Goal: Task Accomplishment & Management: Complete application form

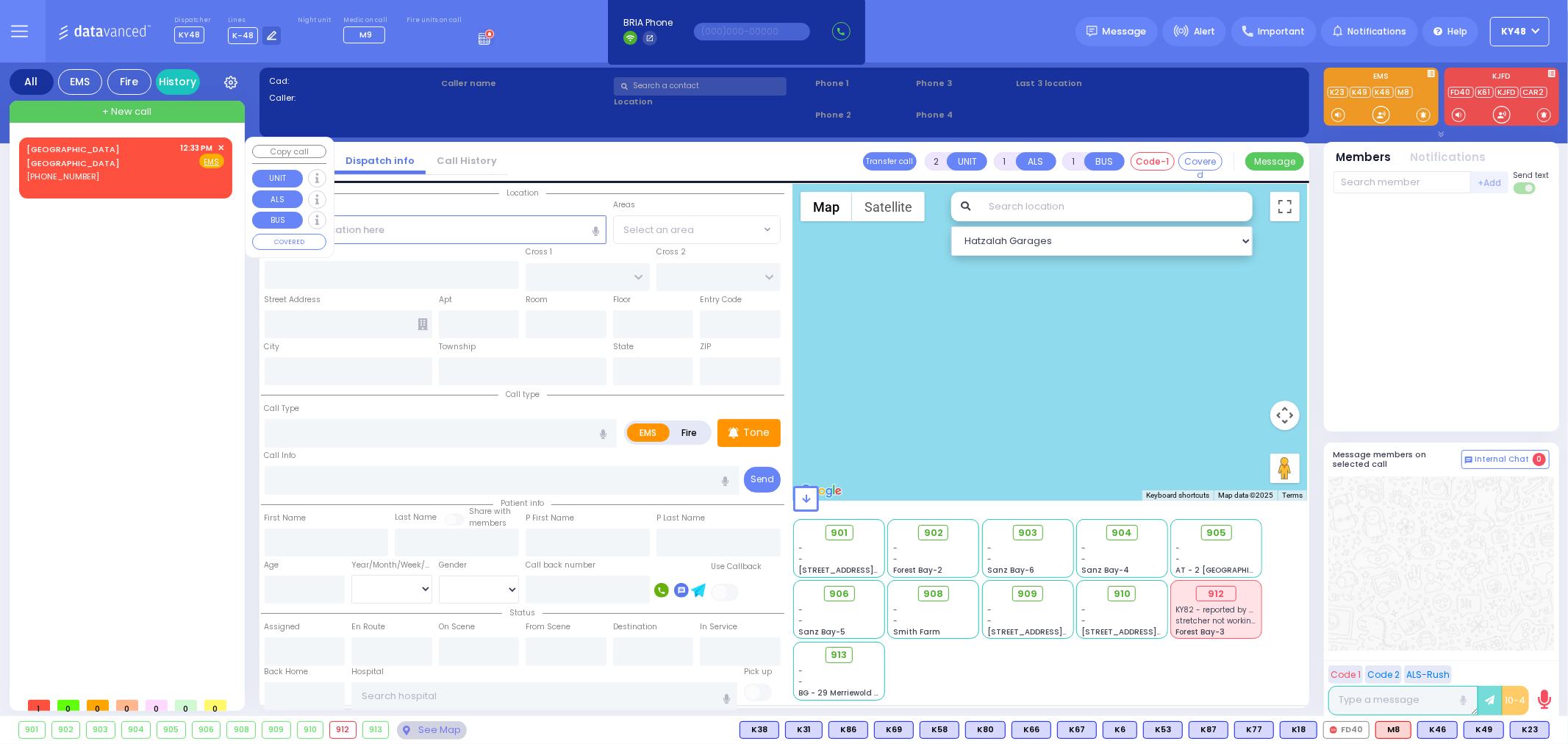
click at [107, 170] on div "(845) 733-9909" at bounding box center [101, 176] width 149 height 12
select select
radio input "true"
select select
type input "12:33"
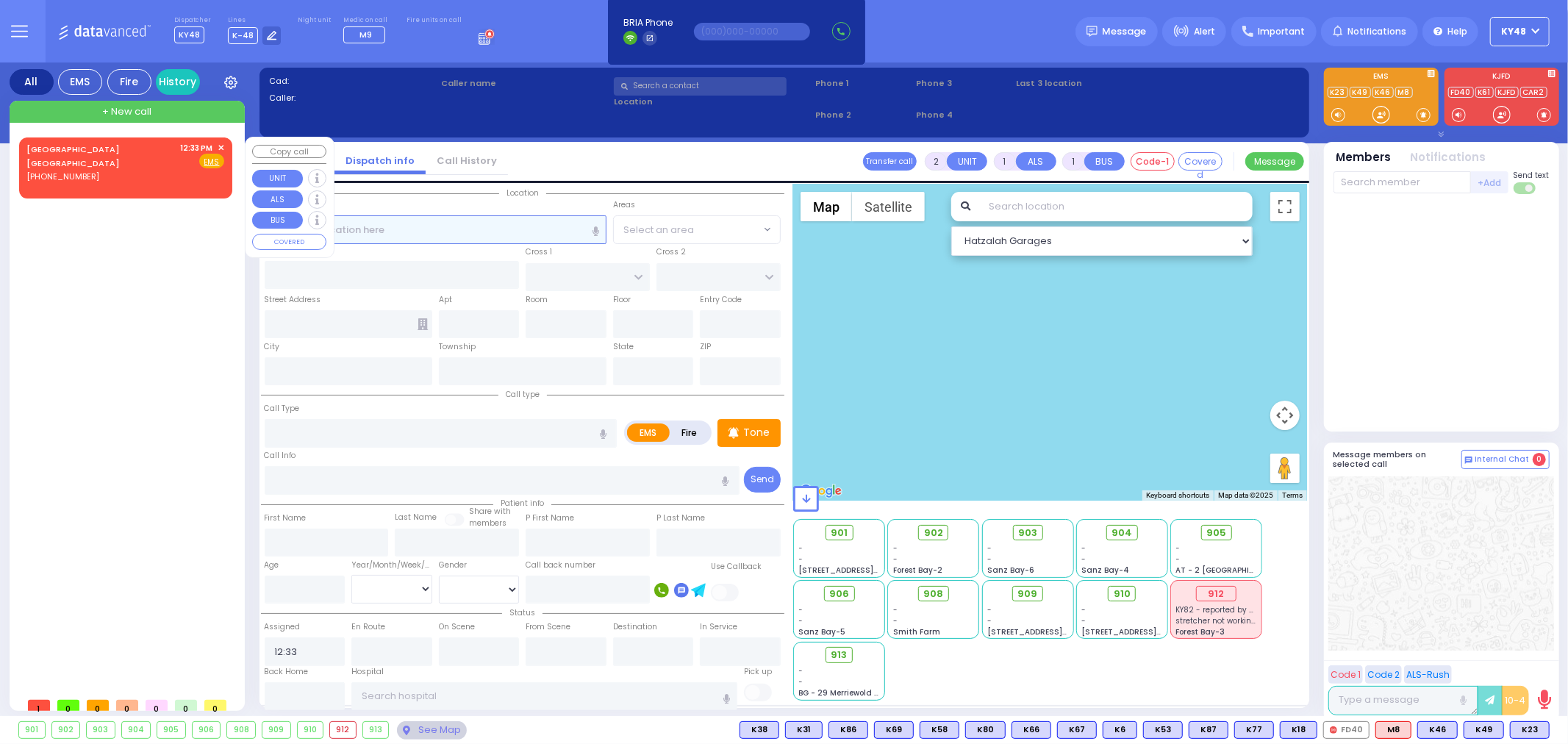
select select "Hatzalah Garages"
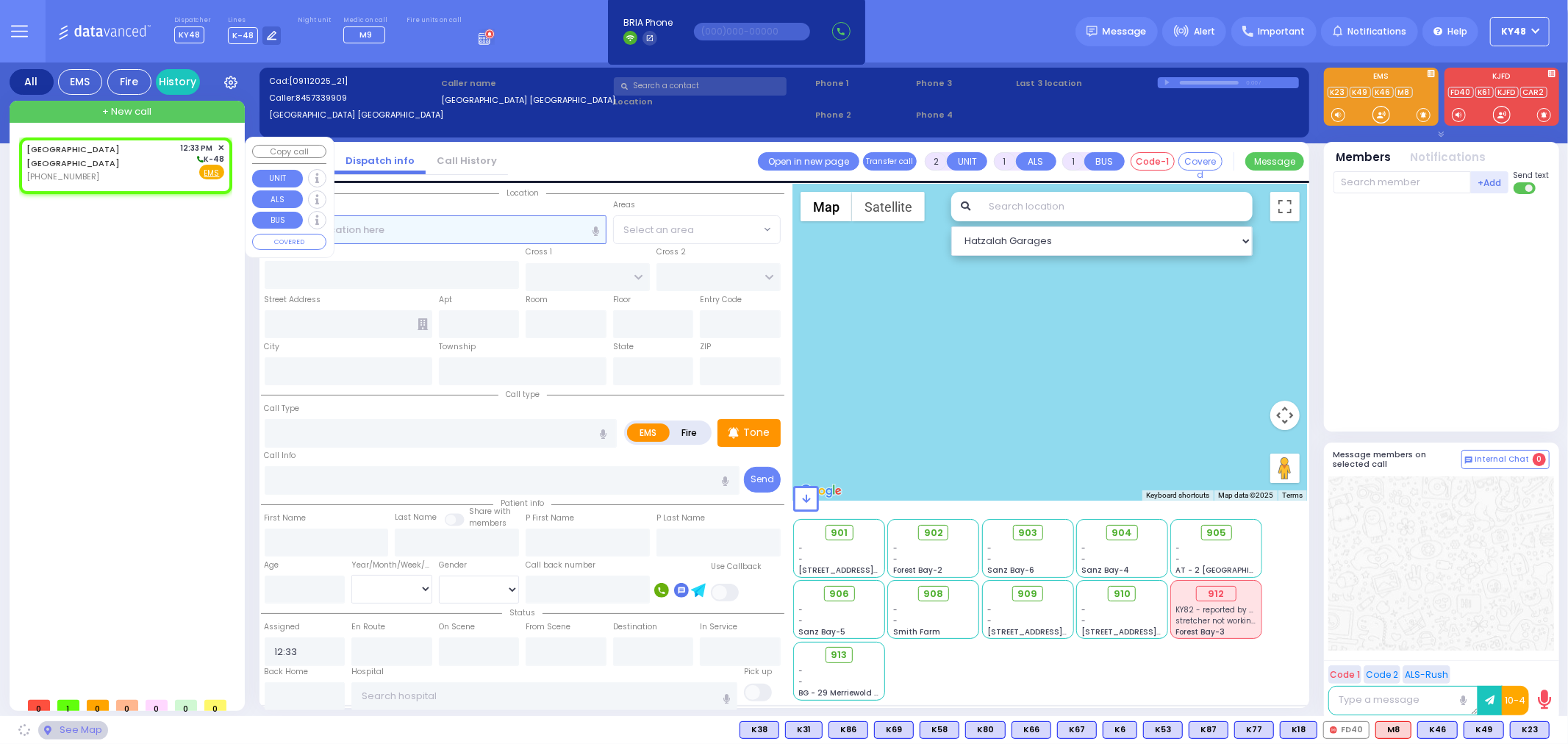
select select
radio input "true"
select select
select select "Hatzalah Garages"
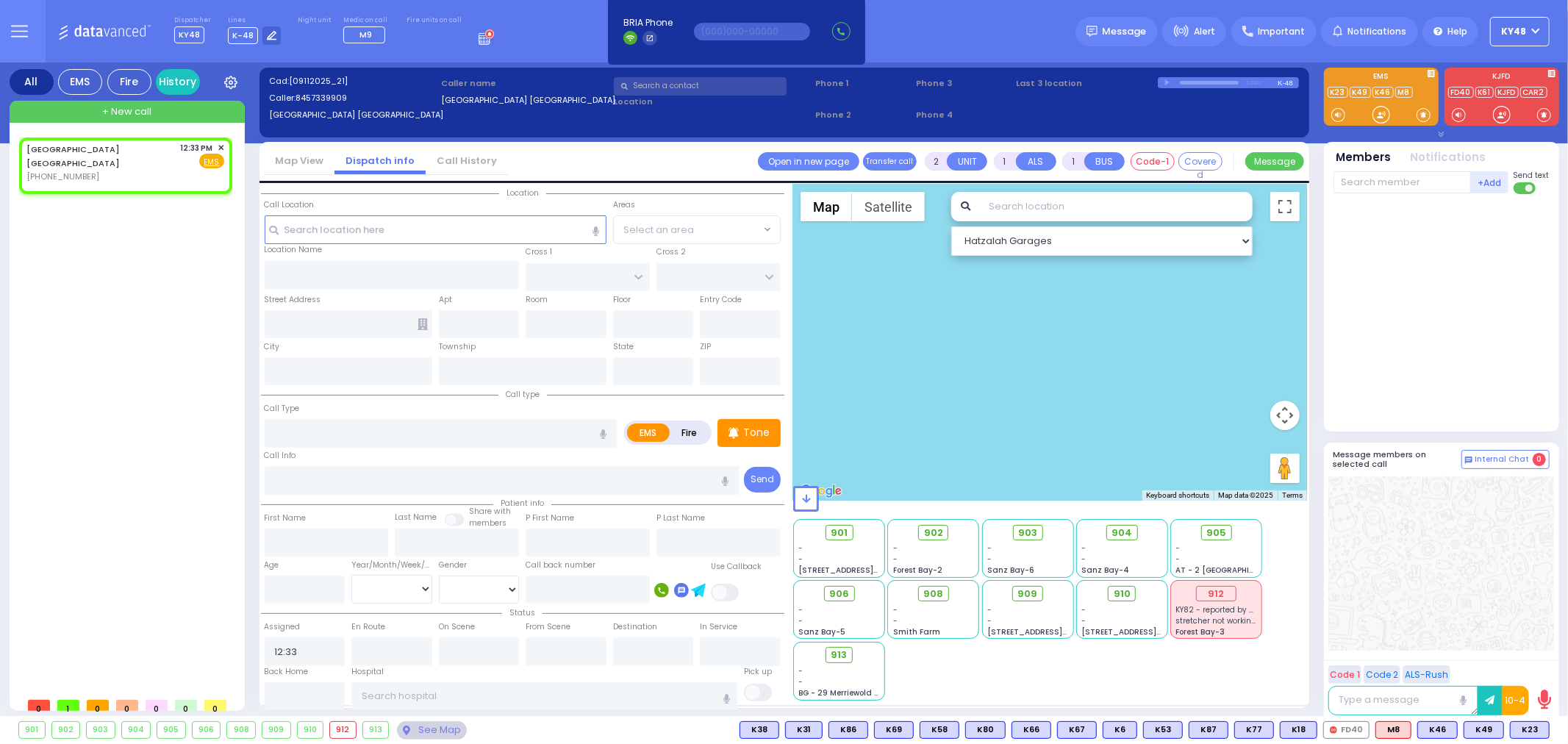
select select
radio input "true"
select select
select select "Hatzalah Garages"
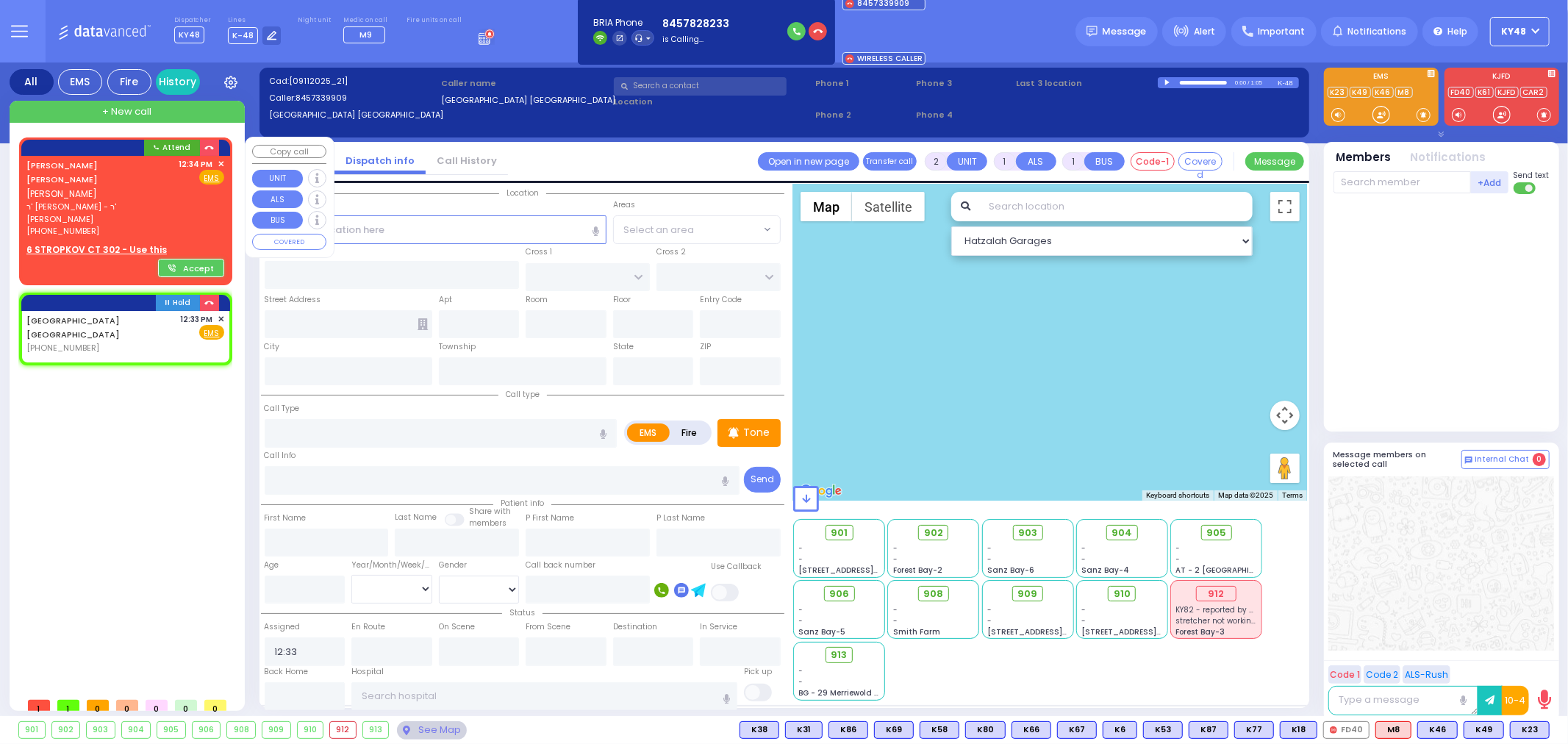
click at [118, 131] on div "Attend EMS EMS 1" at bounding box center [127, 417] width 226 height 578
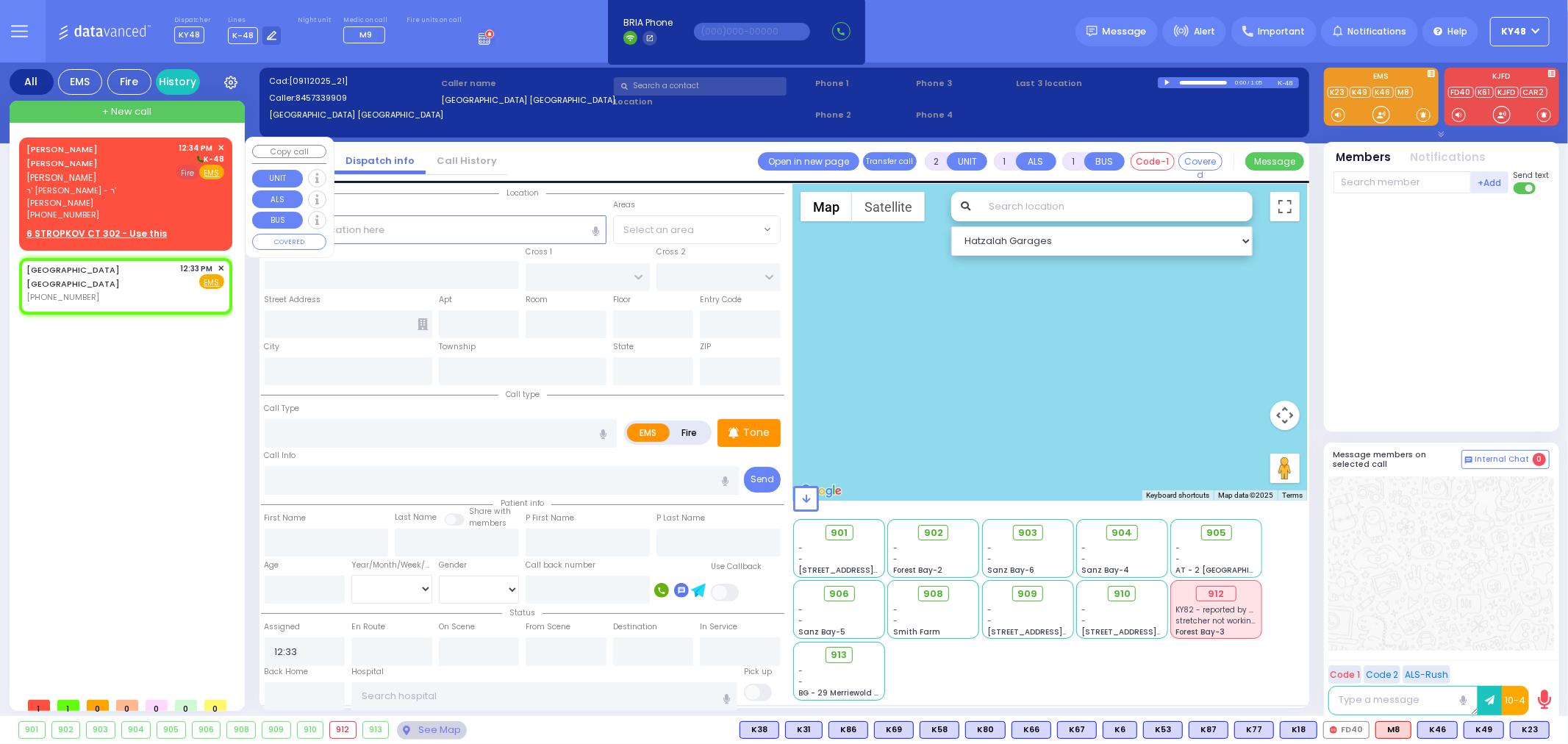
click at [188, 172] on span "Fire" at bounding box center [187, 172] width 22 height 15
select select
radio input "false"
radio input "true"
type input "JACOB ARON S."
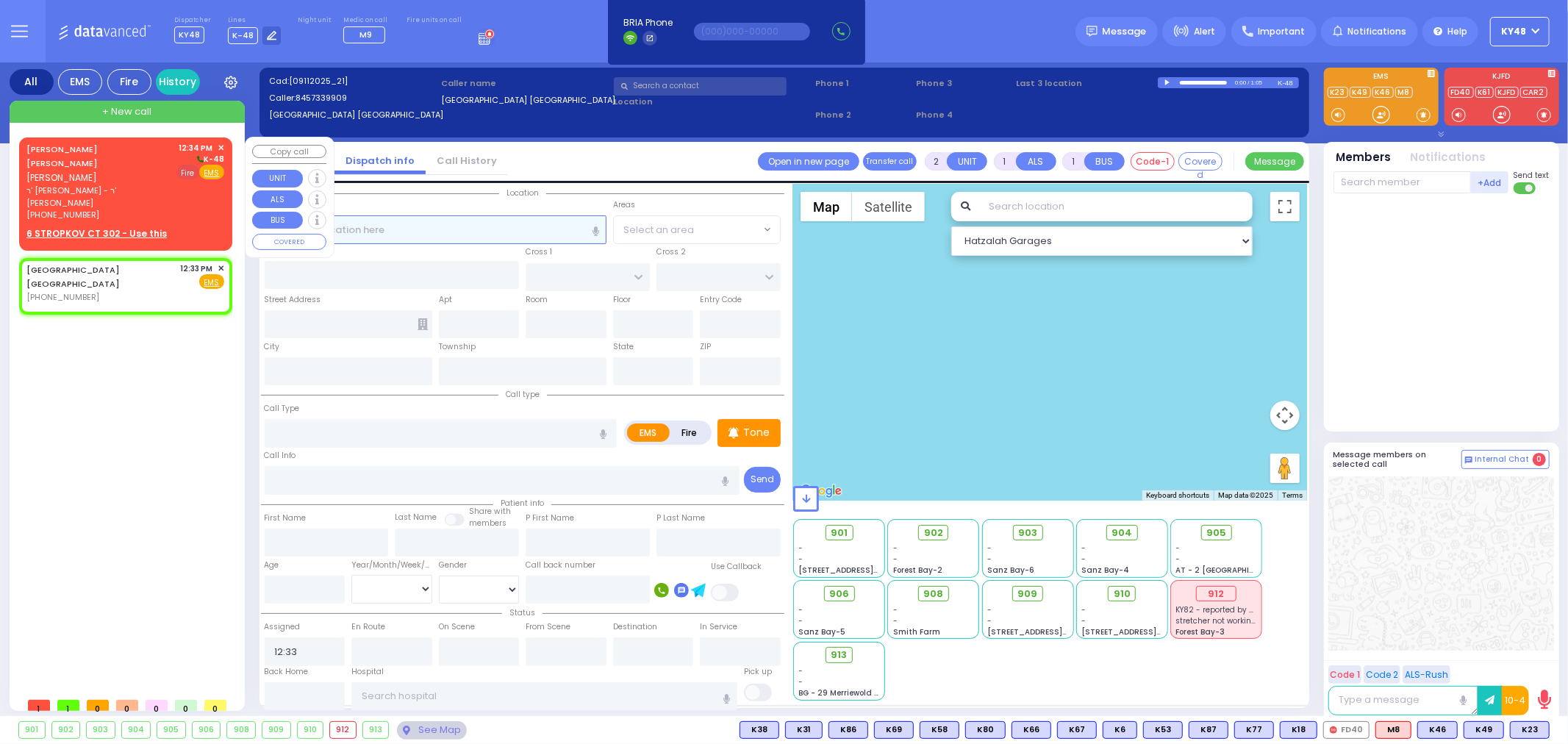
type input "WEILL"
select select
type input "12:34"
select select "Hatzalah Garages"
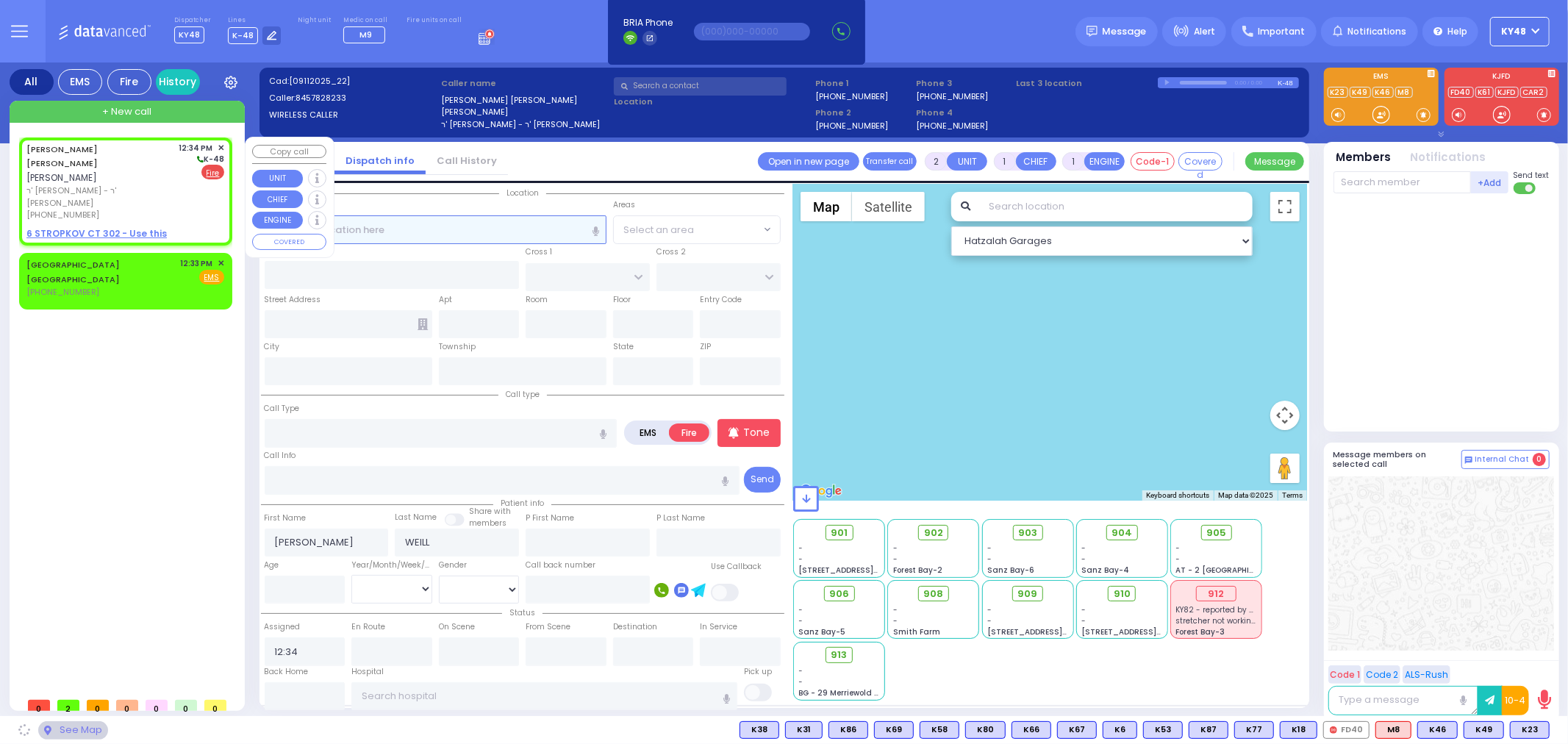
select select
radio input "true"
select select
select select "Hatzalah Garages"
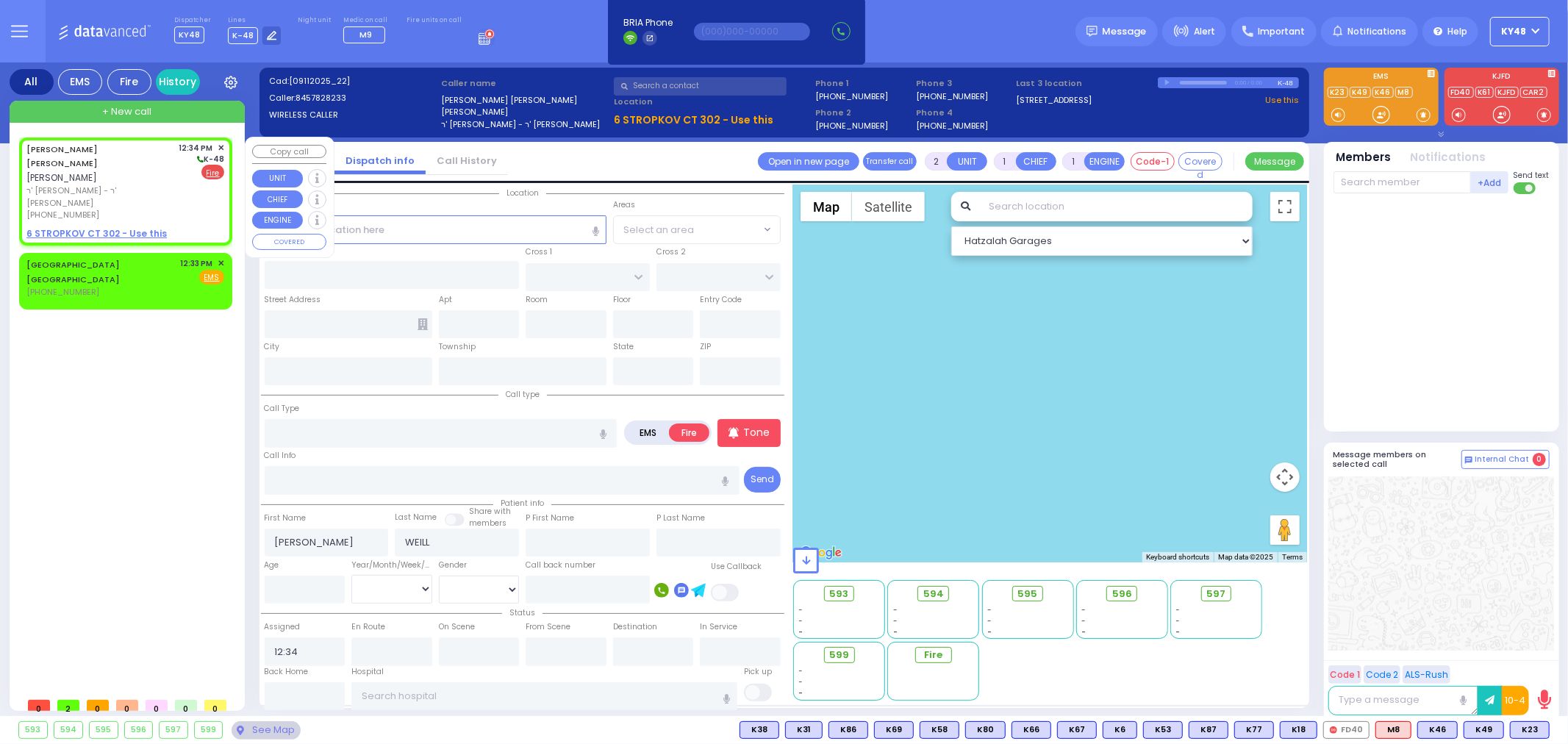
click at [101, 227] on u "6 STROPKOV CT 302 - Use this" at bounding box center [96, 234] width 140 height 12
select select
radio input "true"
select select
select select "Hatzalah Garages"
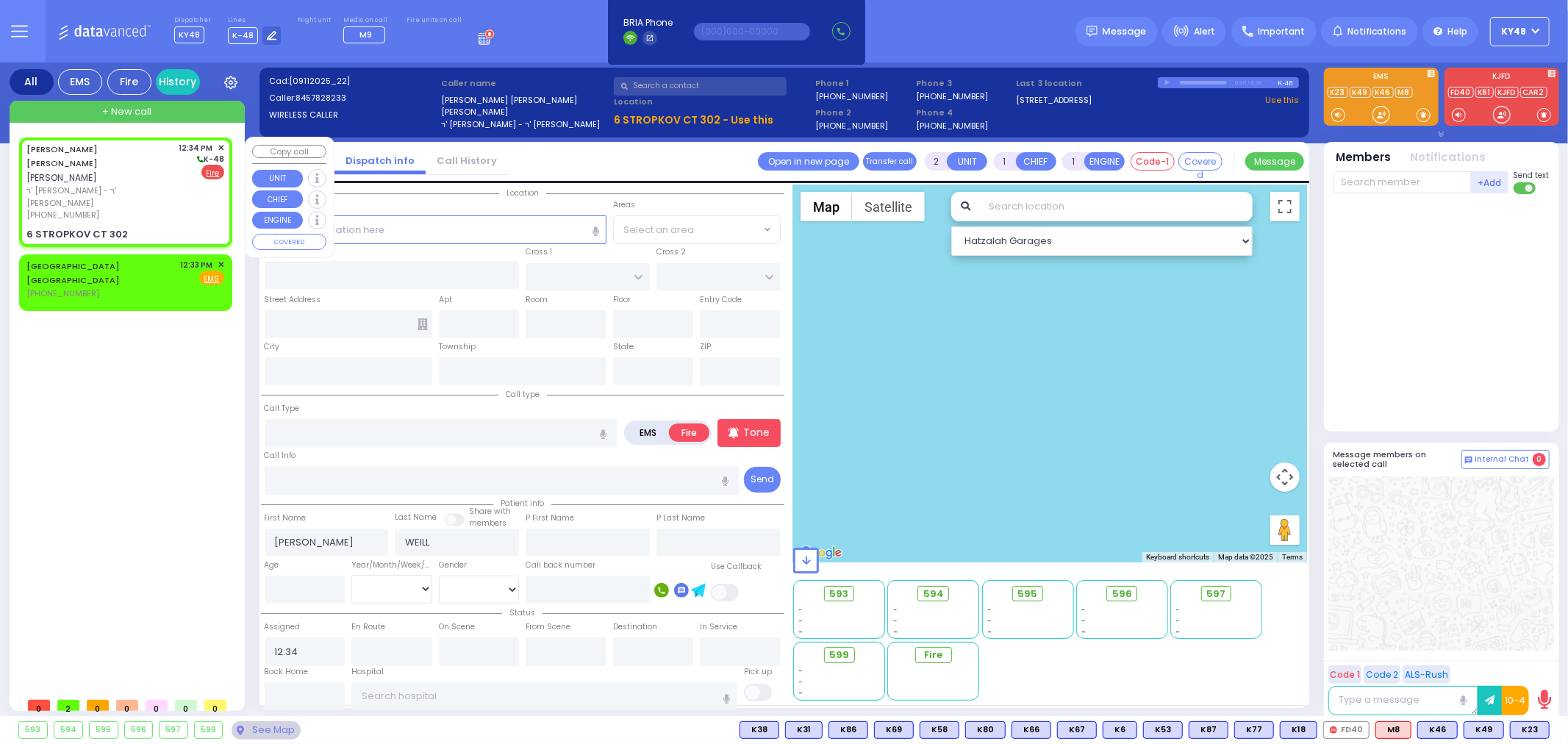
select select
radio input "true"
select select
select select "Hatzalah Garages"
type input "STROPKOV COURT"
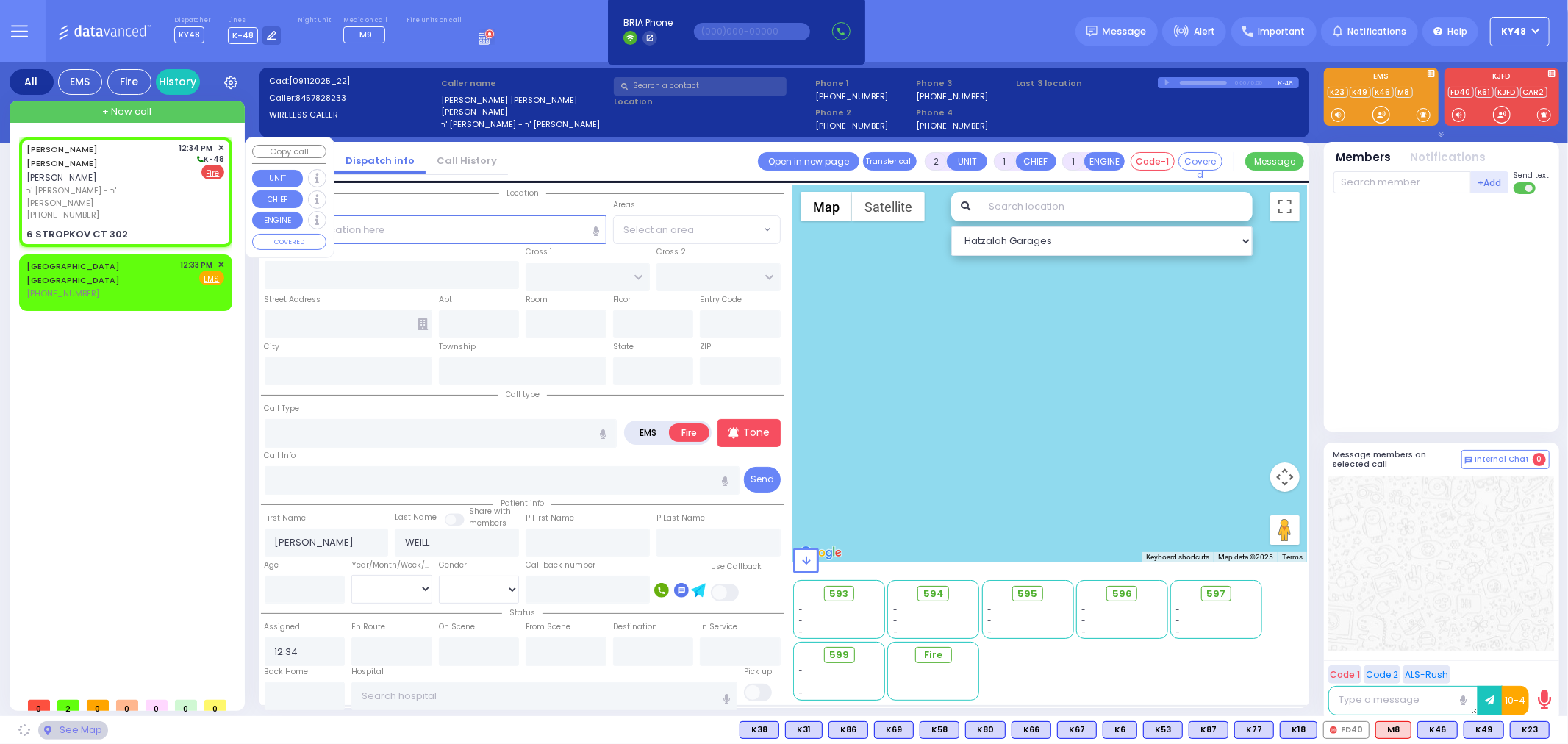
type input "DAJ BLVD"
type input "6 STROPKOV CT"
type input "302"
type input "Monroe"
type input "New York"
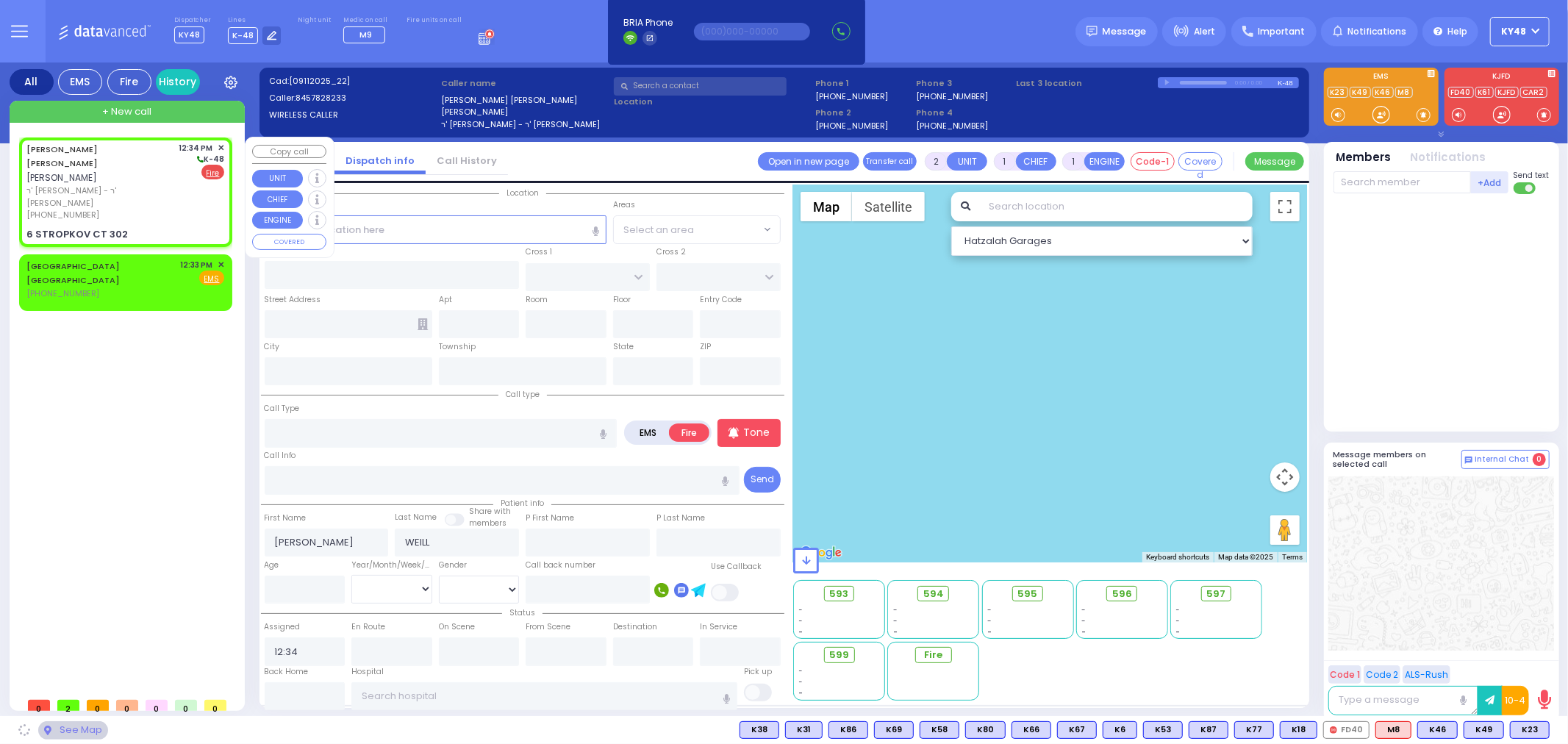
type input "10950"
select select "SECTION 1"
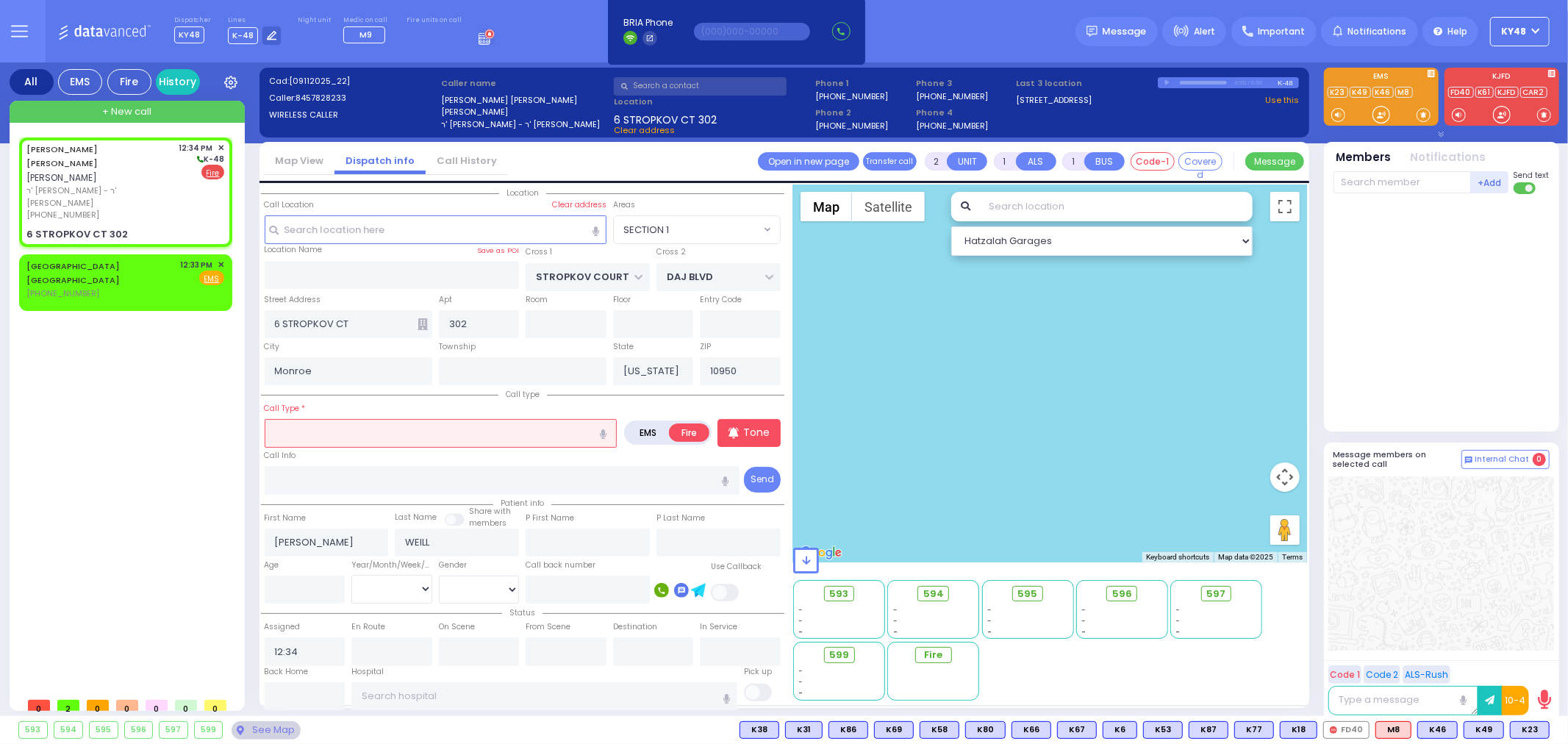
click at [347, 432] on input "text" at bounding box center [441, 433] width 353 height 28
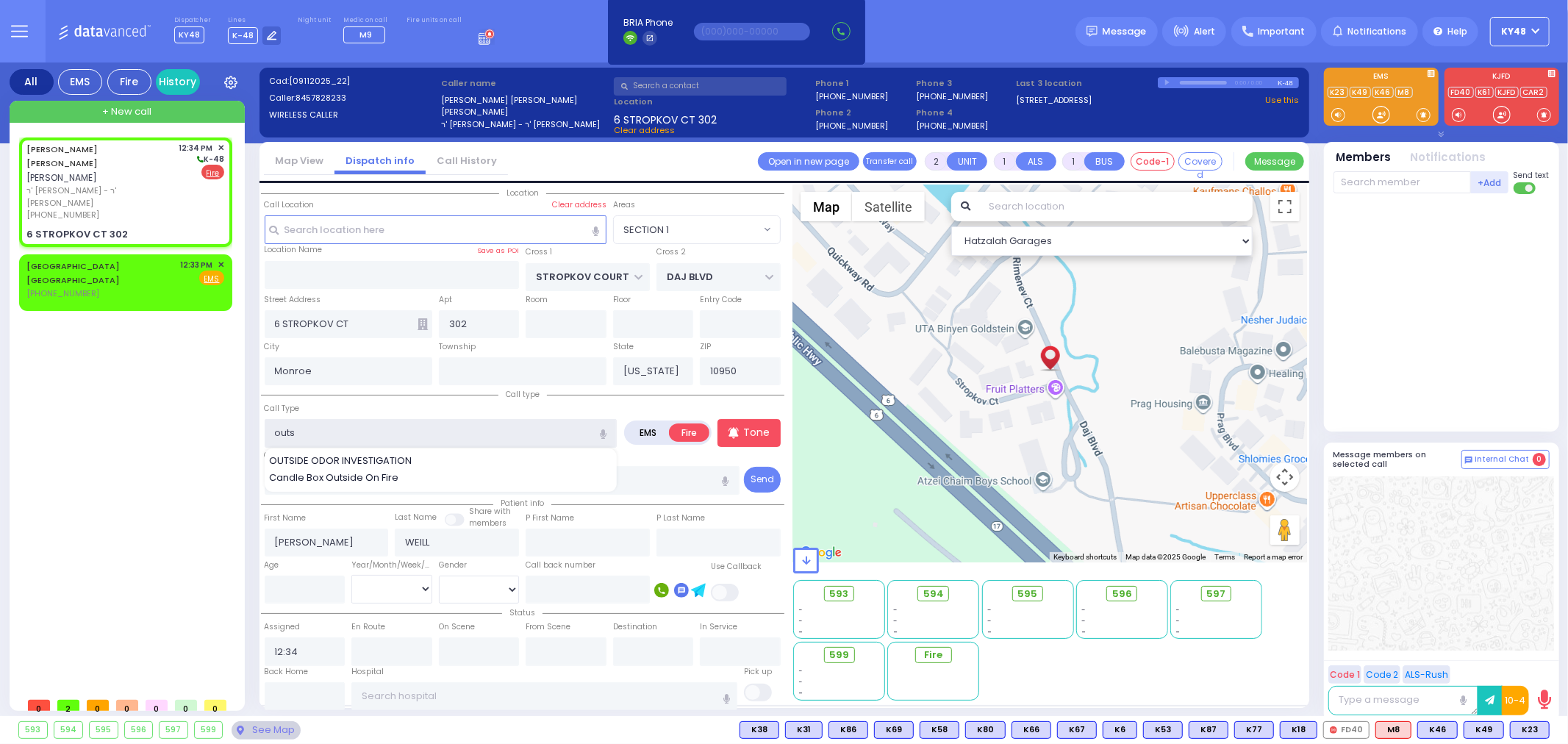
type input "out"
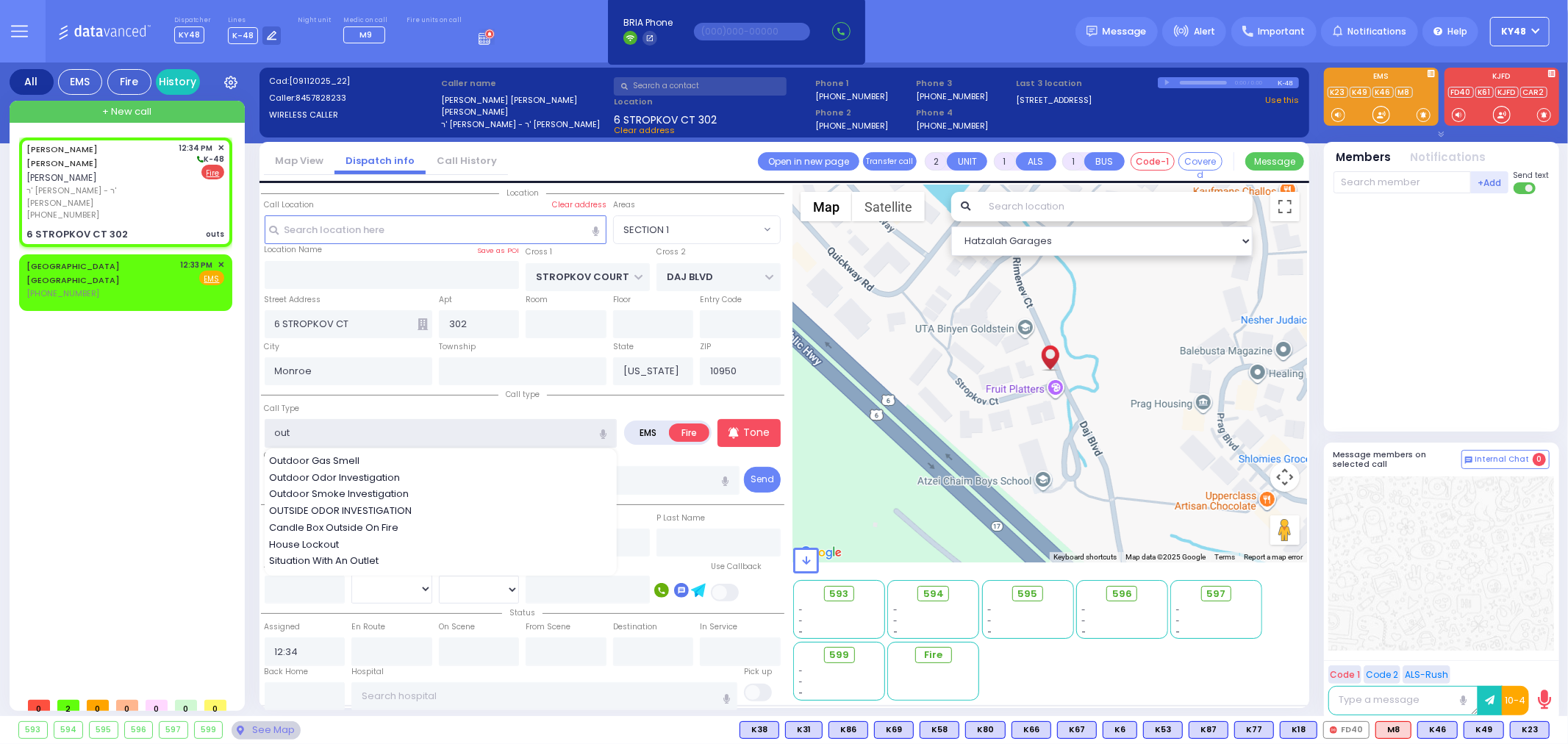
select select
radio input "true"
select select
select select "Hatzalah Garages"
select select "SECTION 1"
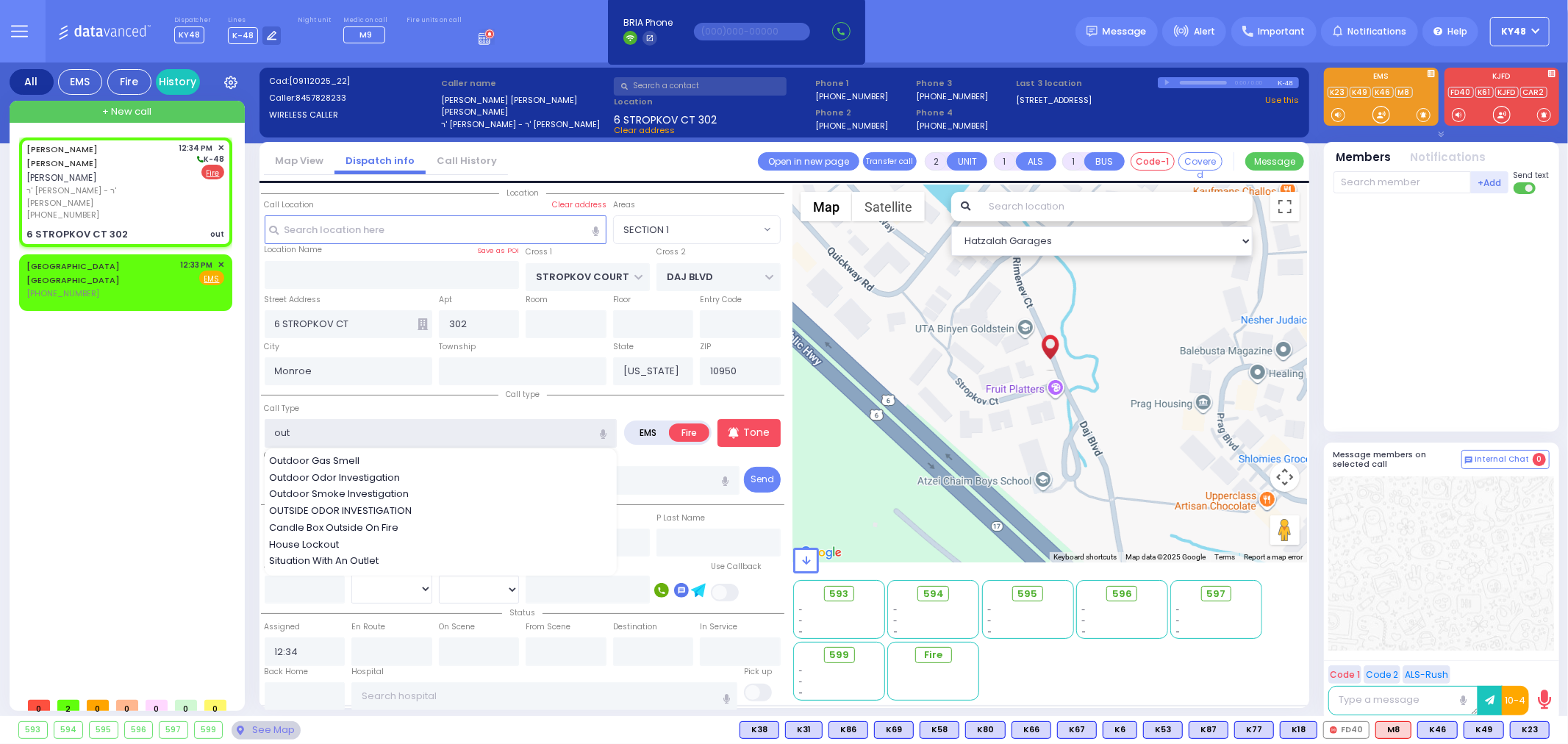
select select
radio input "true"
select select
select select "Hatzalah Garages"
select select "SECTION 1"
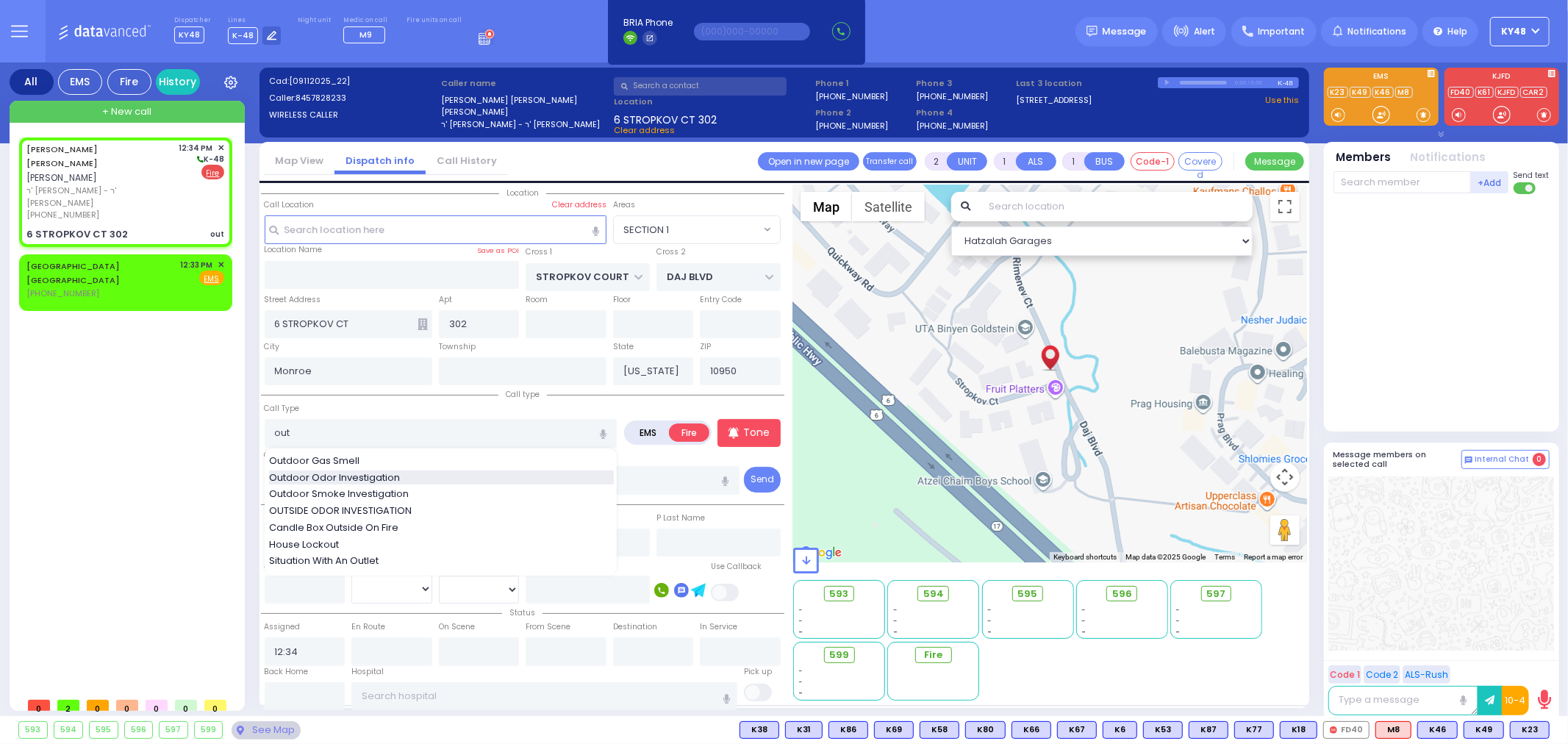
click at [313, 476] on span "Outdoor Odor Investigation" at bounding box center [337, 477] width 136 height 15
type input "Outdoor Odor Investigation"
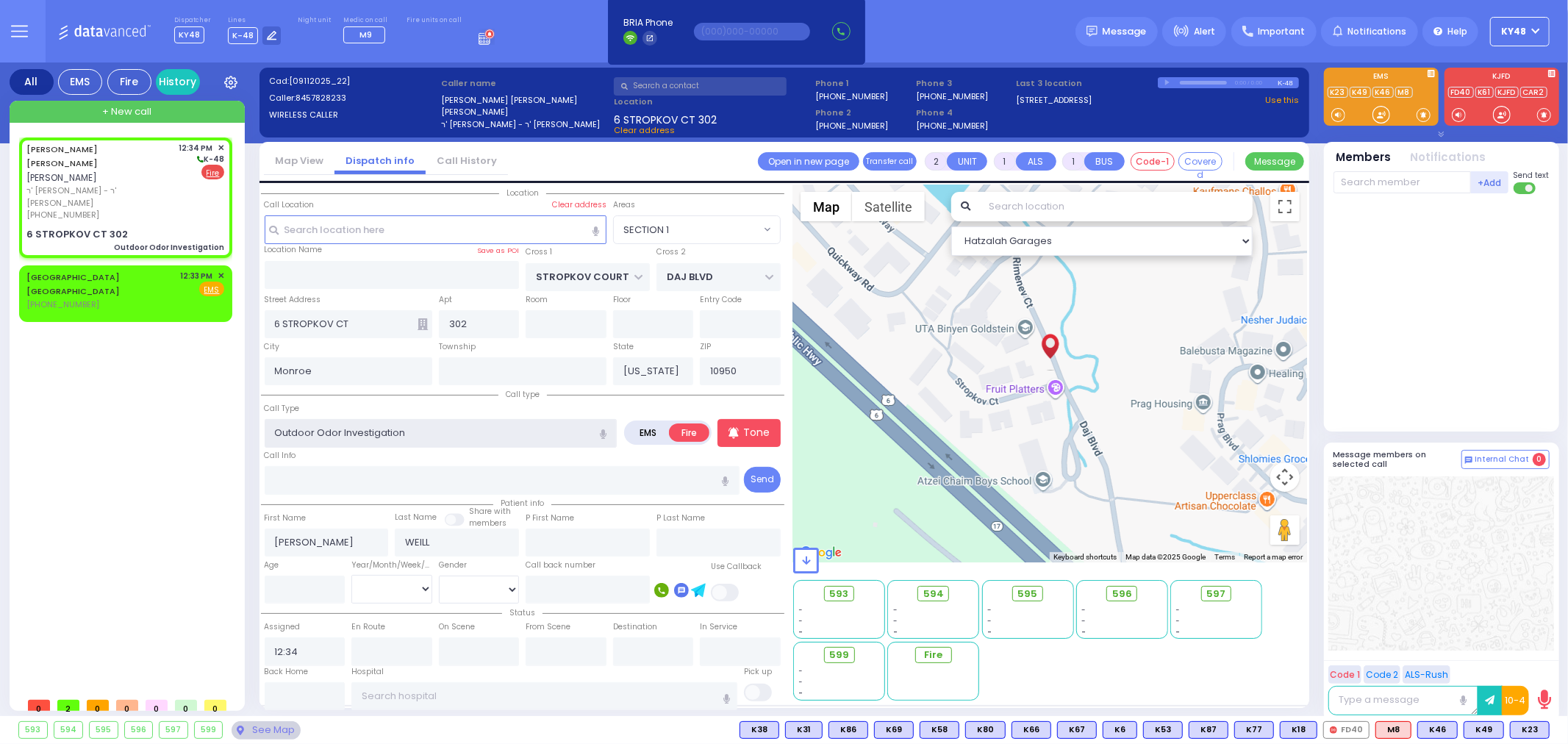
select select
radio input "true"
select select
select select "Hatzalah Garages"
select select "SECTION 1"
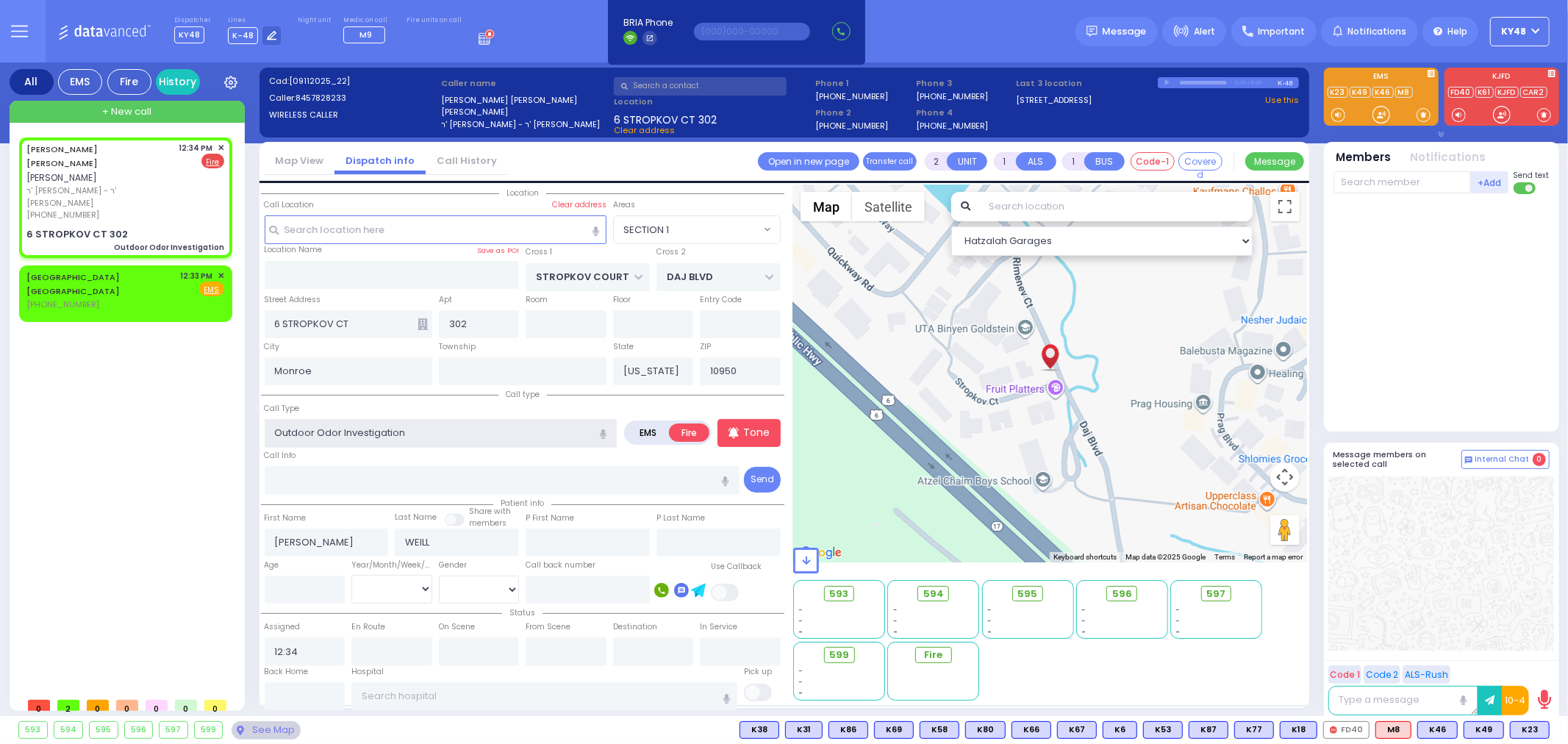
select select
radio input "true"
select select
select select "Hatzalah Garages"
drag, startPoint x: 338, startPoint y: 427, endPoint x: 312, endPoint y: 425, distance: 26.1
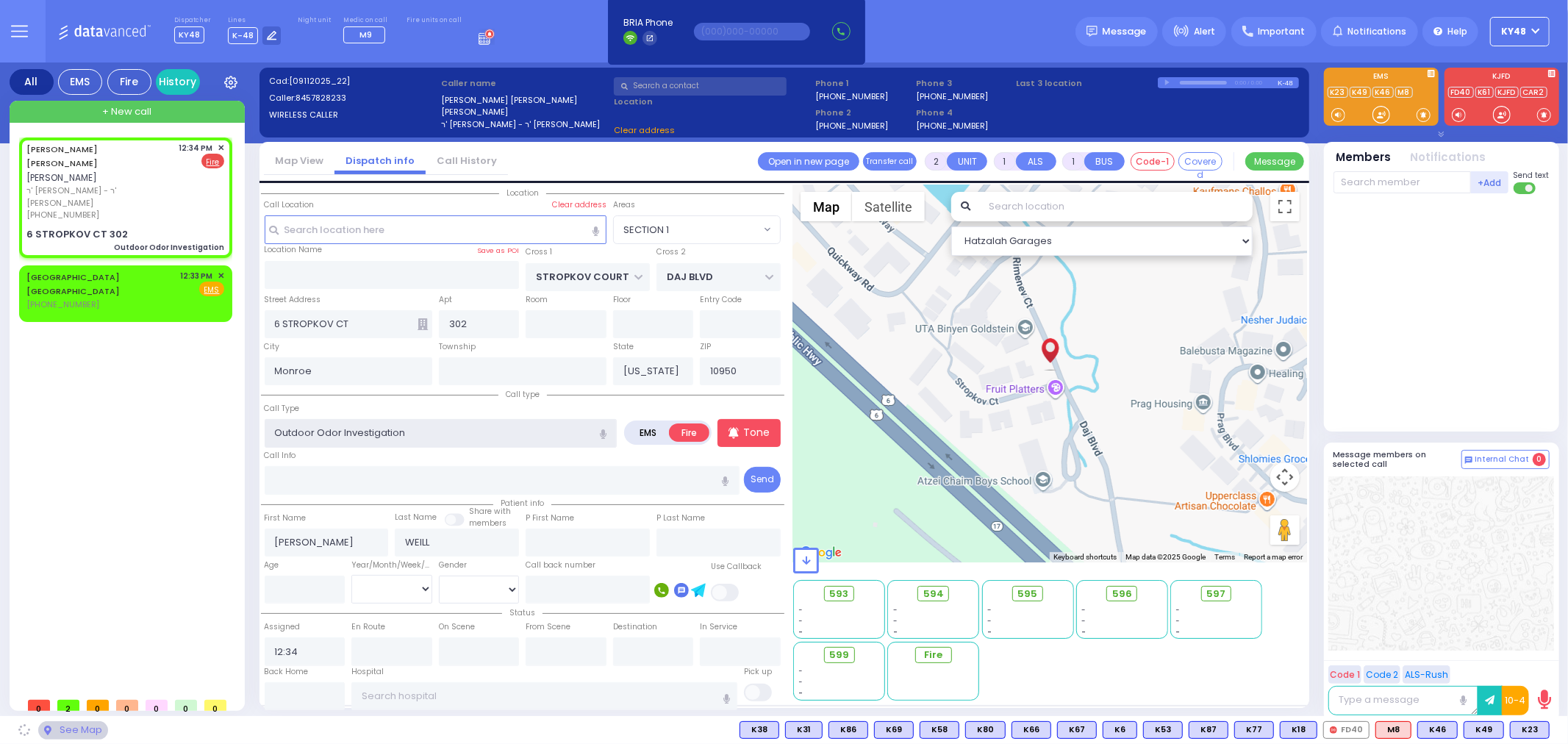
click at [312, 425] on input "Outdoor Odor Investigation" at bounding box center [441, 433] width 353 height 28
select select "SECTION 1"
click at [483, 431] on input "Outdoor Odor Investigation" at bounding box center [441, 433] width 353 height 28
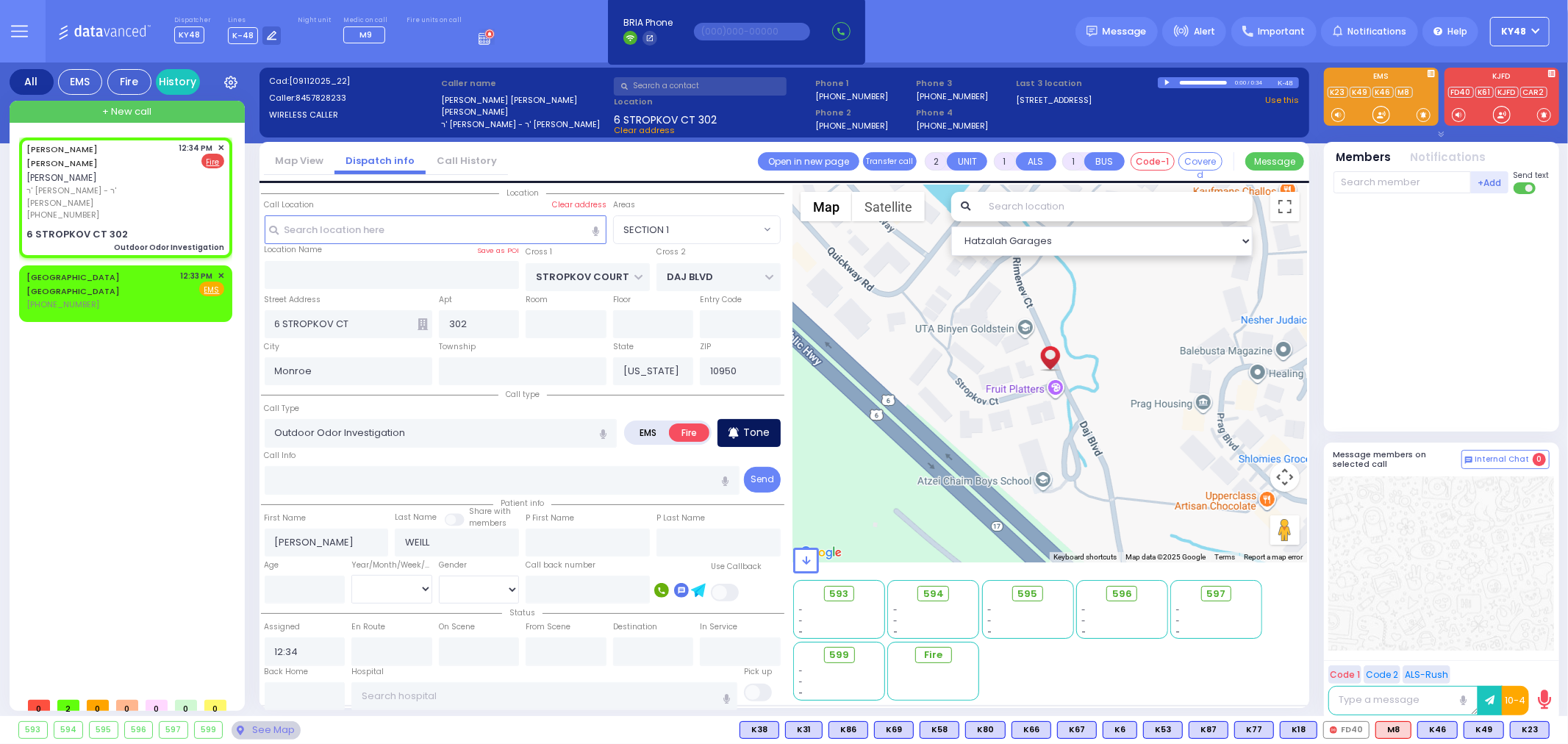
click at [736, 428] on icon at bounding box center [733, 432] width 9 height 11
select select
radio input "true"
select select
select select "Hatzalah Garages"
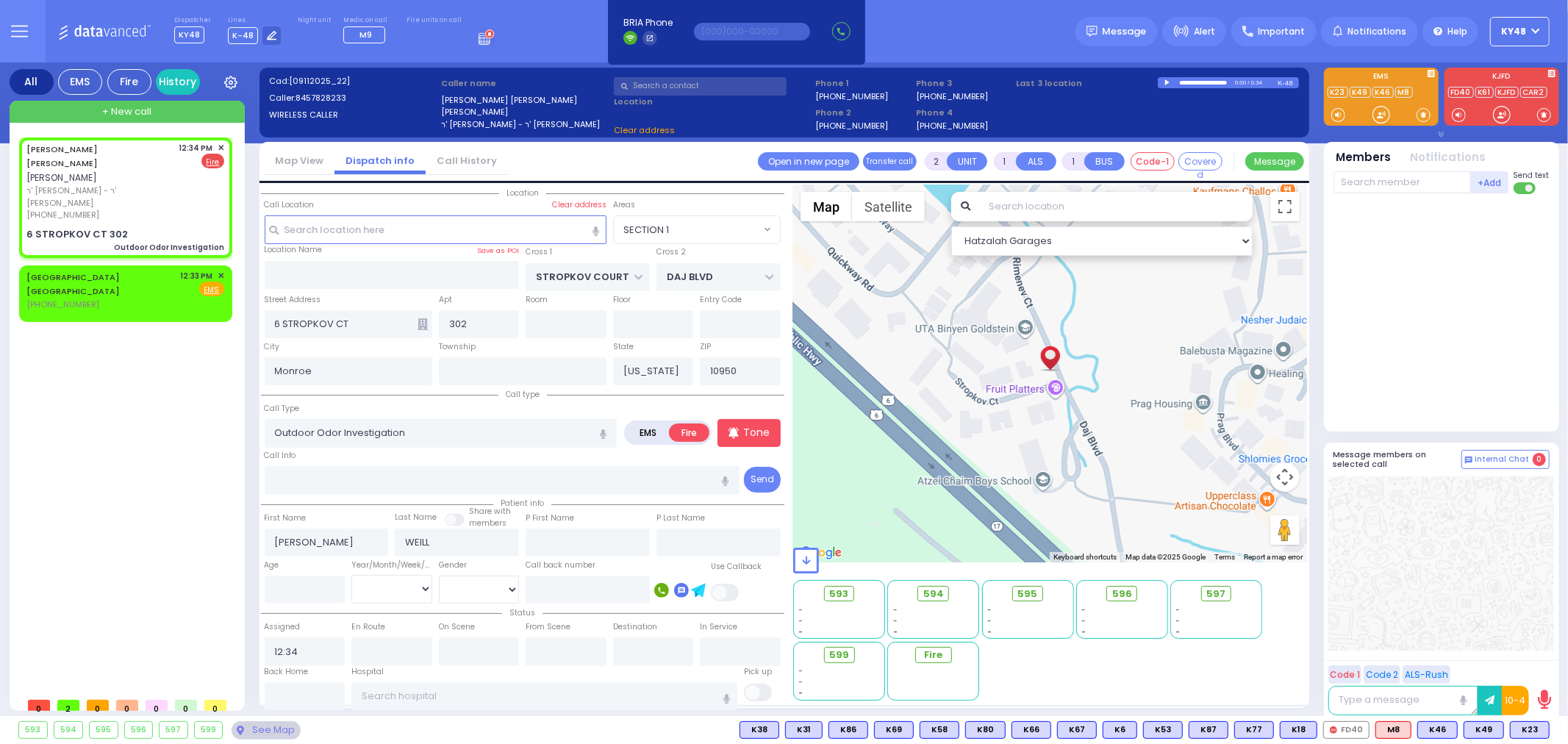
select select "SECTION 1"
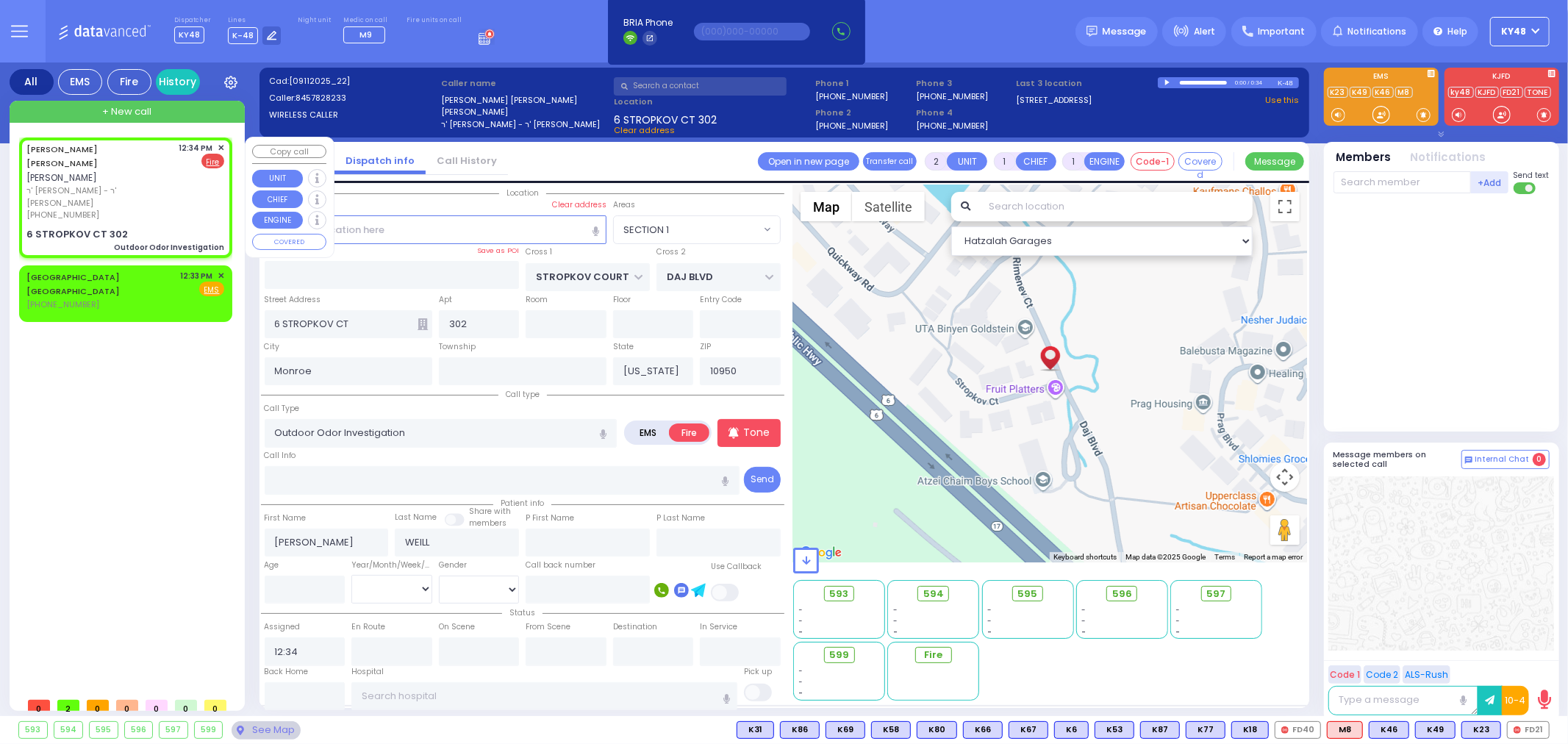
click at [200, 242] on div "Outdoor Odor Investigation" at bounding box center [169, 247] width 111 height 11
select select
radio input "true"
select select
select select "SECTION 1"
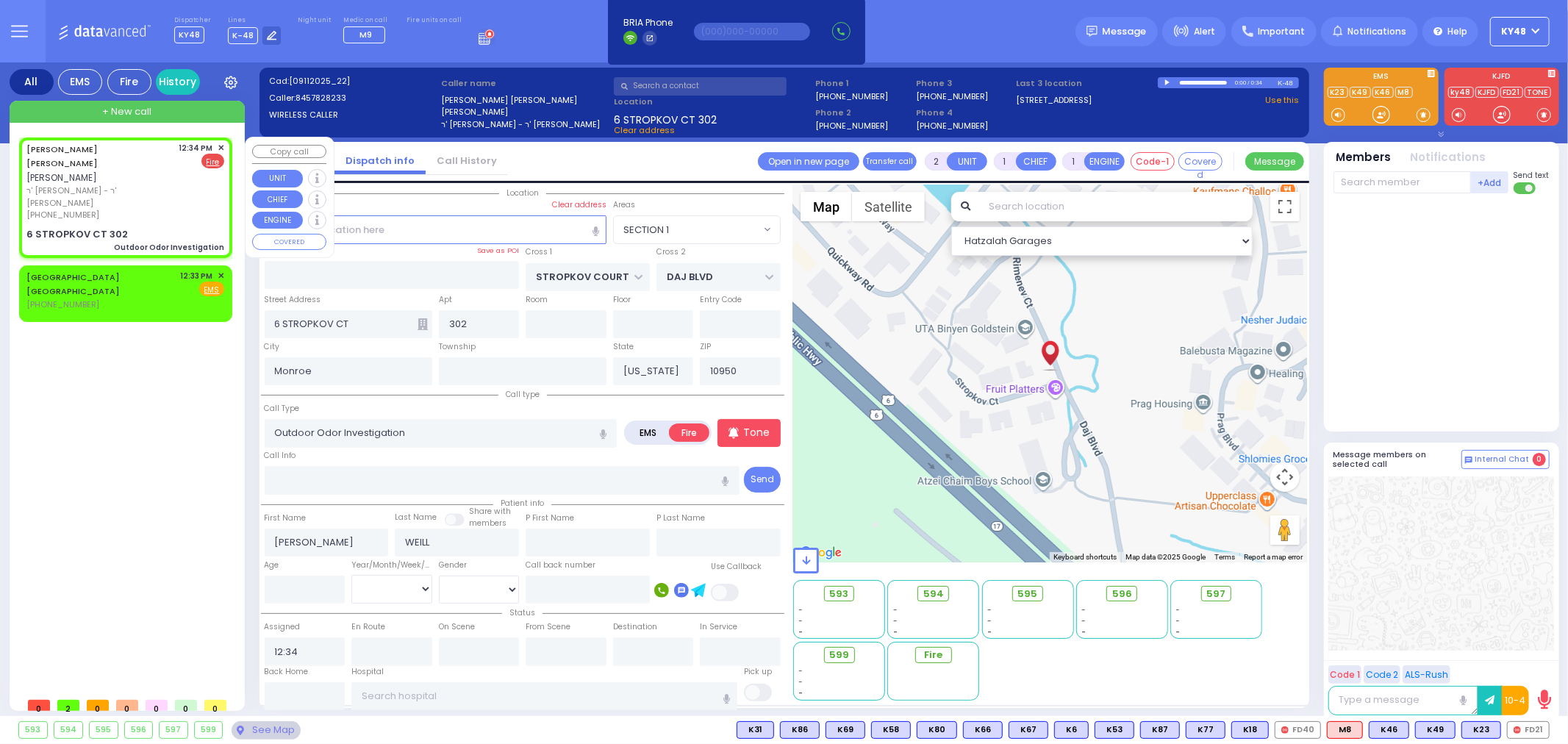
select select "Hatzalah Garages"
click at [1518, 732] on span "FD21" at bounding box center [1528, 729] width 41 height 16
select select
radio input "true"
select select
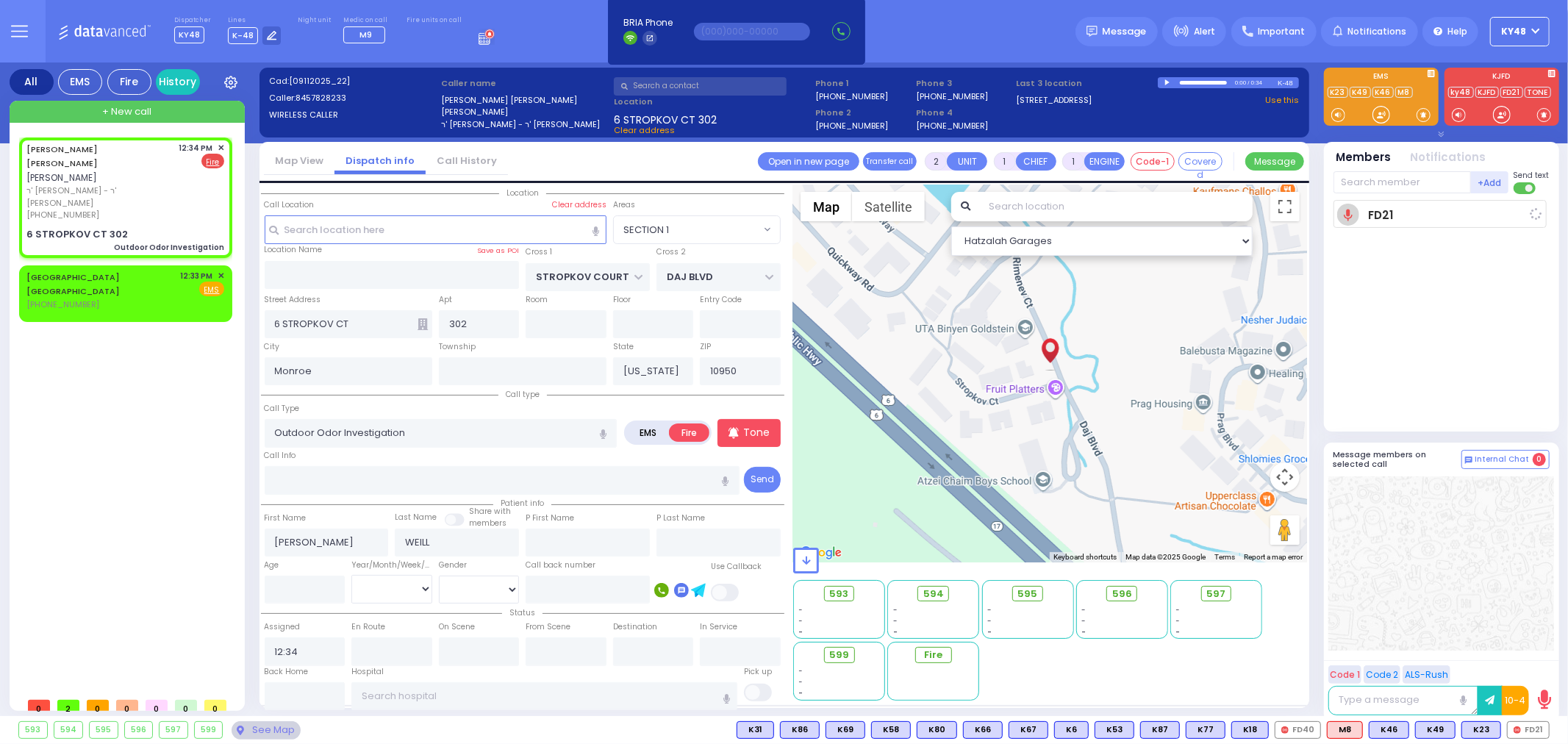
type input "12:36"
select select "Hatzalah Garages"
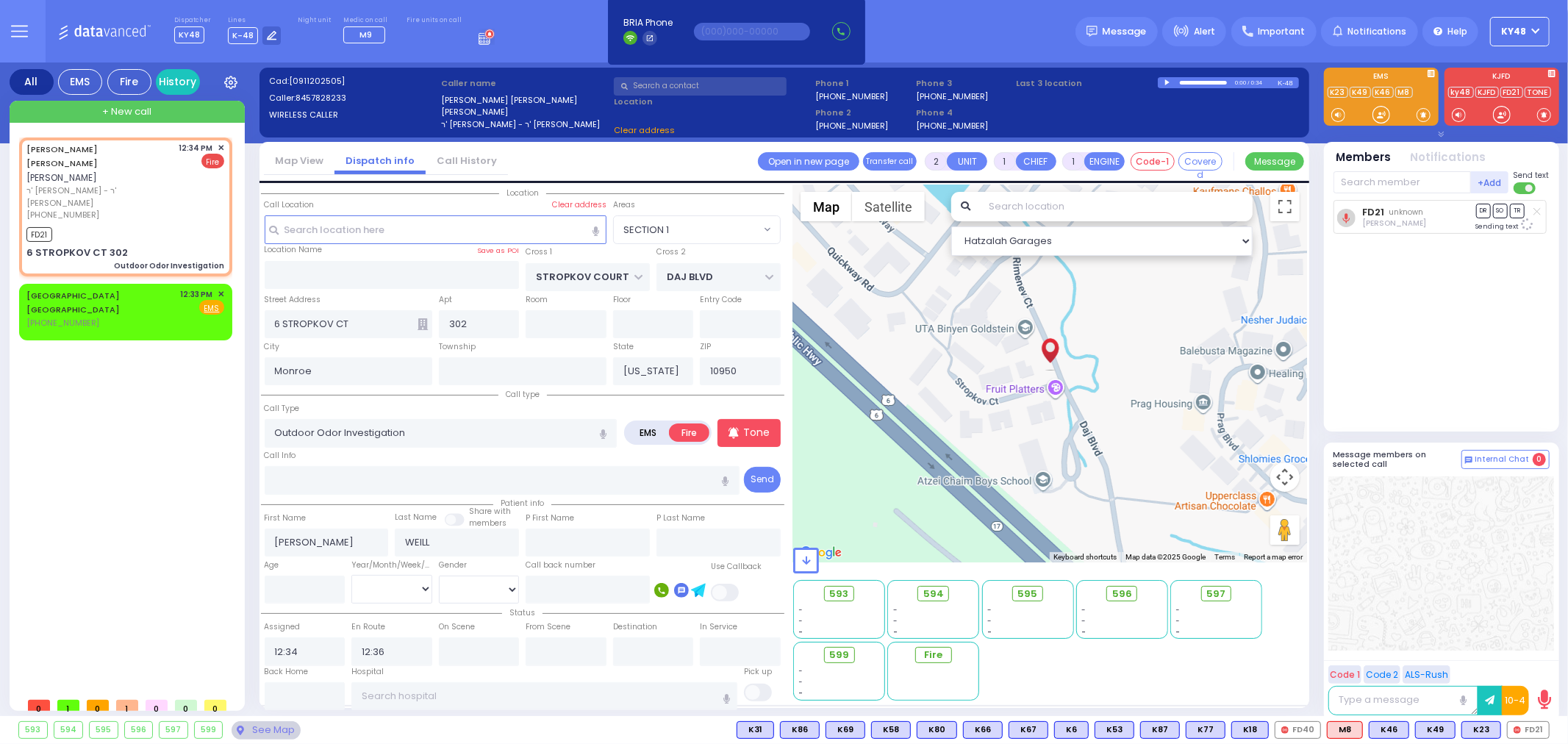
select select "SECTION 1"
click at [97, 317] on div "(845) 733-9909" at bounding box center [101, 323] width 149 height 12
select select
radio input "true"
select select
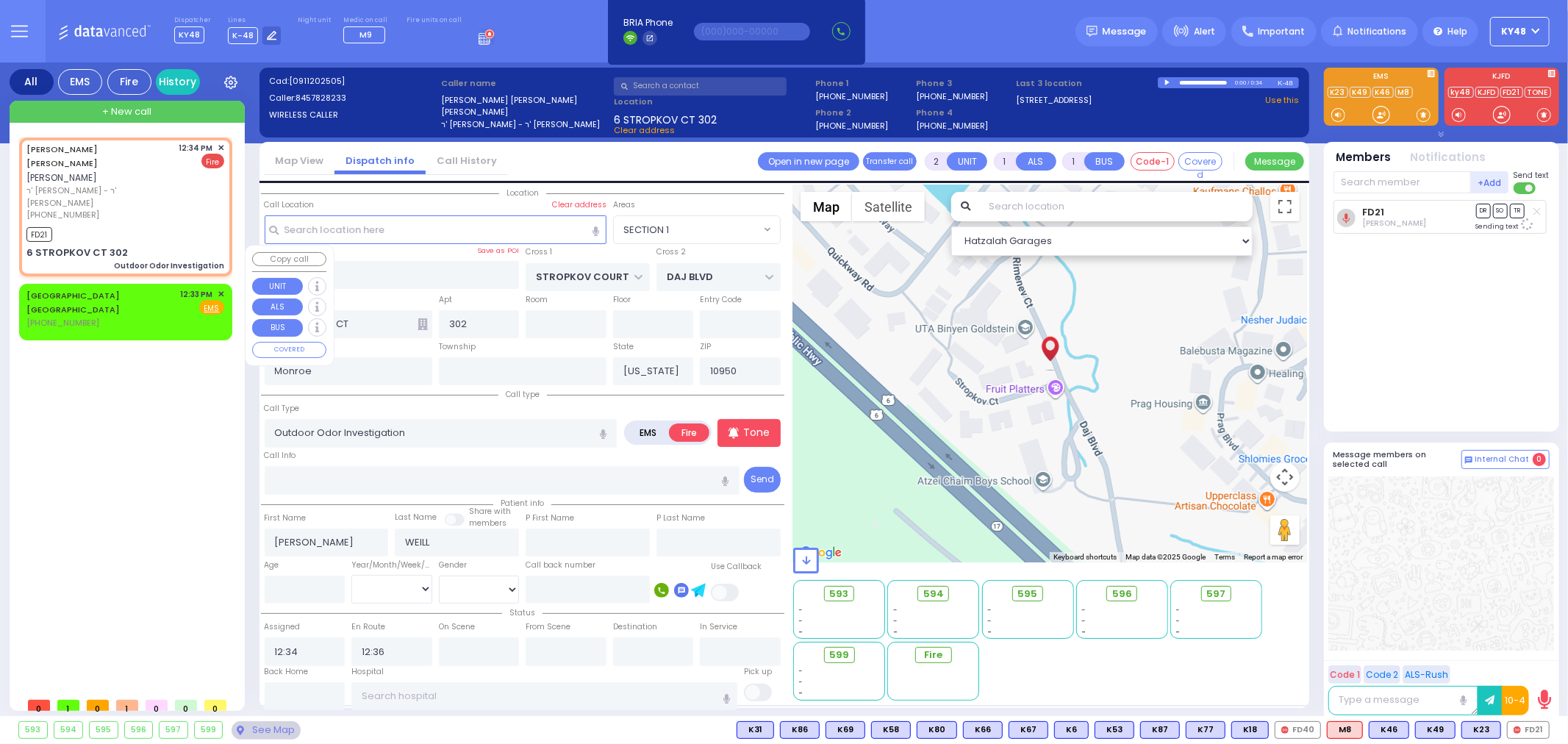
type input "12:33"
select select "Hatzalah Garages"
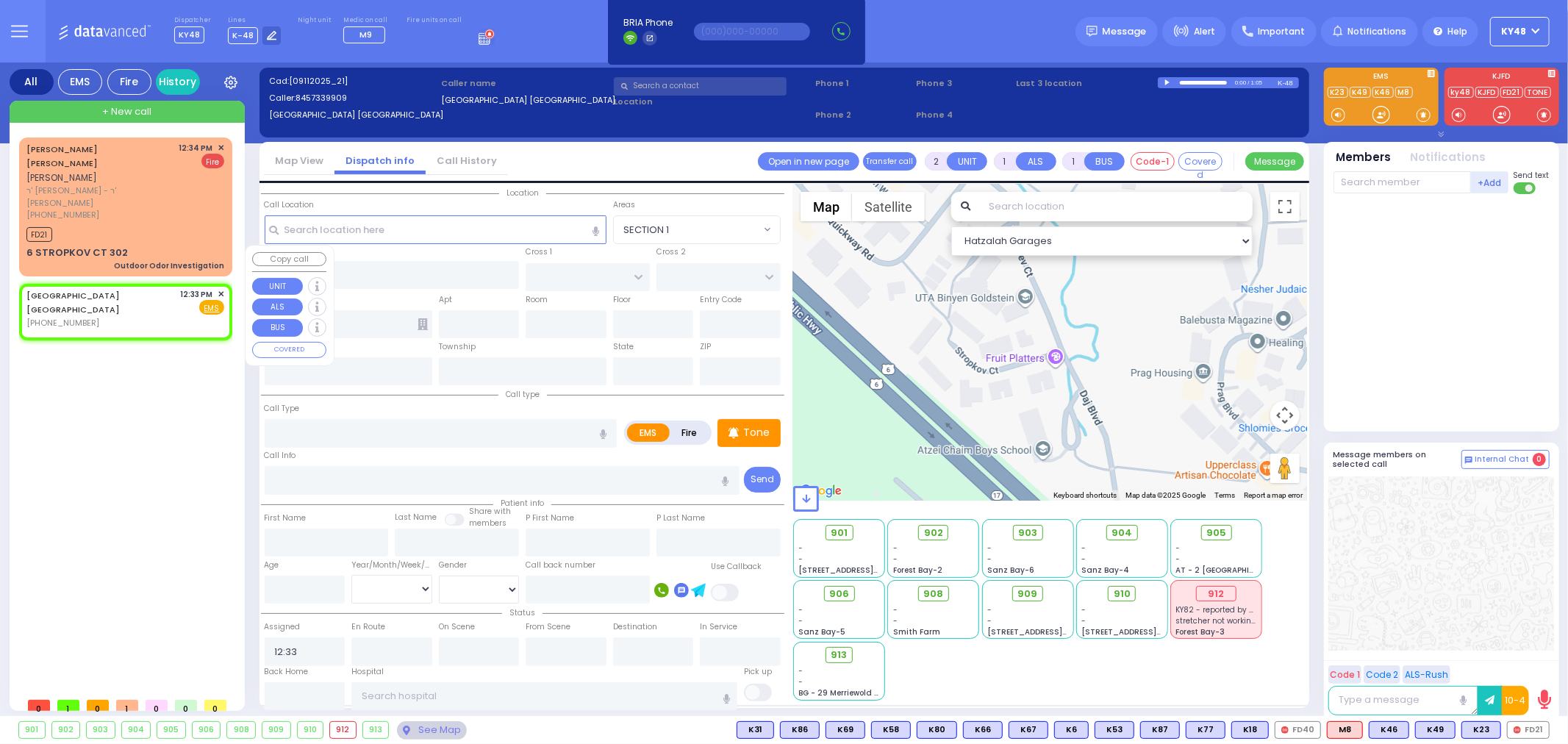
click at [217, 288] on span "✕" at bounding box center [220, 294] width 7 height 12
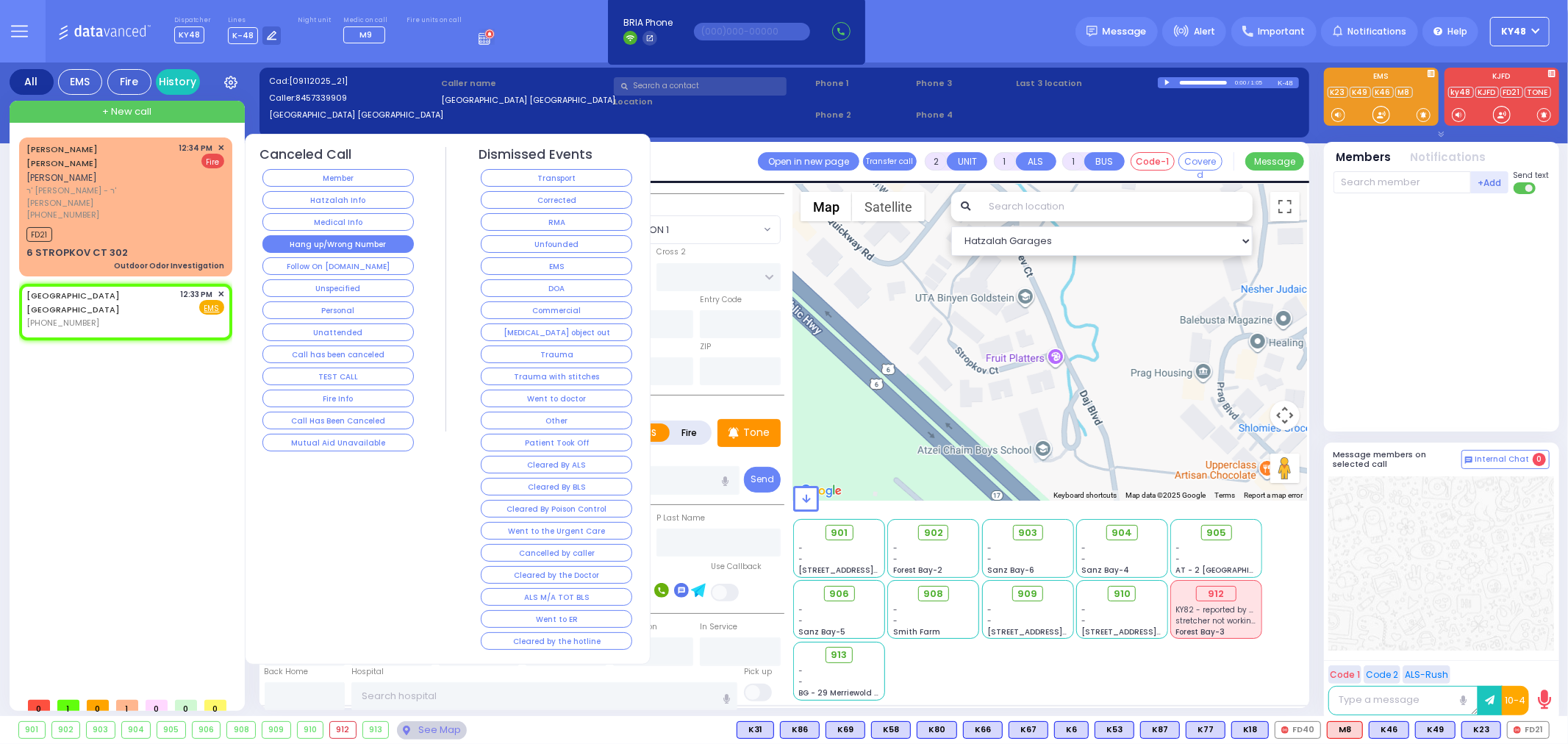
click at [295, 244] on button "Hang up/Wrong Number" at bounding box center [338, 244] width 152 height 18
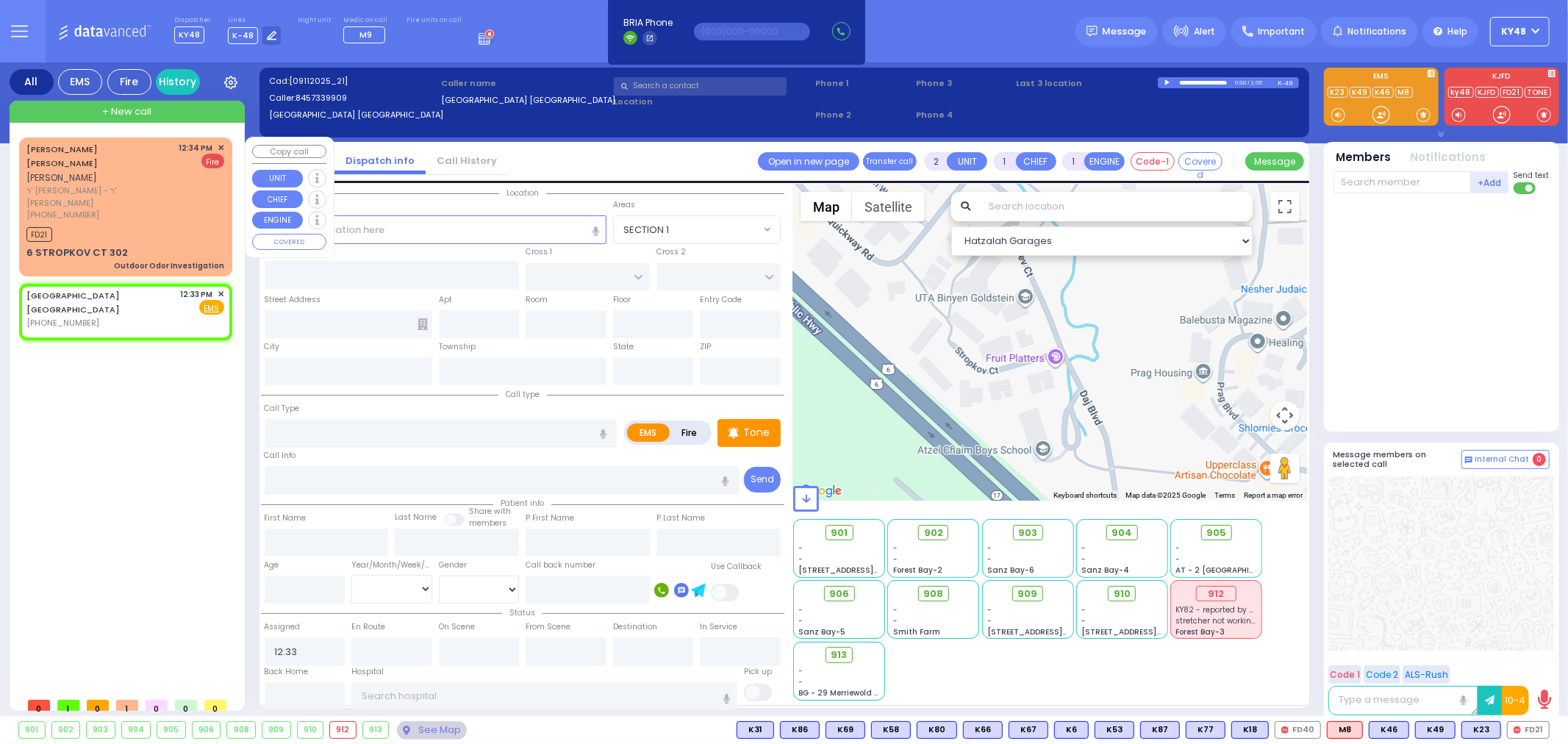
select select
radio input "true"
select select
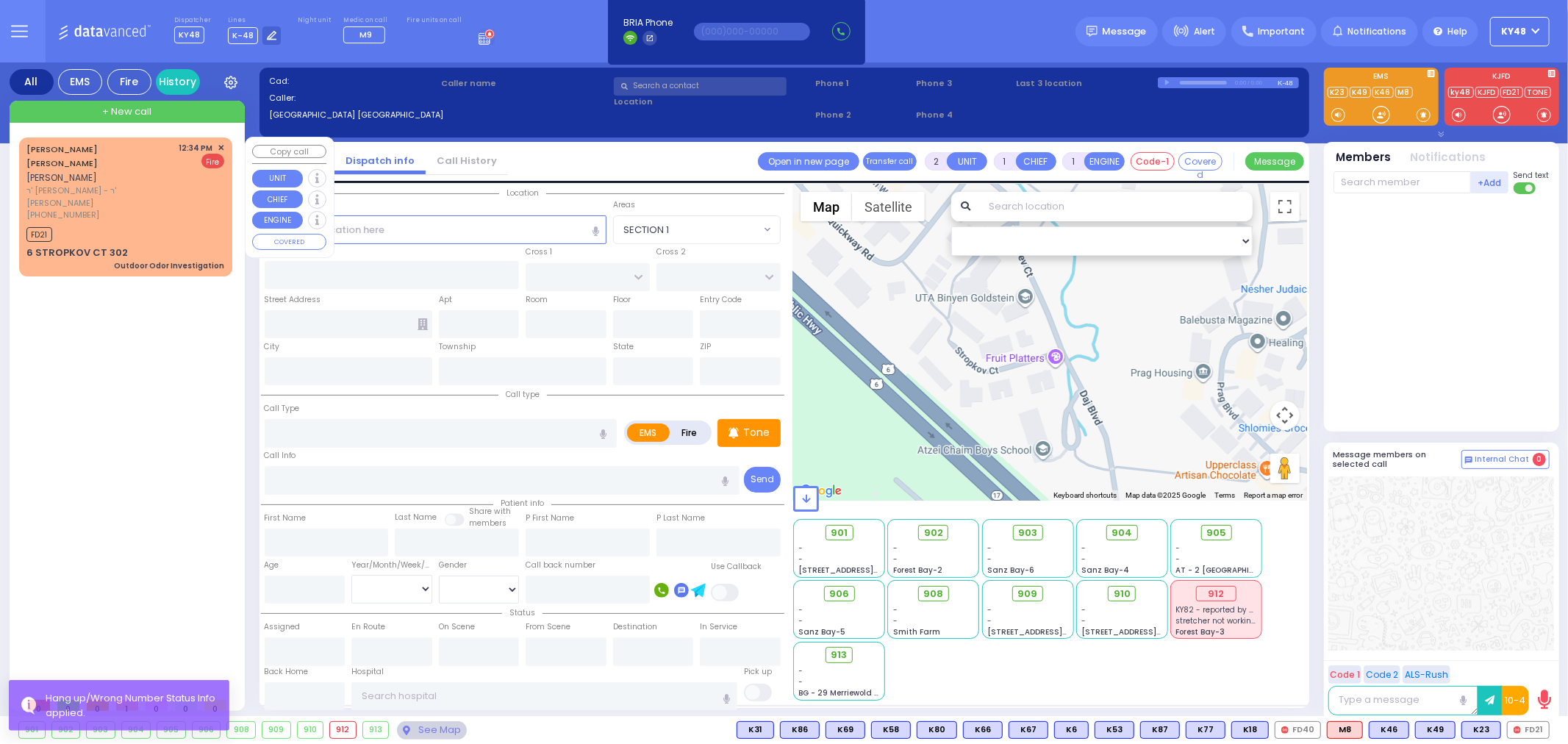
click at [182, 224] on div "FD21" at bounding box center [125, 233] width 198 height 19
select select
type input "Outdoor Odor Investigation"
radio input "false"
radio input "true"
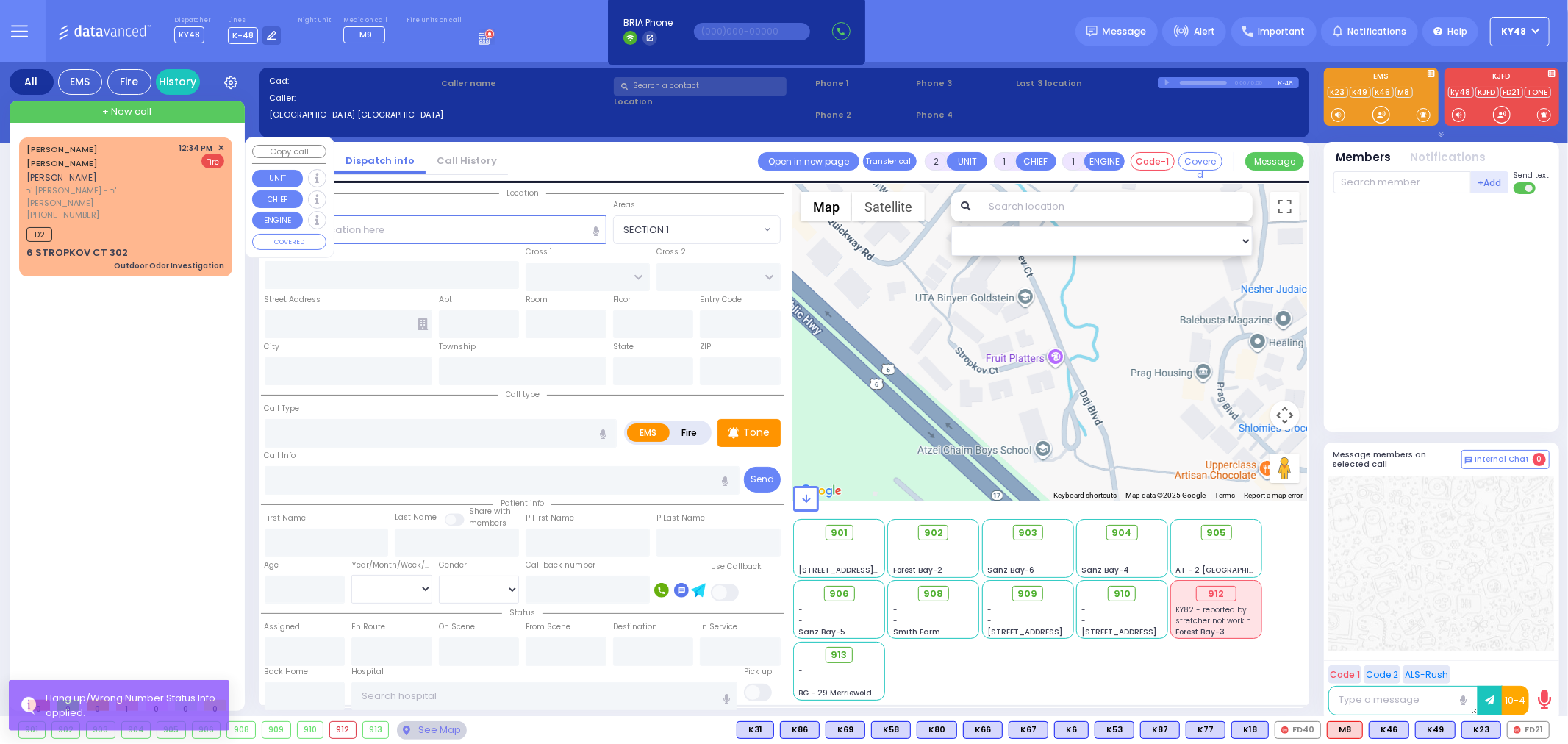
type input "JACOB ARON S."
type input "WEILL"
select select
type input "12:34"
type input "12:36"
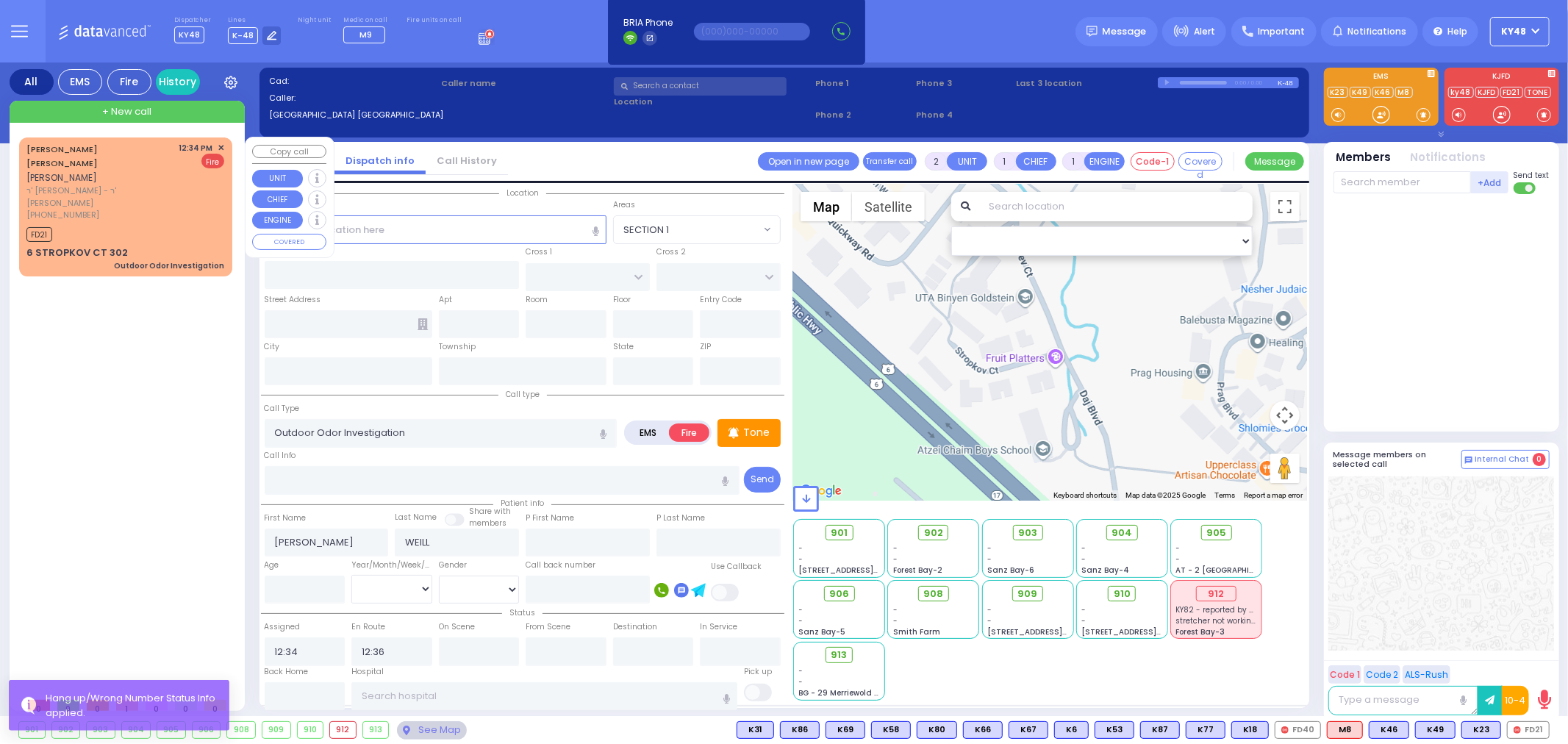
select select "Hatzalah Garages"
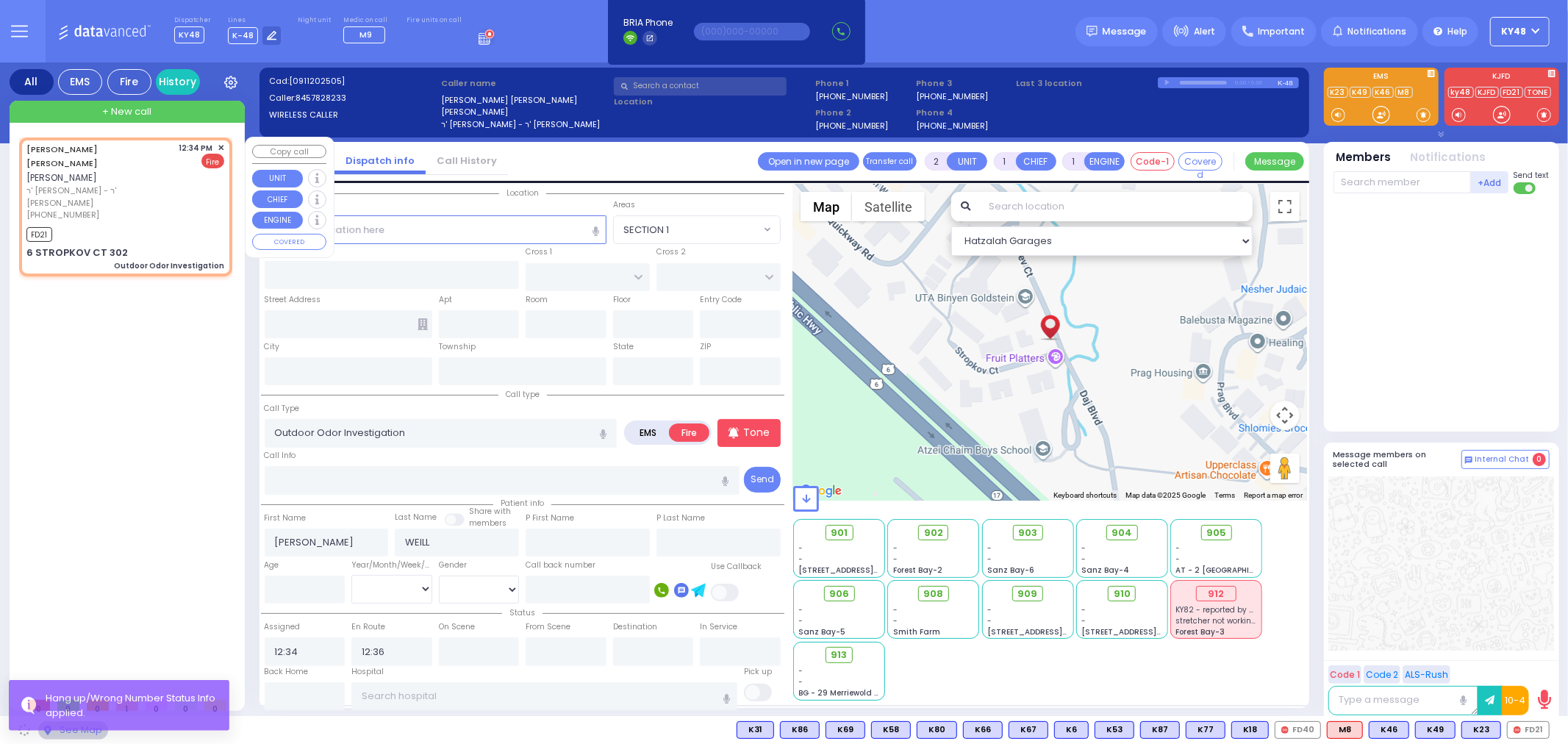
type input "STROPKOV COURT"
type input "DAJ BLVD"
type input "6 STROPKOV CT"
type input "302"
type input "Monroe"
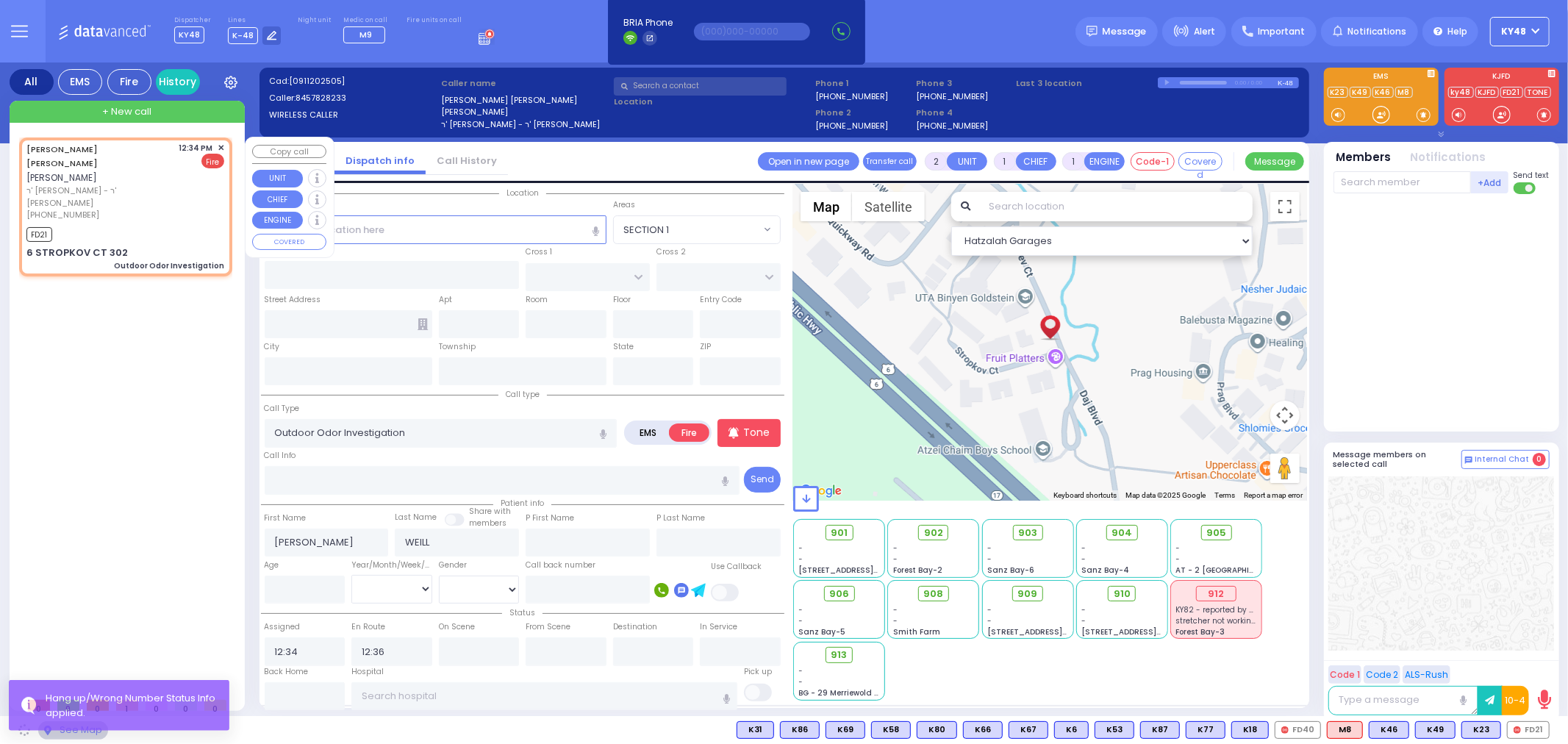
type input "New York"
type input "10950"
select select "SECTION 1"
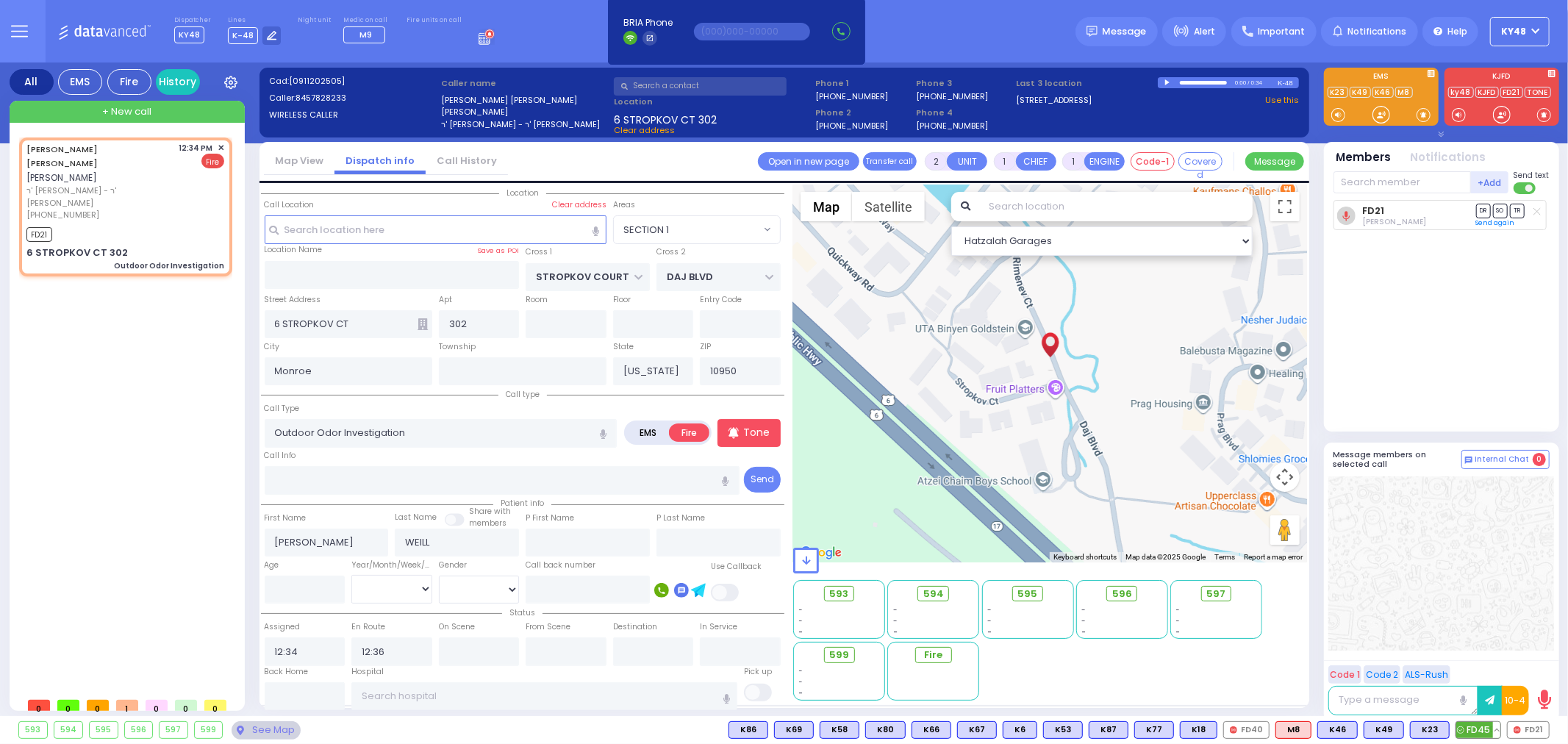
click at [1477, 733] on span "FD45" at bounding box center [1477, 729] width 44 height 16
select select
radio input "true"
select select
select select "Hatzalah Garages"
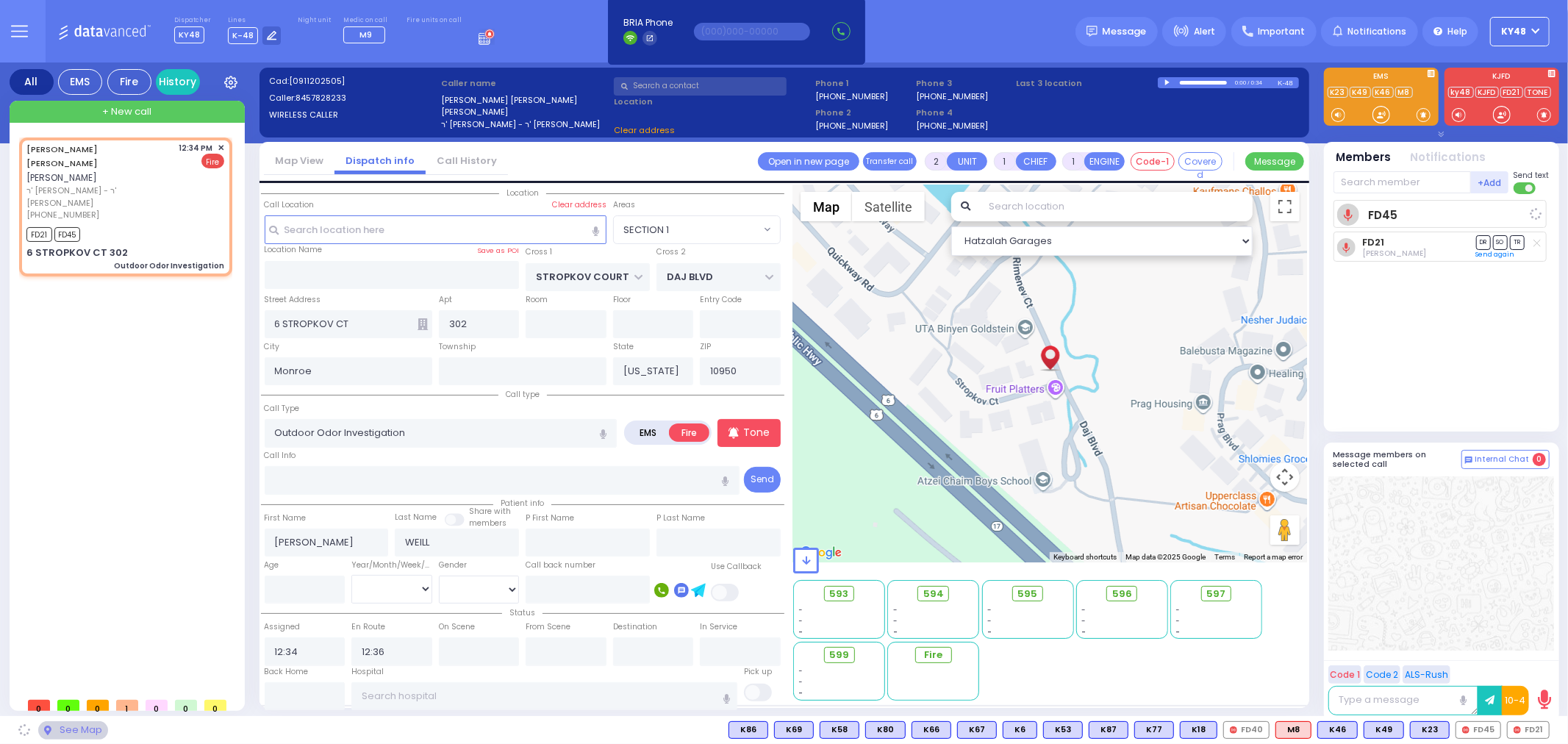
select select "SECTION 1"
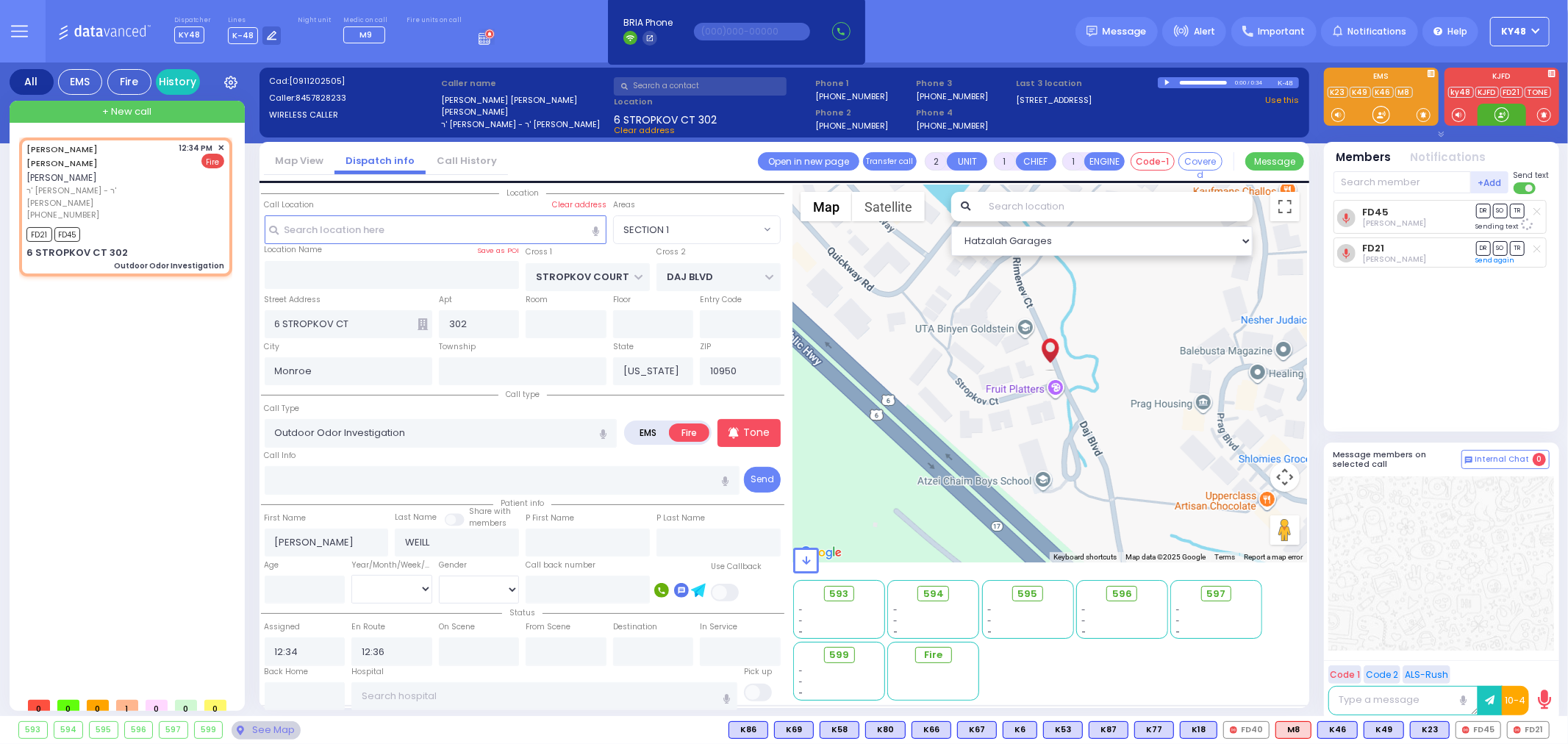
click at [1498, 116] on div at bounding box center [1501, 114] width 15 height 15
click at [1522, 729] on span "CAR3" at bounding box center [1525, 729] width 46 height 16
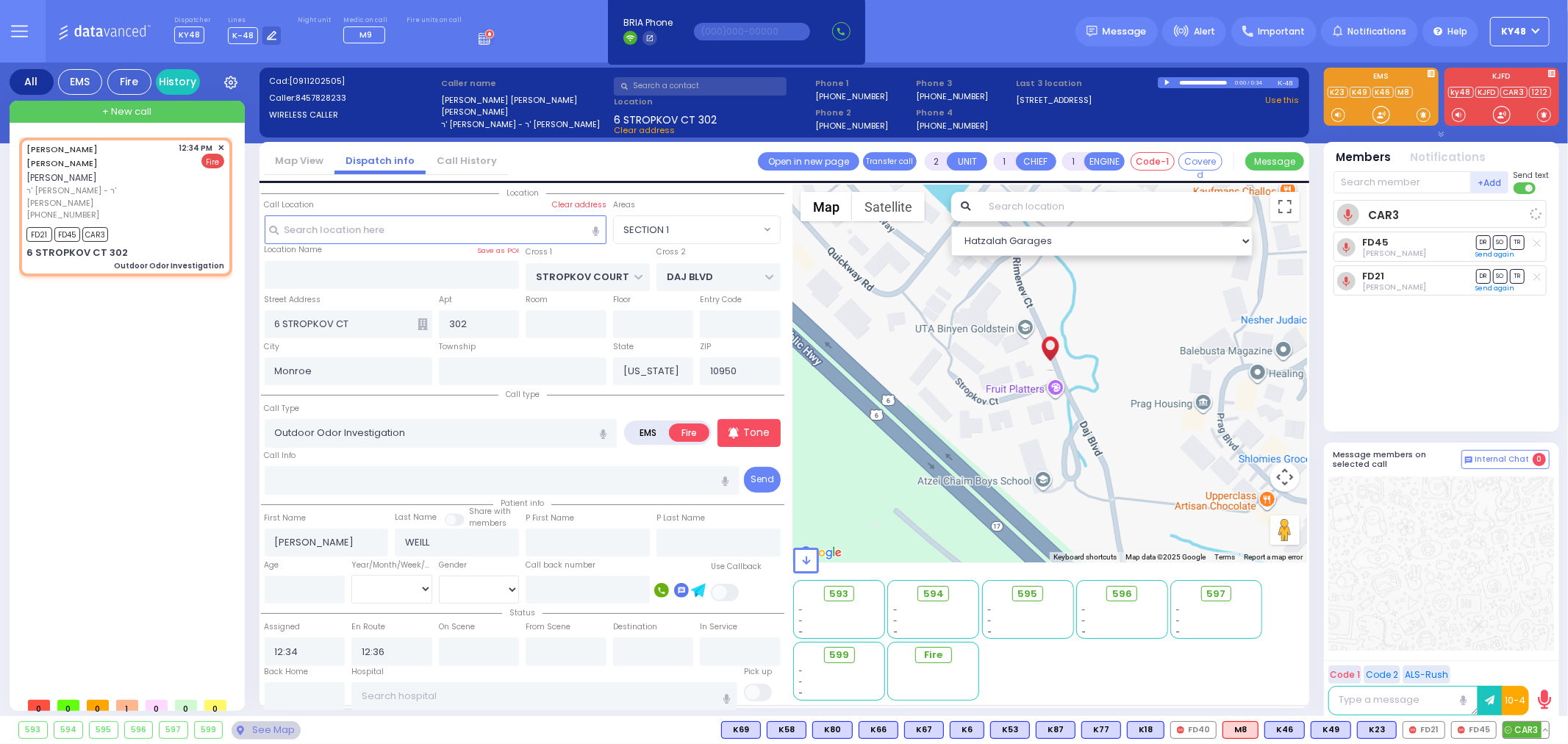
select select
radio input "true"
select select
select select "SECTION 1"
select select "Hatzalah Garages"
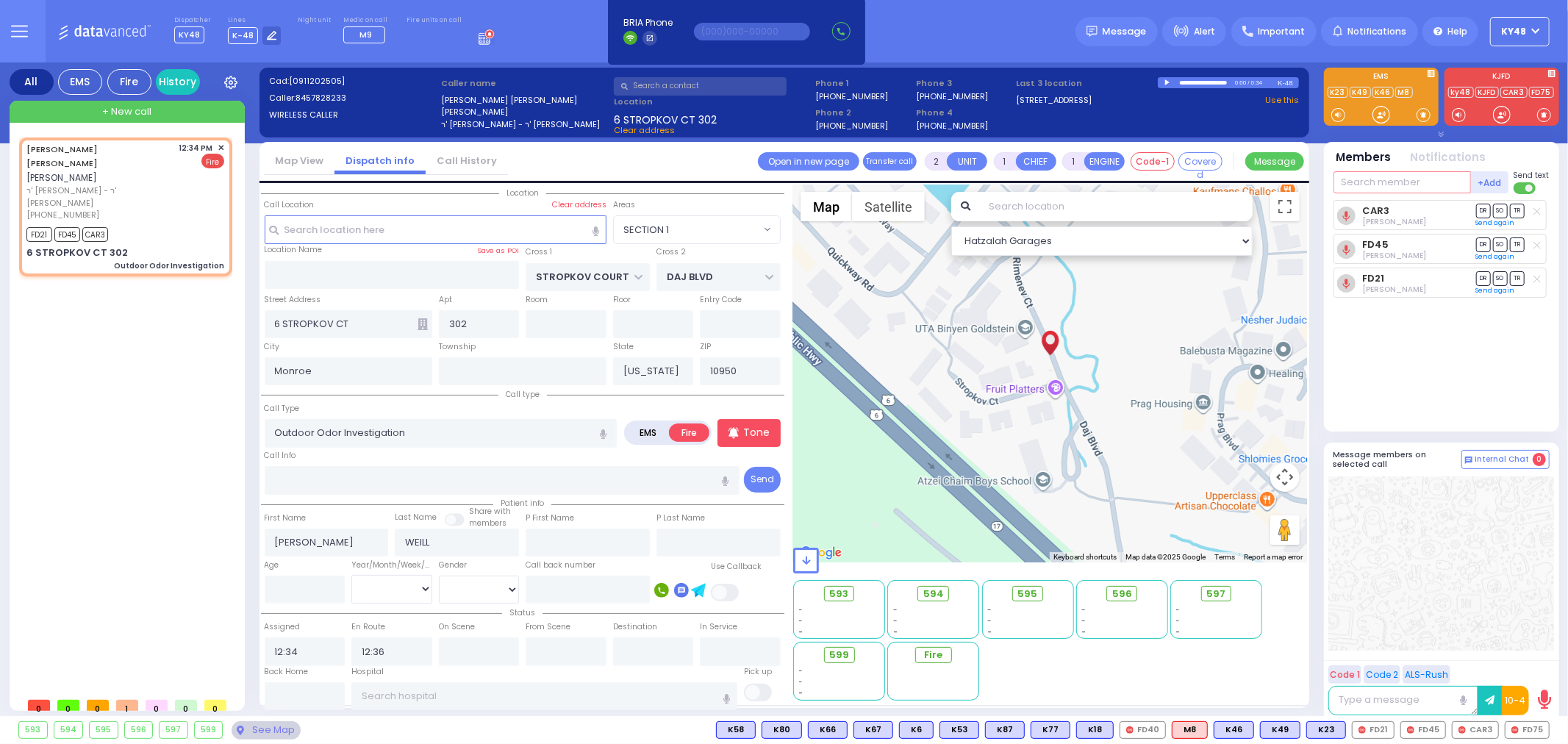
click at [1402, 182] on input "text" at bounding box center [1402, 182] width 138 height 22
type input "75"
click at [1433, 216] on div "Yitzchok Lichtenstein" at bounding box center [1467, 212] width 83 height 15
select select
radio input "true"
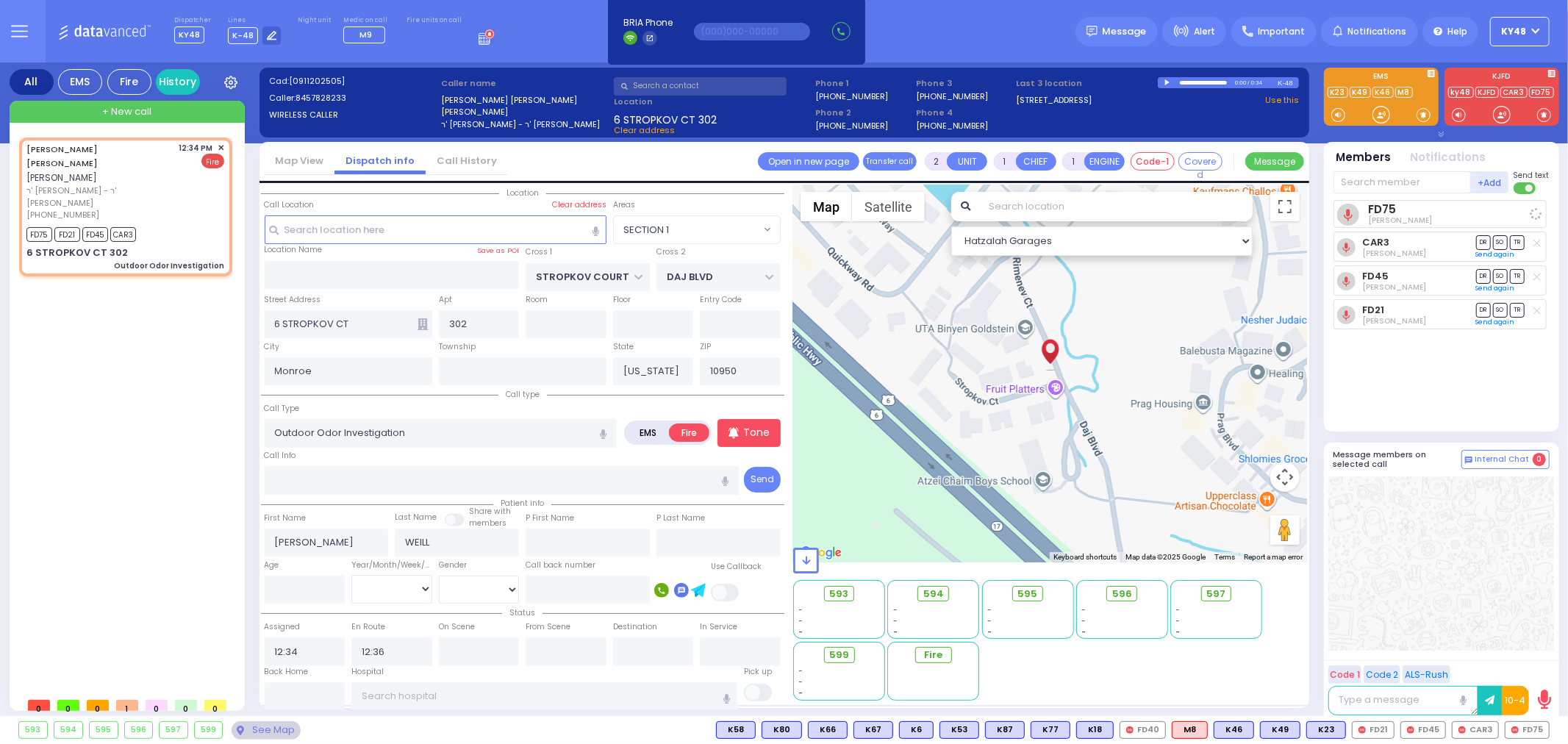
select select
select select "Hatzalah Garages"
select select "SECTION 1"
click at [182, 224] on div "FD75 FD21 FD45 CAR3" at bounding box center [125, 233] width 198 height 19
select select
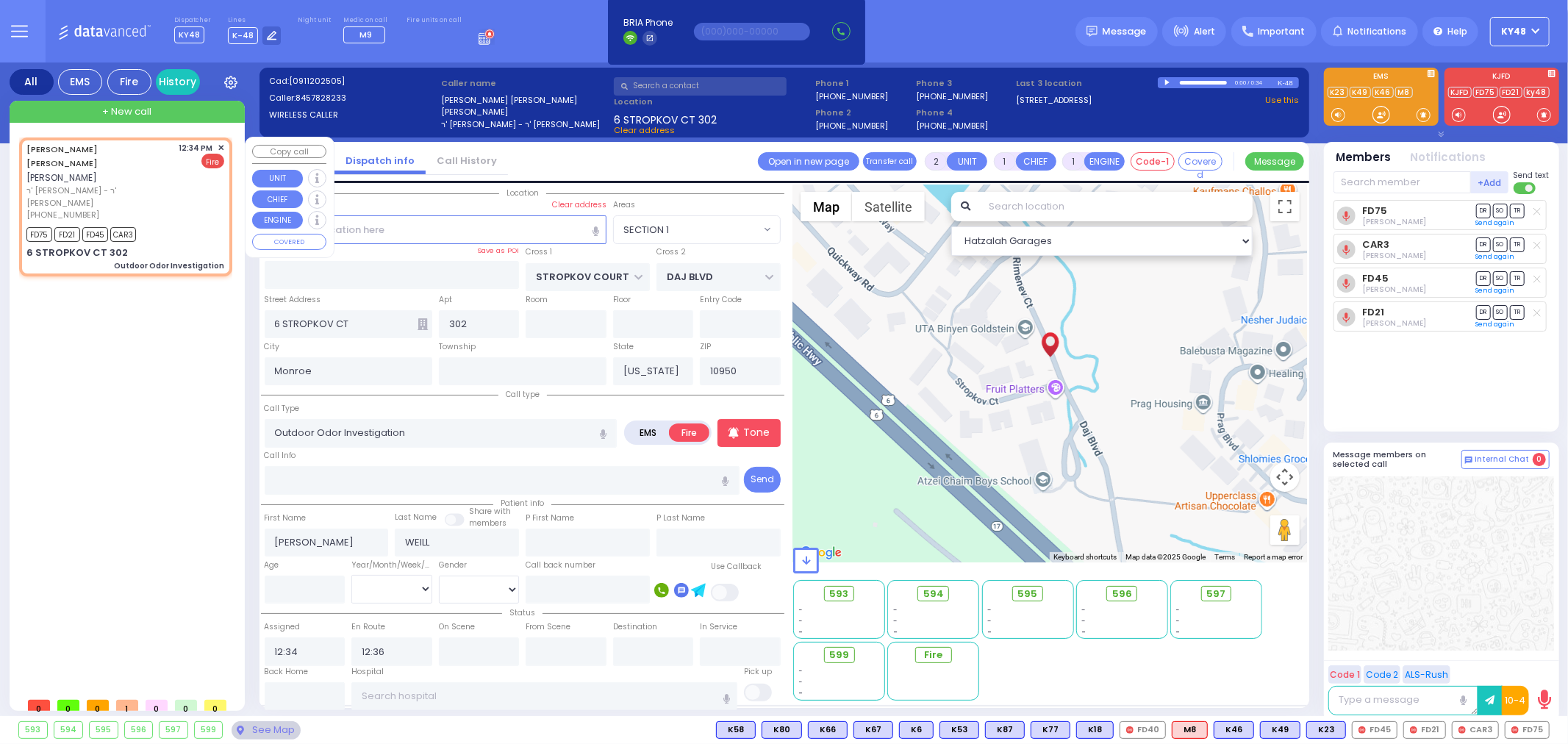
radio input "true"
select select
select select "SECTION 1"
select select "Hatzalah Garages"
click at [284, 695] on input "text" at bounding box center [305, 696] width 81 height 28
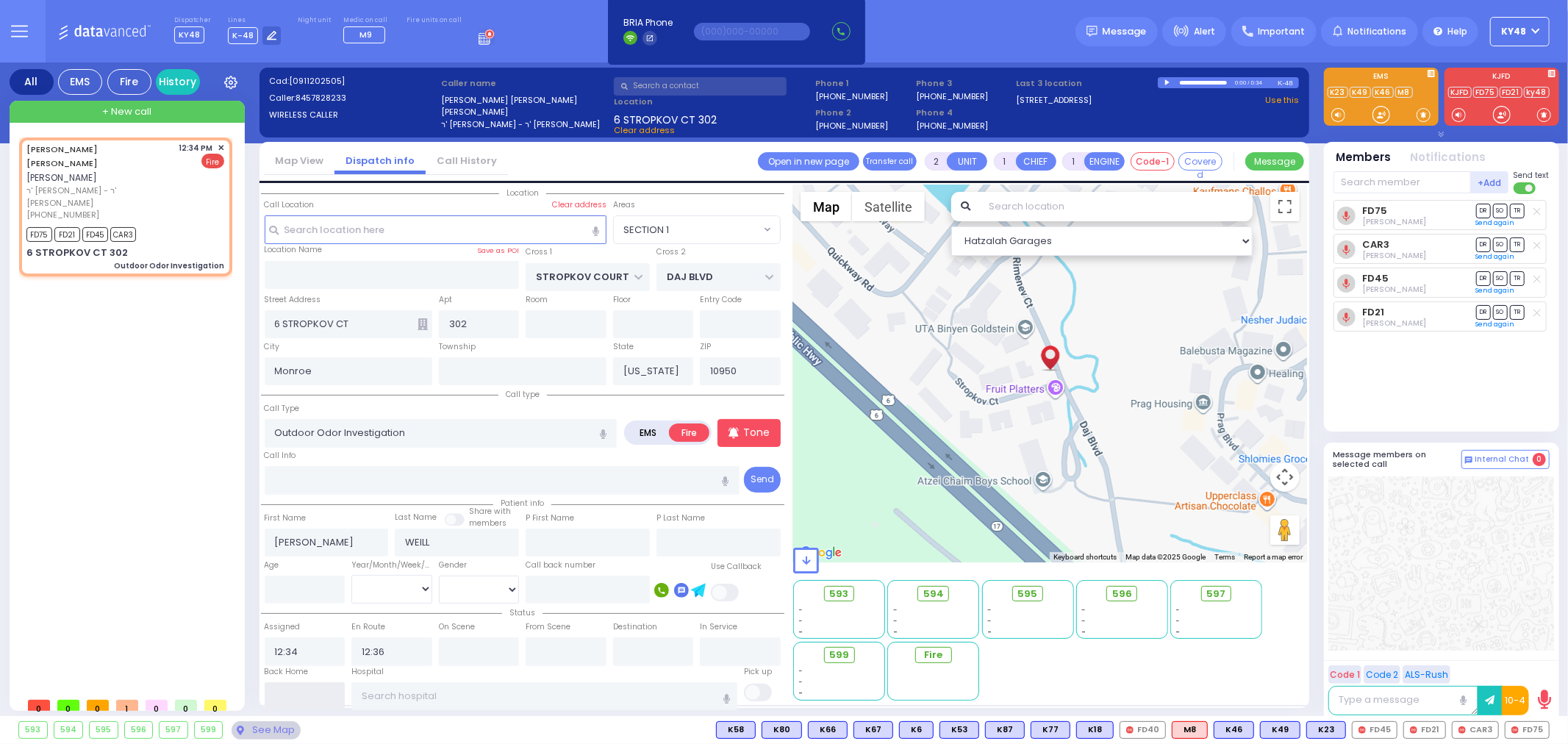
click at [284, 694] on input "text" at bounding box center [305, 696] width 81 height 28
type input "12:52"
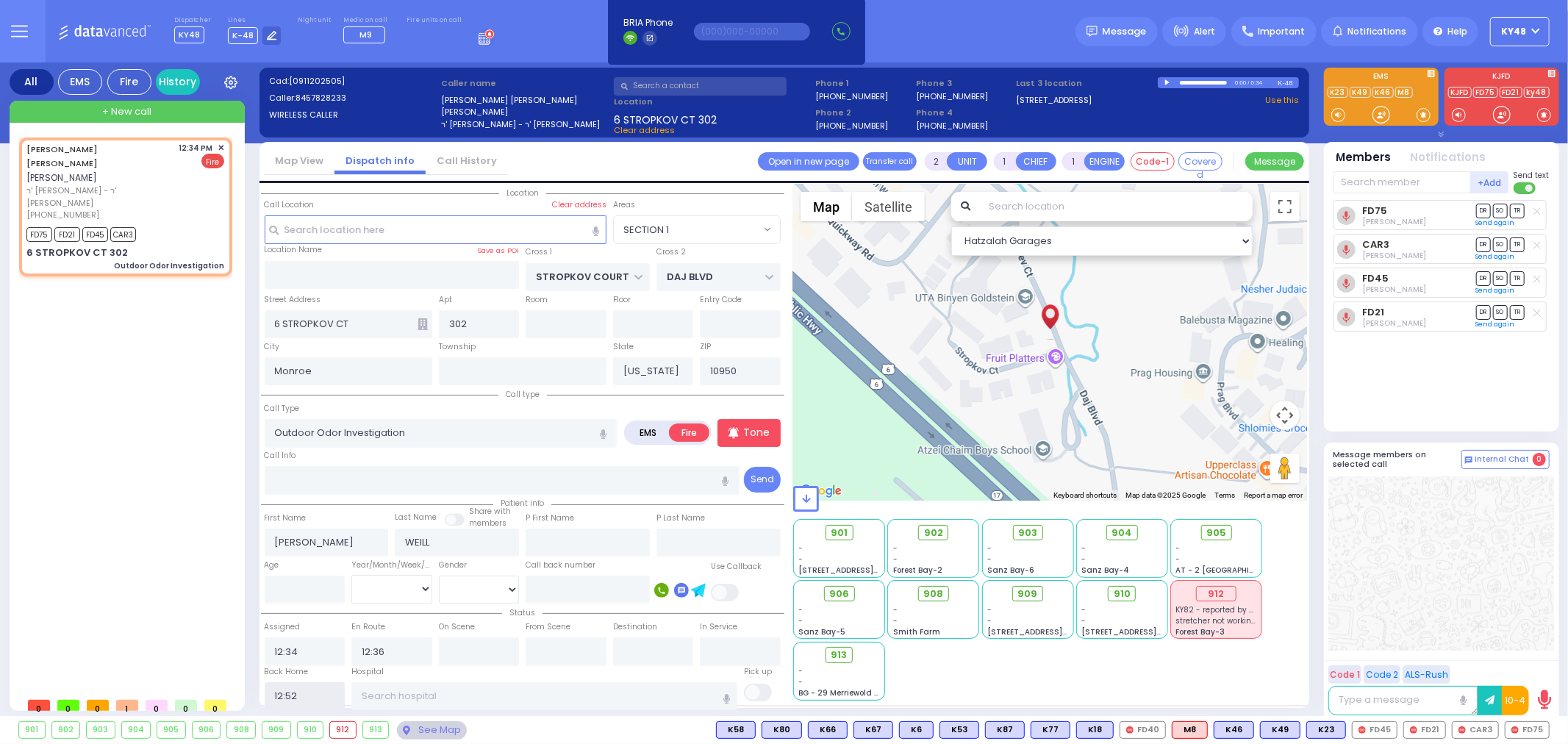
select select
radio input "true"
select select
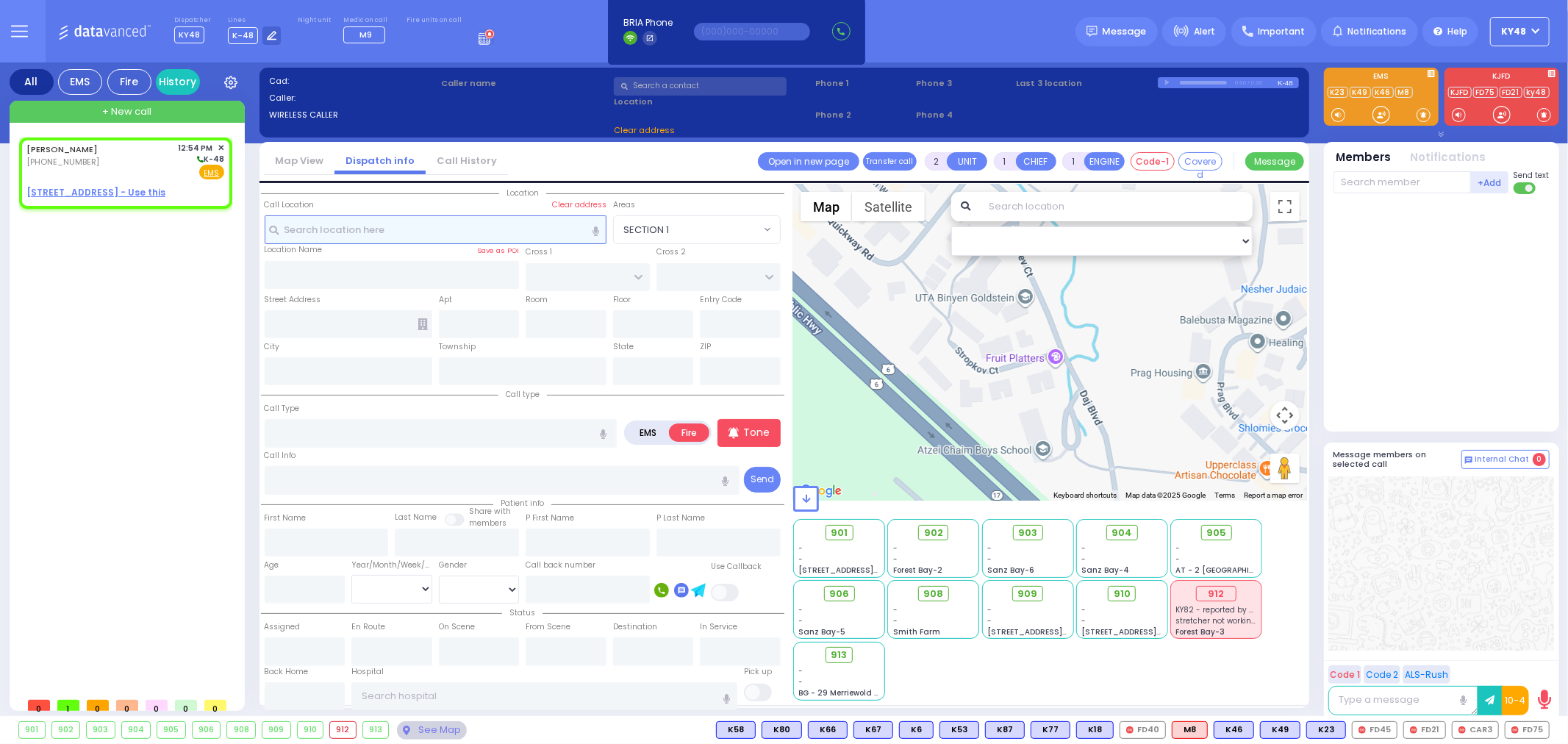
select select
radio input "true"
type input "MOSHE MENACHEM"
type input "SCHWARTZ"
select select
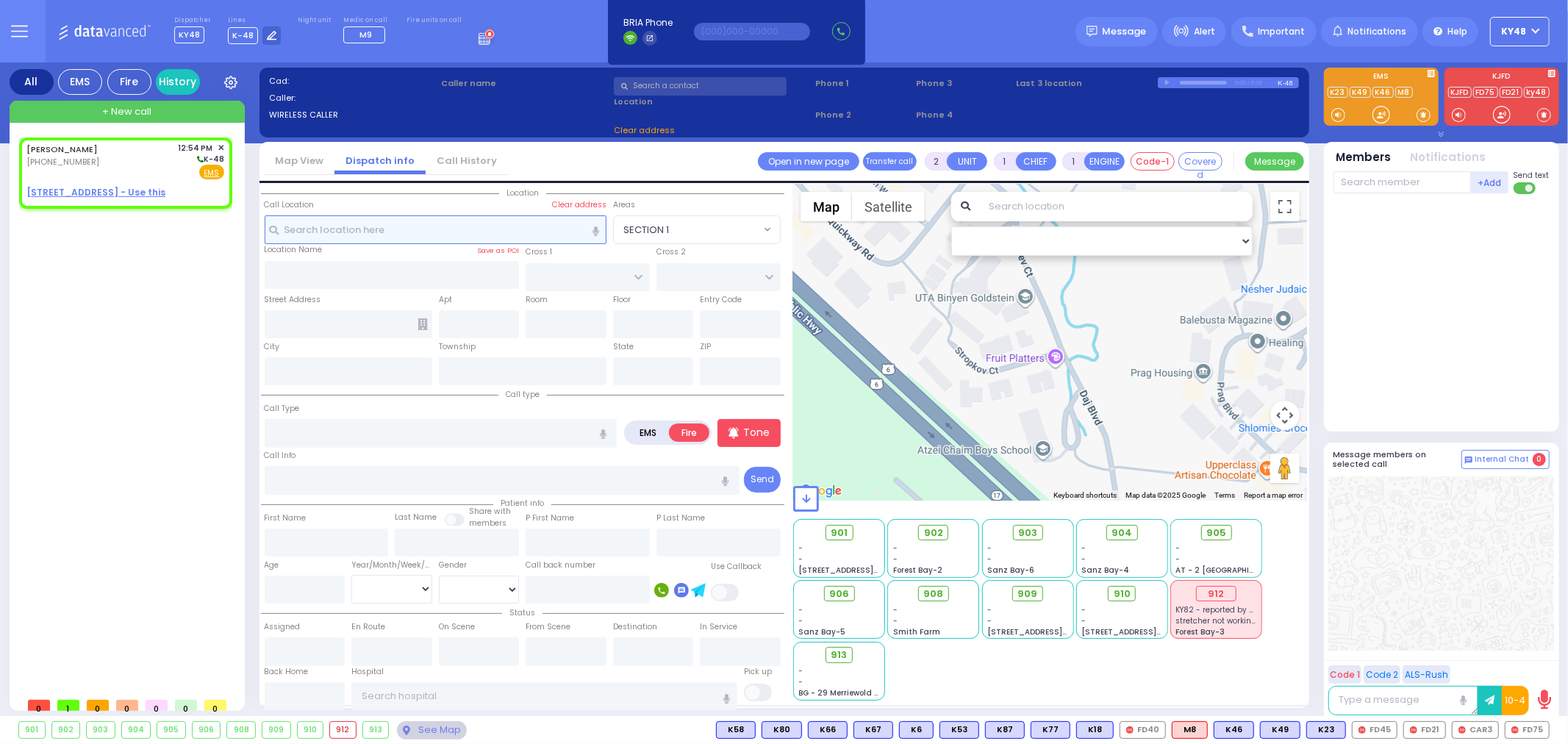
type input "12:54"
select select "Hatzalah Garages"
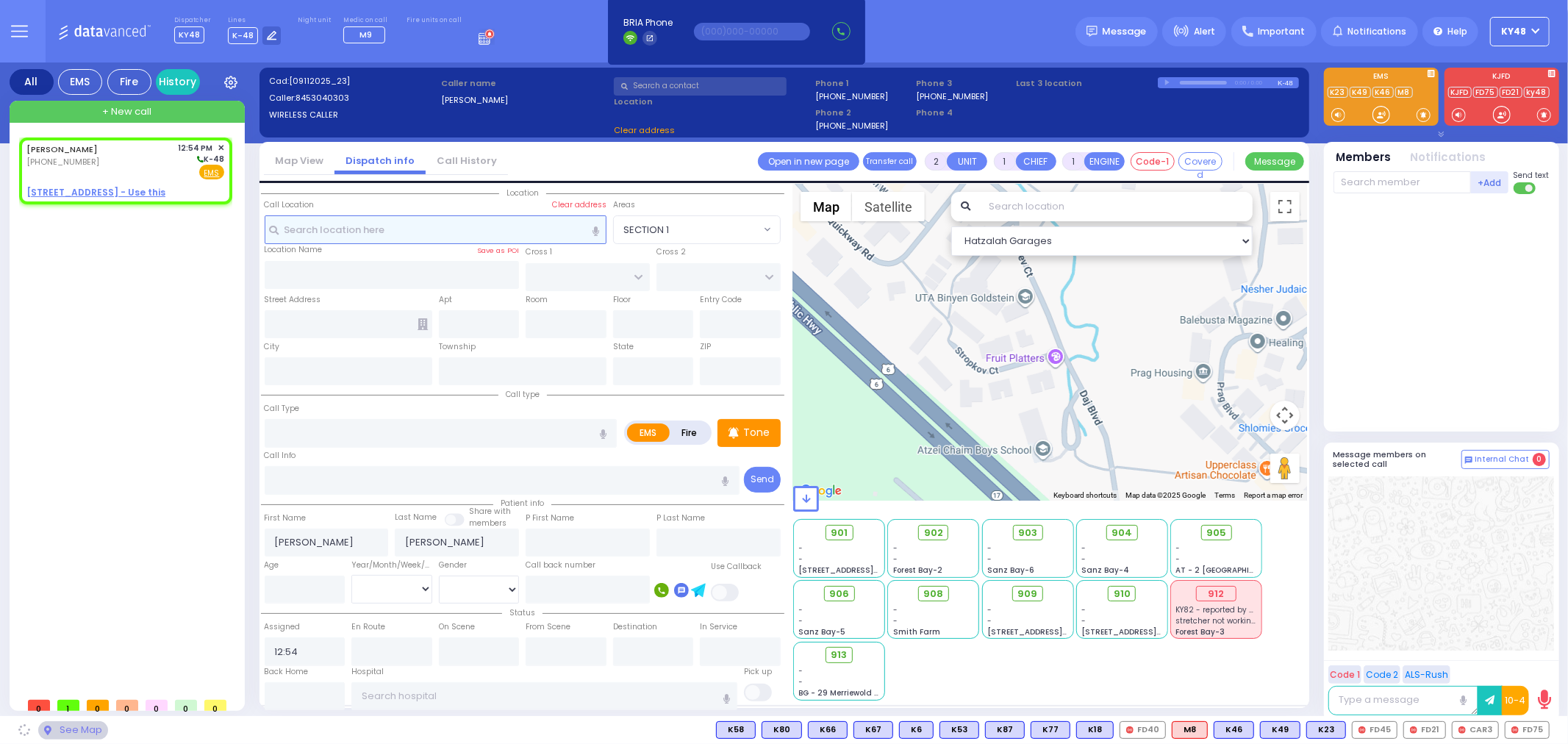
select select
radio input "true"
select select
select select "Hatzalah Garages"
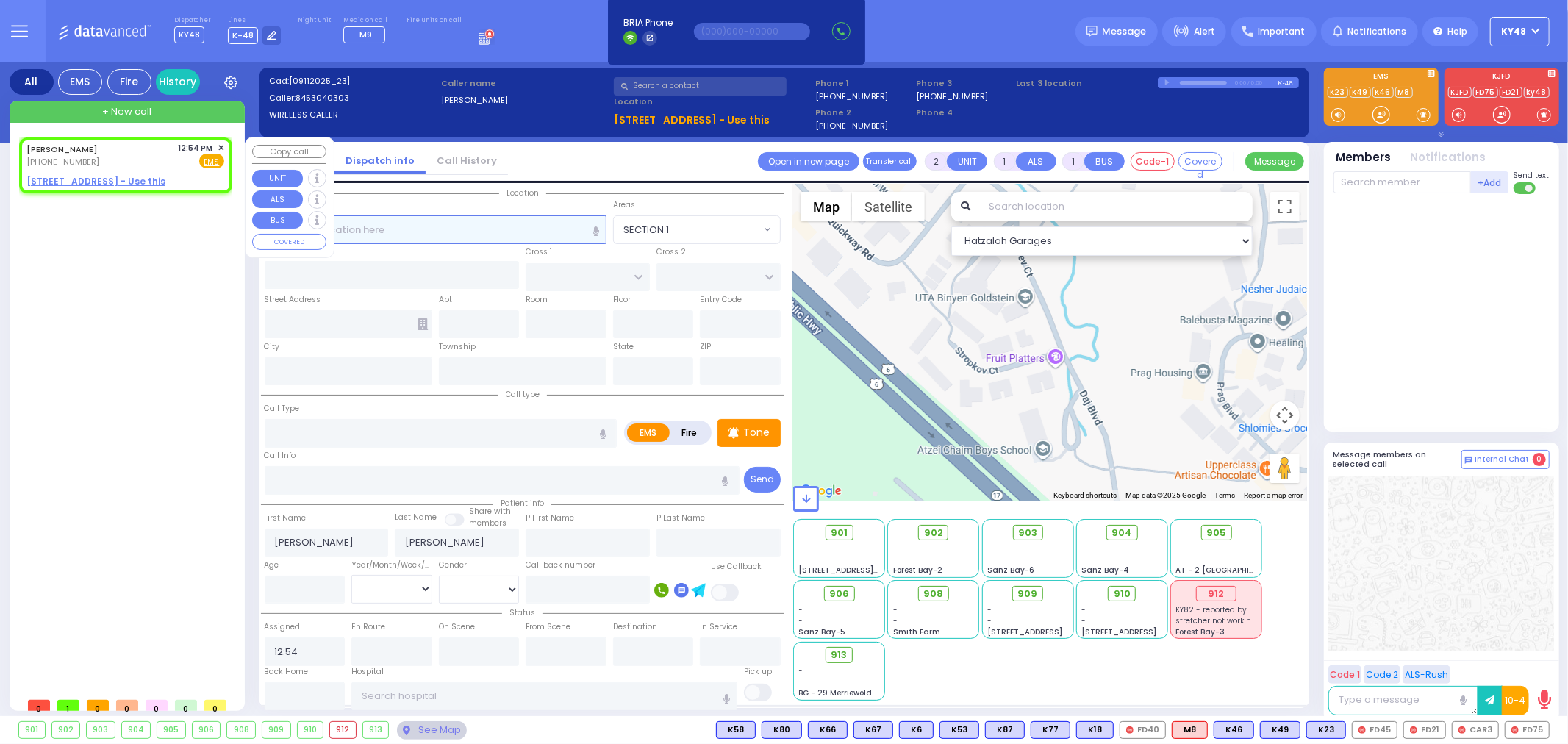
select select
radio input "true"
select select
select select "Hatzalah Garages"
click at [220, 145] on span "✕" at bounding box center [220, 148] width 7 height 12
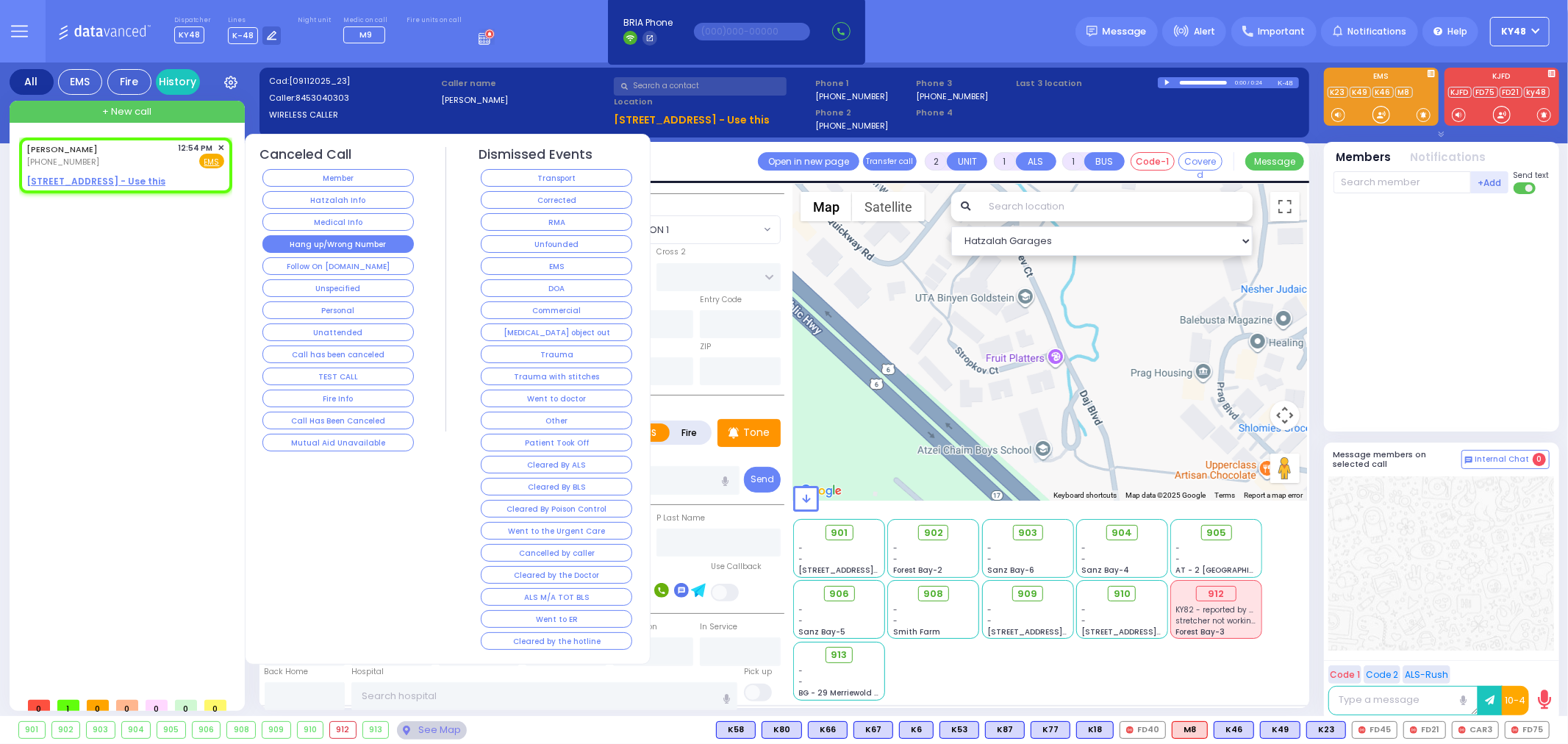
drag, startPoint x: 343, startPoint y: 193, endPoint x: 325, endPoint y: 247, distance: 56.9
click at [325, 247] on div "Canceled Call Member Hatzalah Info Medical Info Hang up/Wrong Number Follow On …" at bounding box center [338, 300] width 156 height 307
click at [325, 246] on button "Hang up/Wrong Number" at bounding box center [338, 244] width 152 height 18
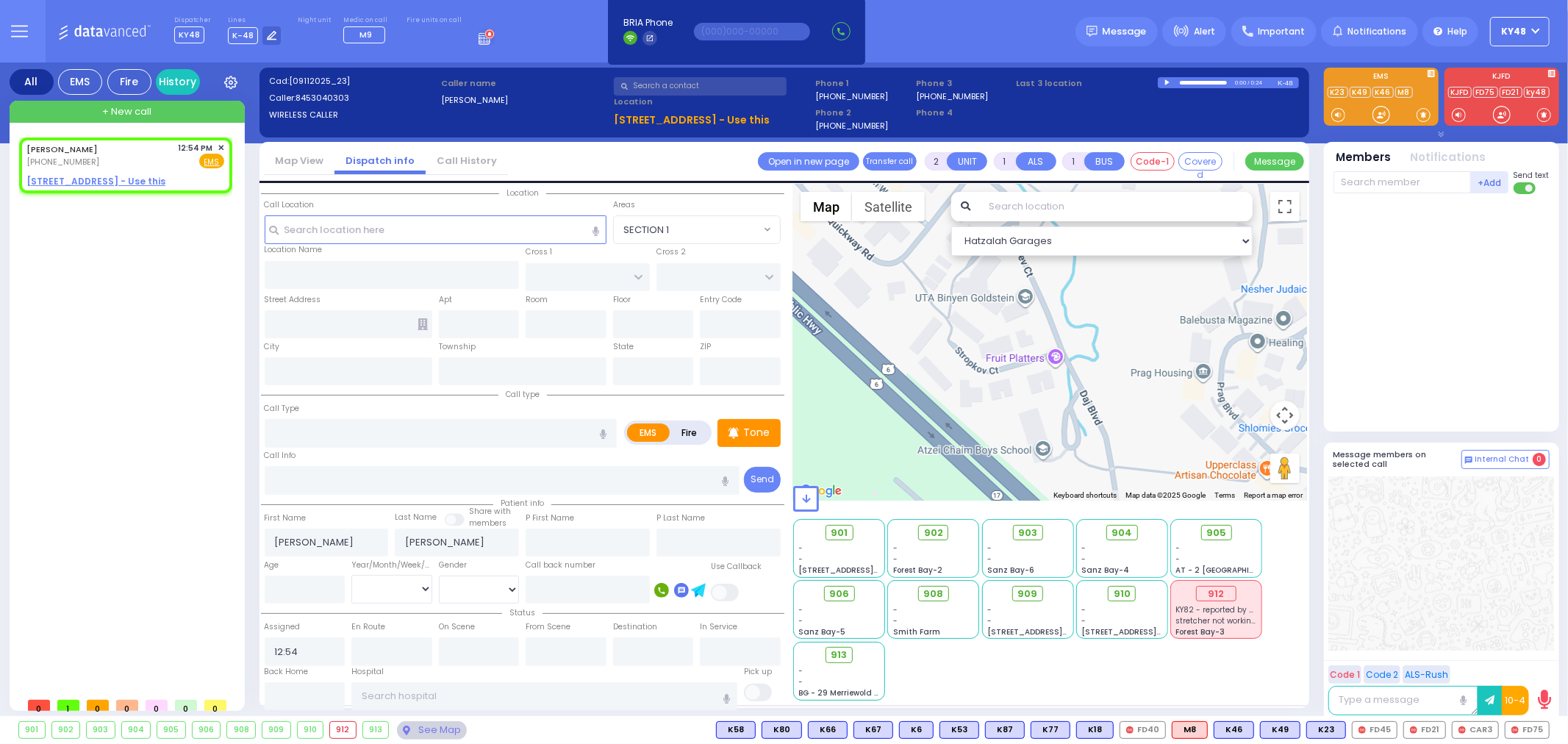
click at [20, 37] on icon at bounding box center [19, 37] width 15 height 0
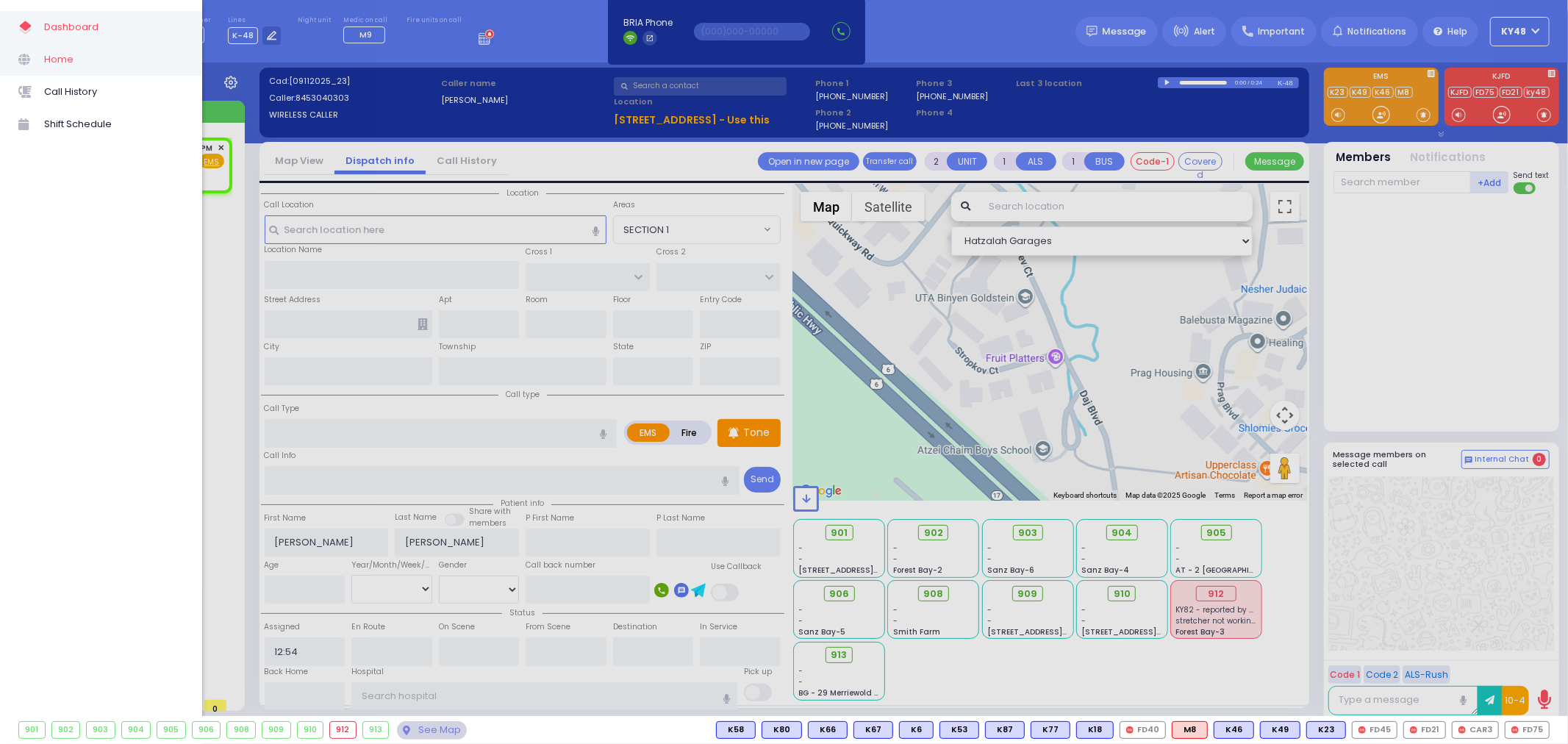
select select
radio input "true"
select select
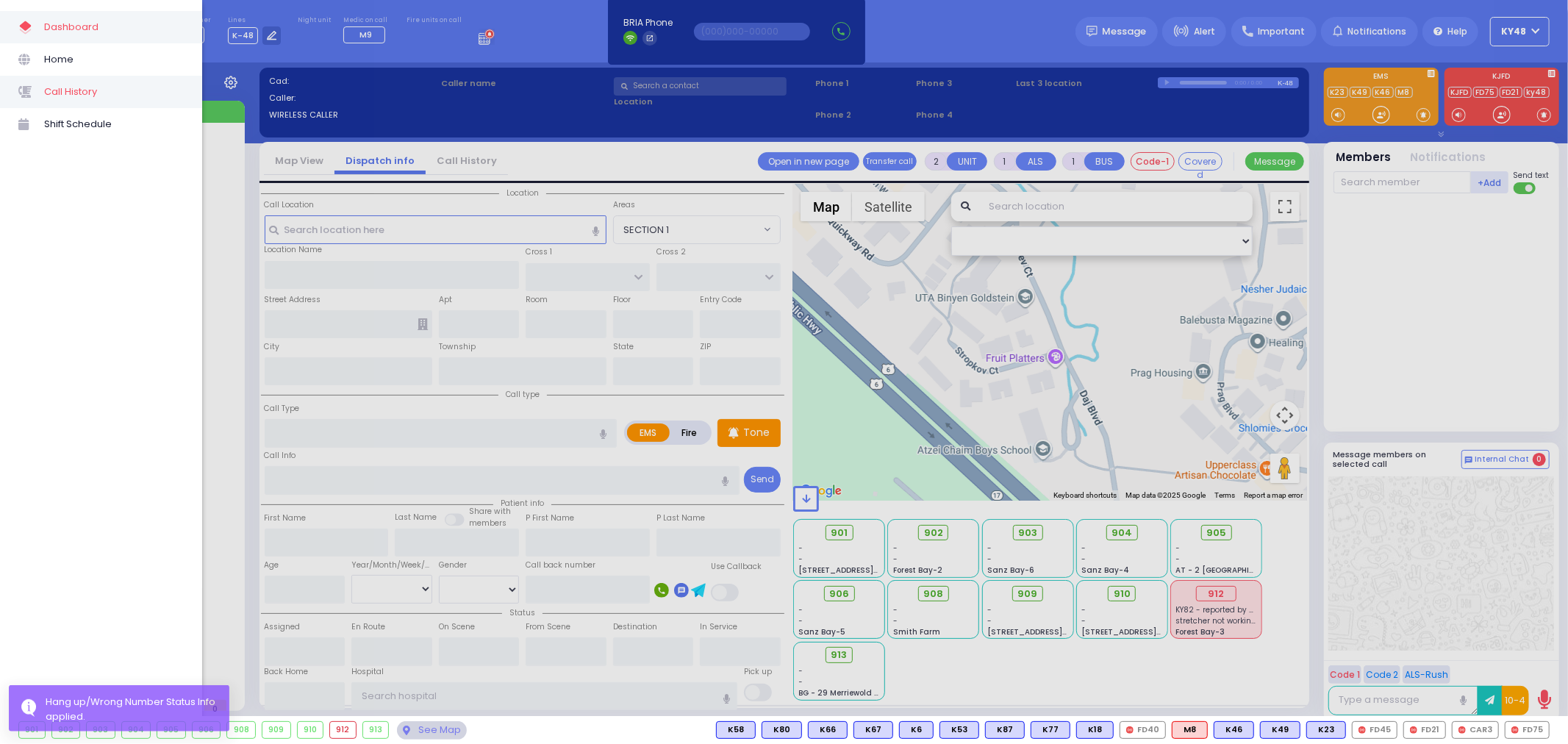
click at [70, 92] on span "Call History" at bounding box center [114, 91] width 140 height 19
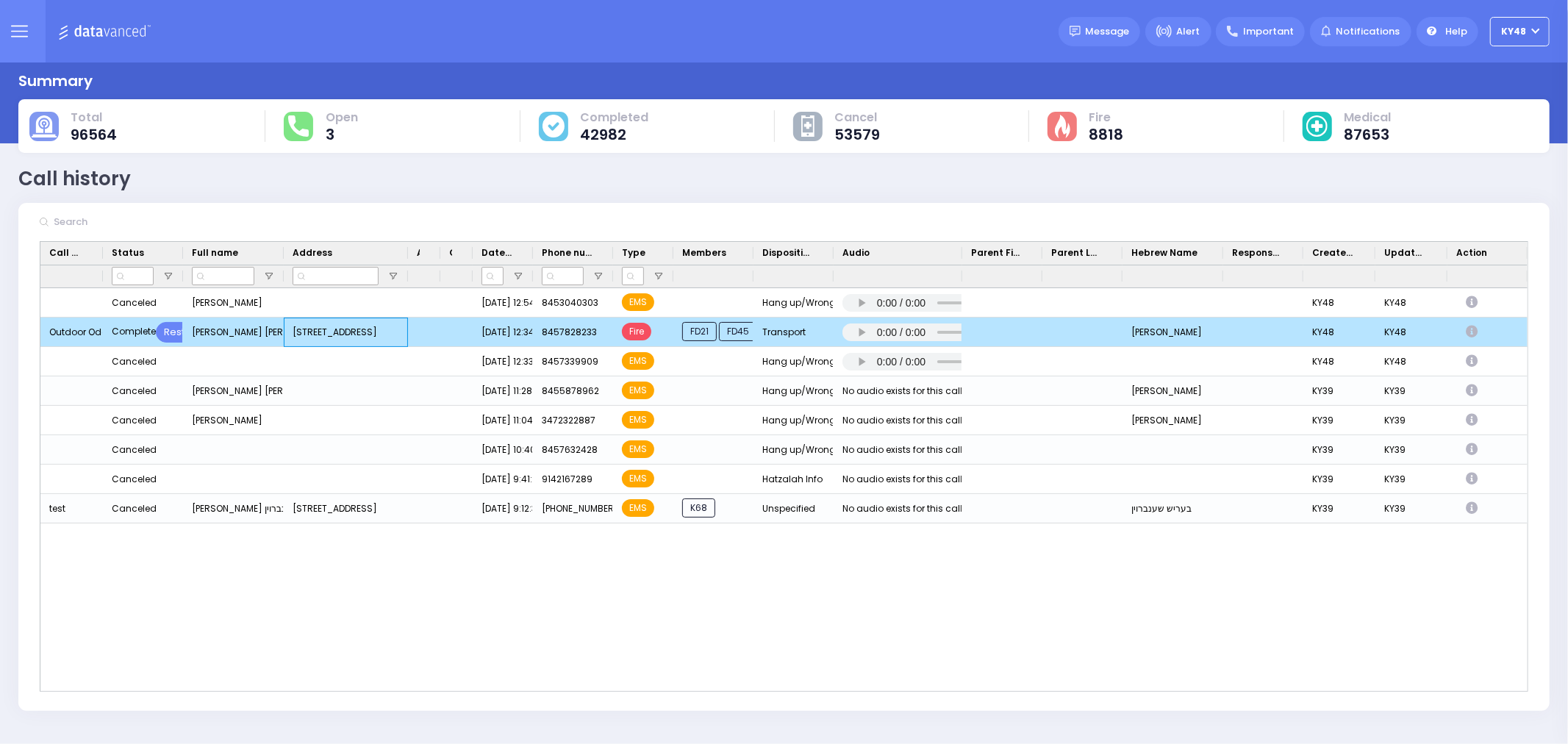
click at [332, 336] on div "[STREET_ADDRESS]" at bounding box center [346, 332] width 125 height 29
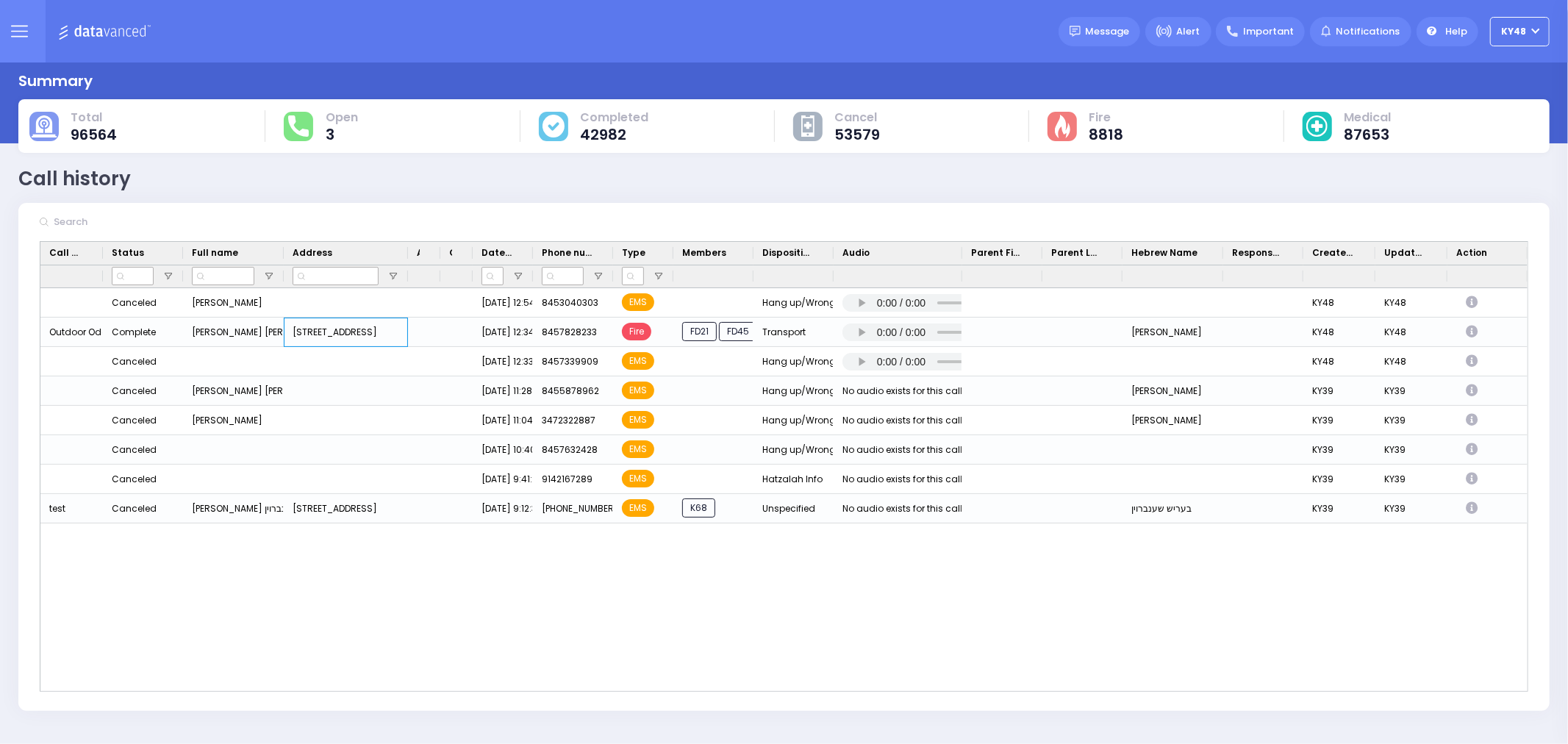
click at [26, 36] on icon at bounding box center [19, 31] width 17 height 17
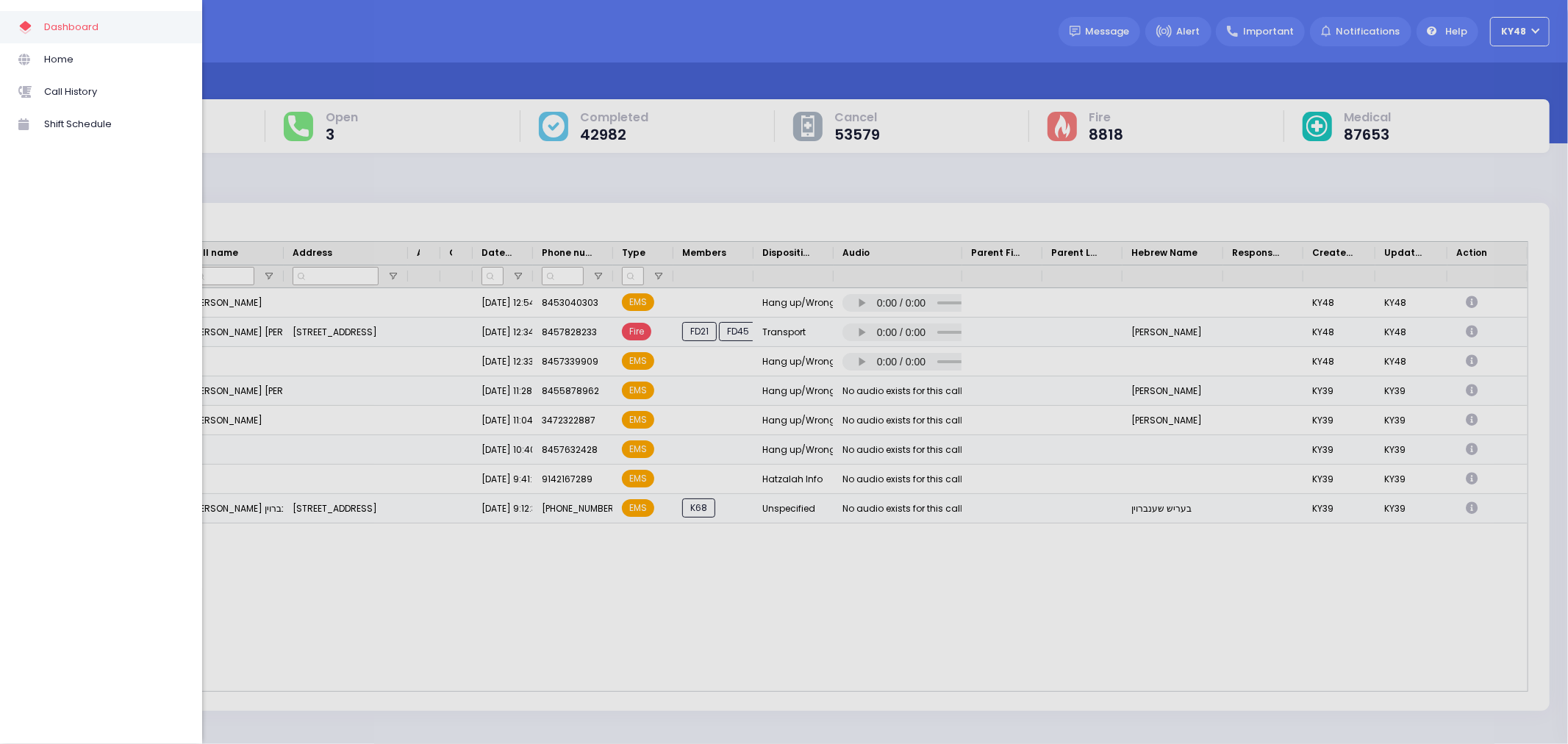
click at [75, 33] on span "Dashboard" at bounding box center [114, 27] width 140 height 19
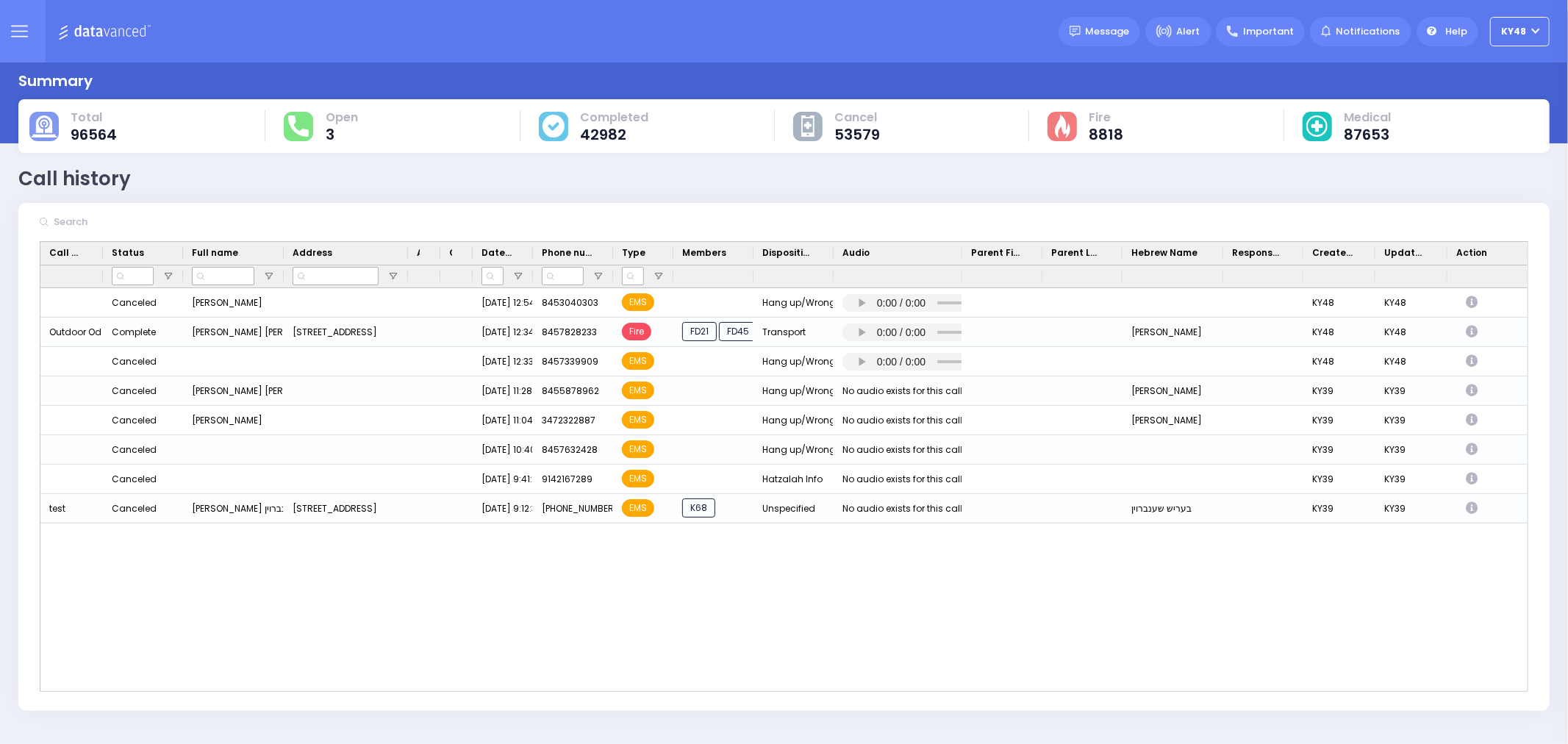
click at [28, 35] on button at bounding box center [19, 31] width 53 height 63
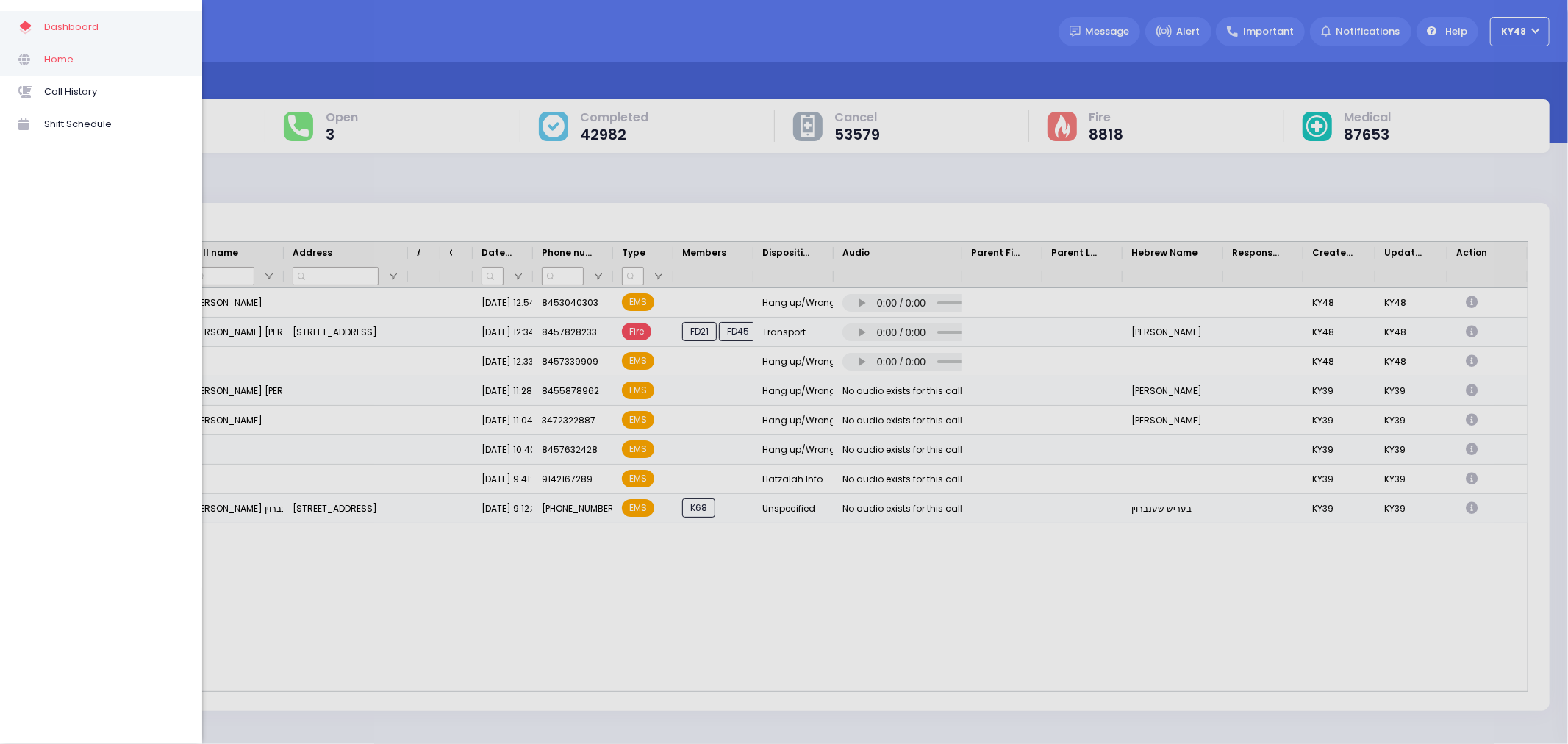
click at [77, 60] on span "Home" at bounding box center [114, 60] width 140 height 19
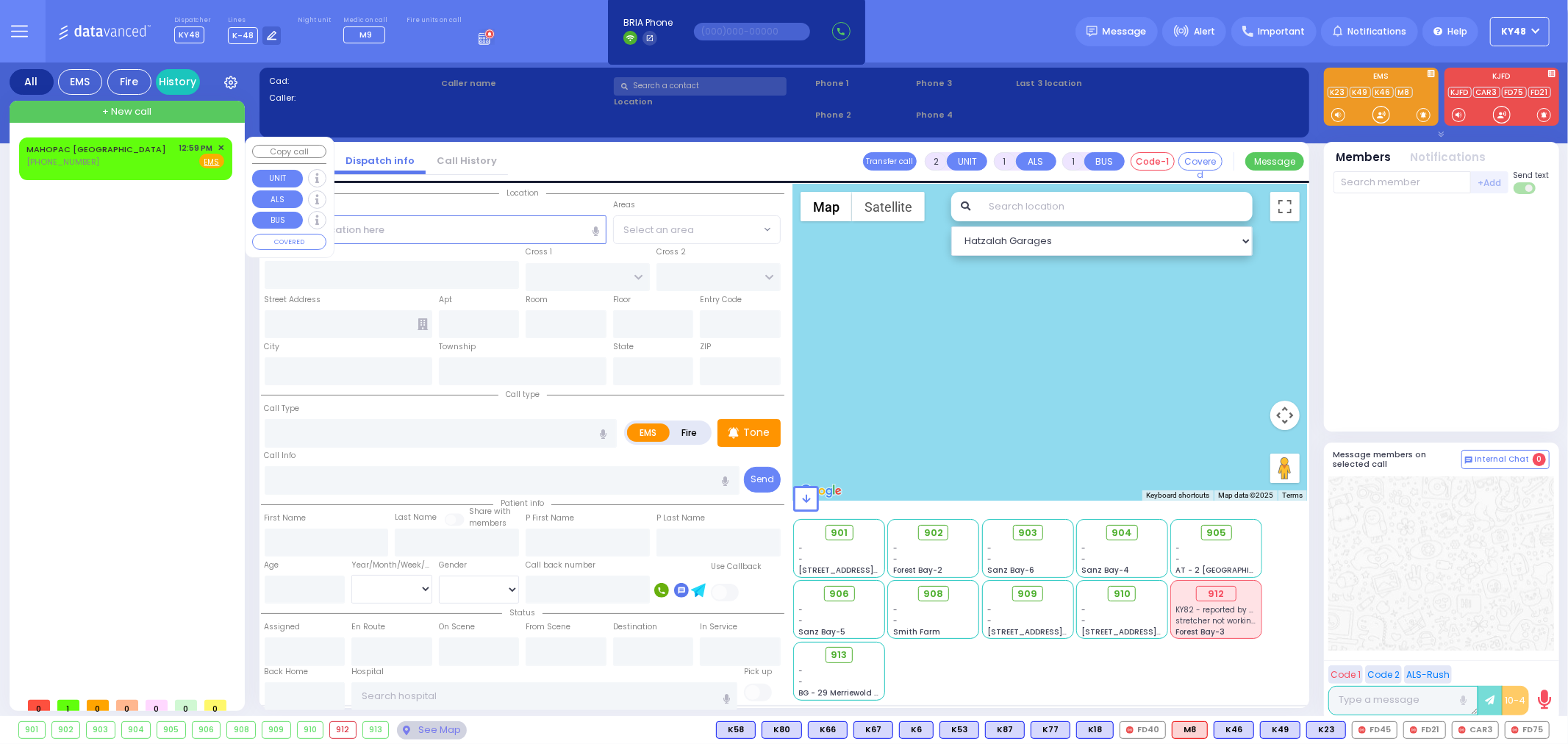
click at [125, 163] on div "MAHOPAC NY (845) 743-8693 12:59 PM ✕ Fire EMS" at bounding box center [125, 155] width 198 height 27
select select
radio input "true"
select select
type input "12:59"
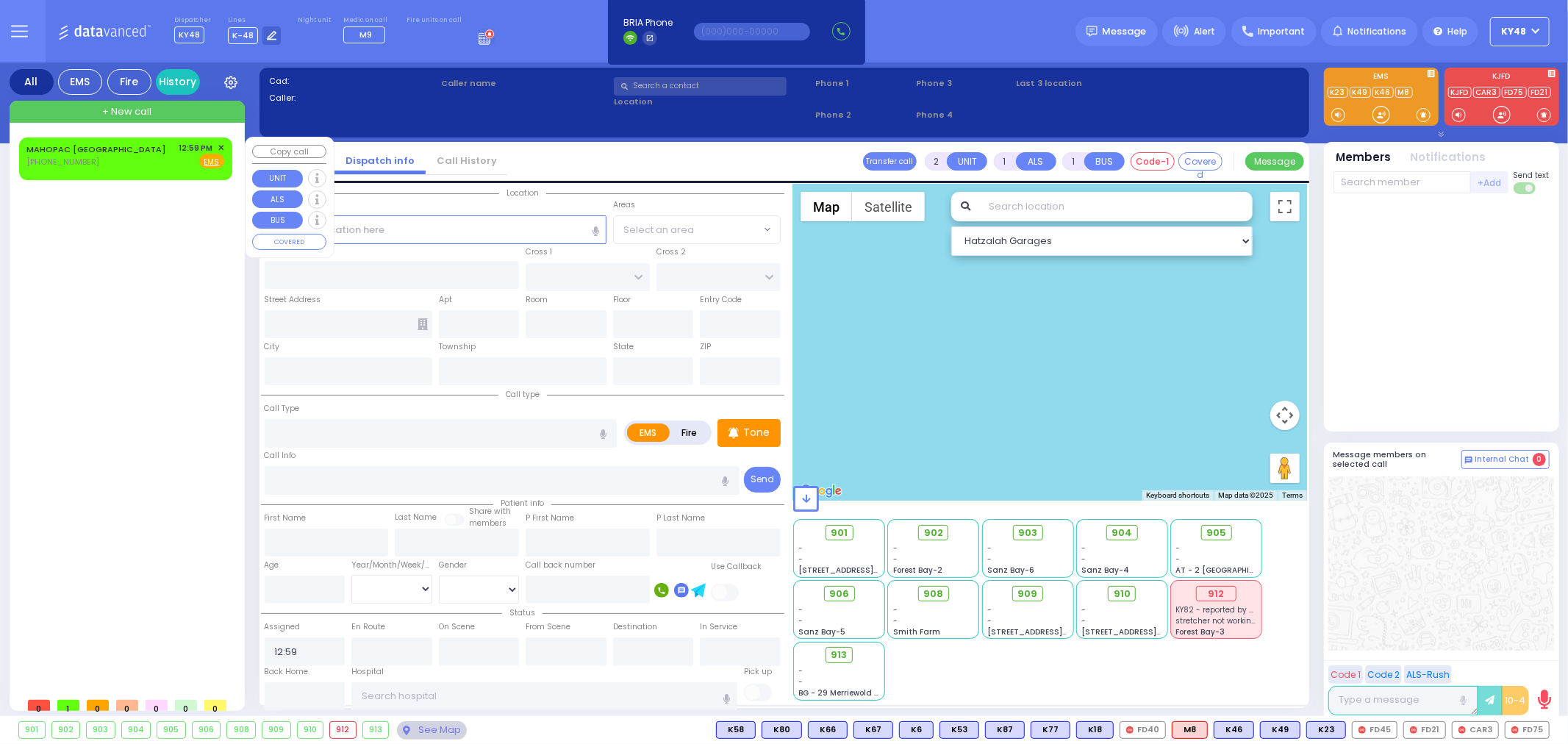
select select "Hatzalah Garages"
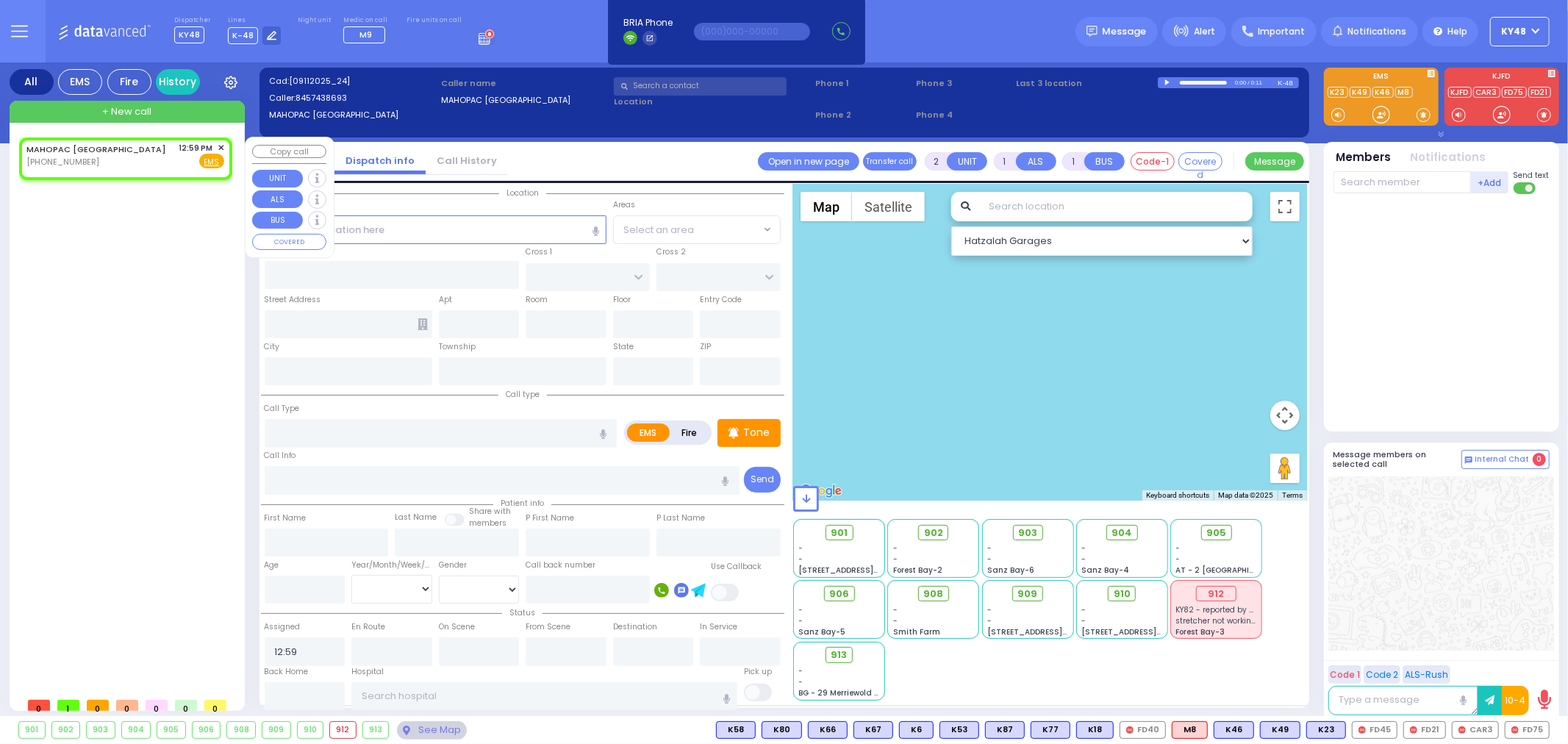
click at [221, 144] on span "✕" at bounding box center [220, 148] width 7 height 12
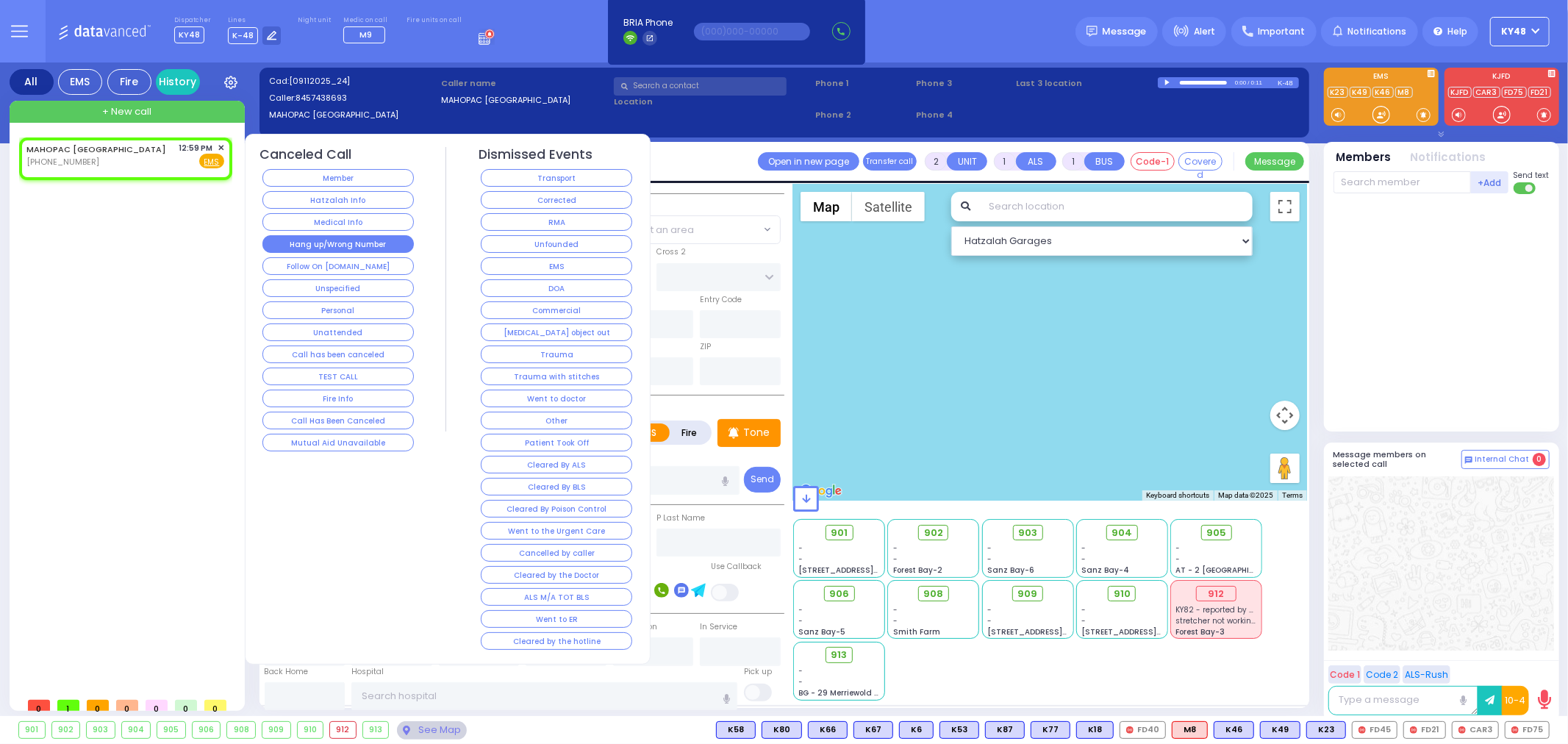
click at [343, 245] on button "Hang up/Wrong Number" at bounding box center [338, 244] width 152 height 18
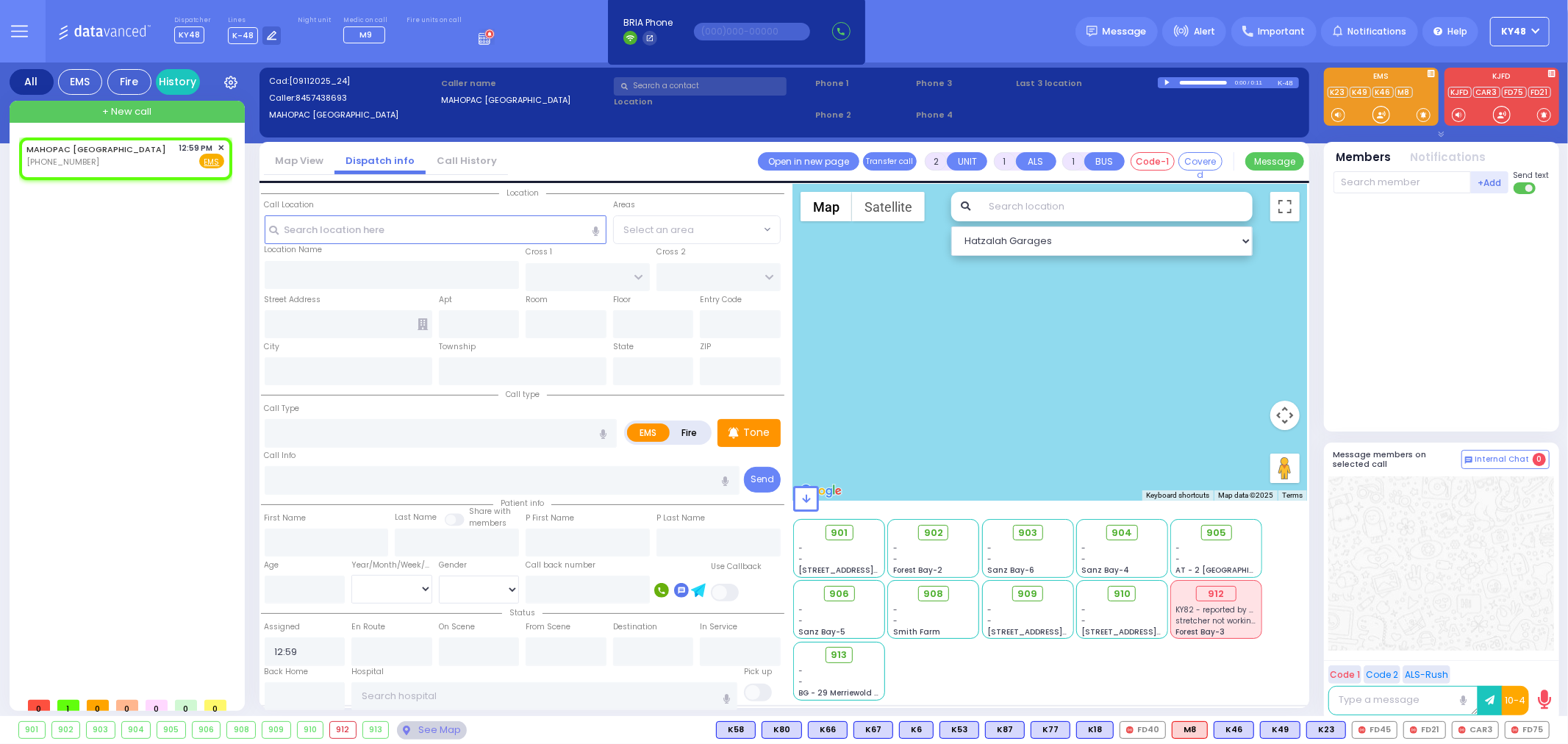
select select
radio input "true"
select select
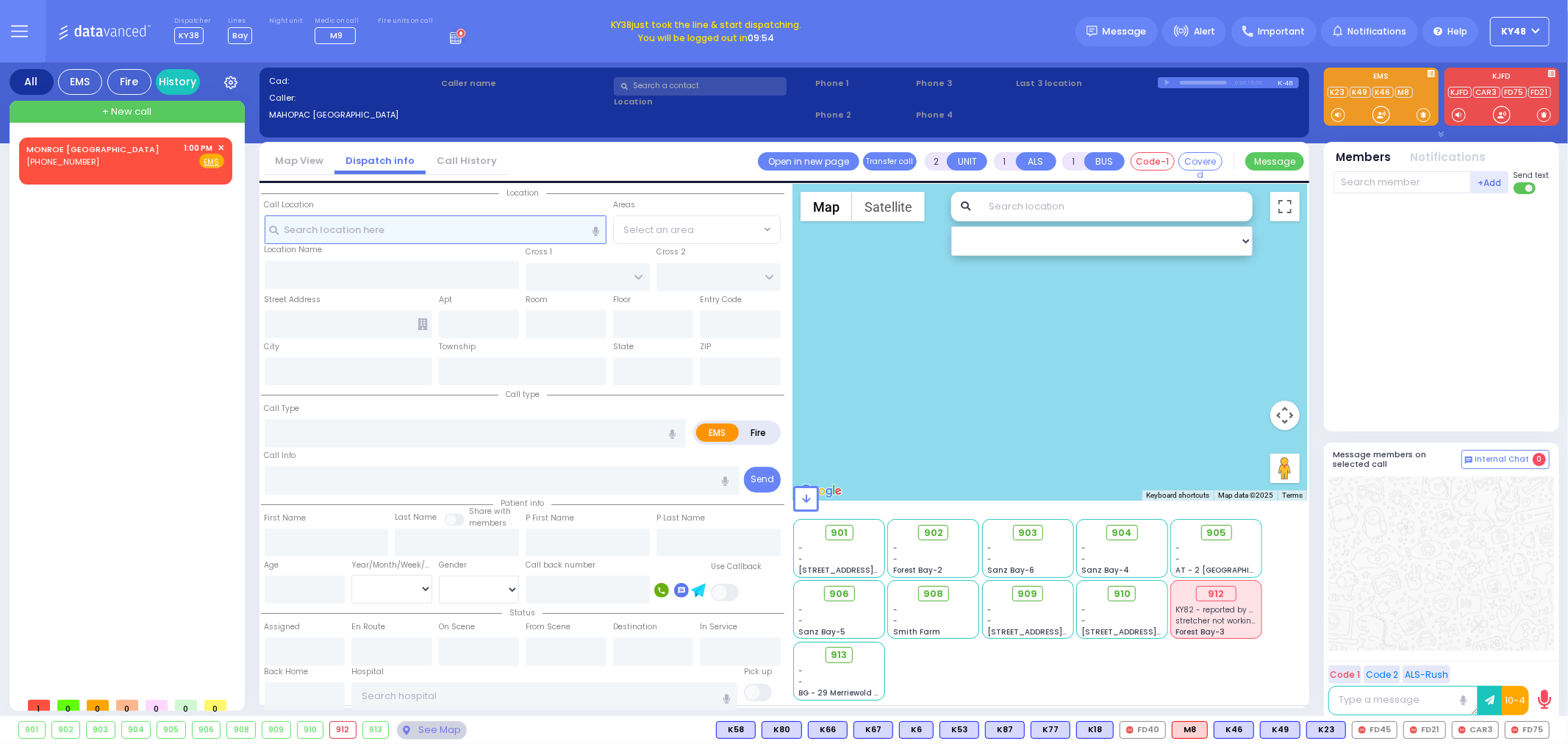
select select
radio input "true"
select select
type input "13:00"
select select "Hatzalah Garages"
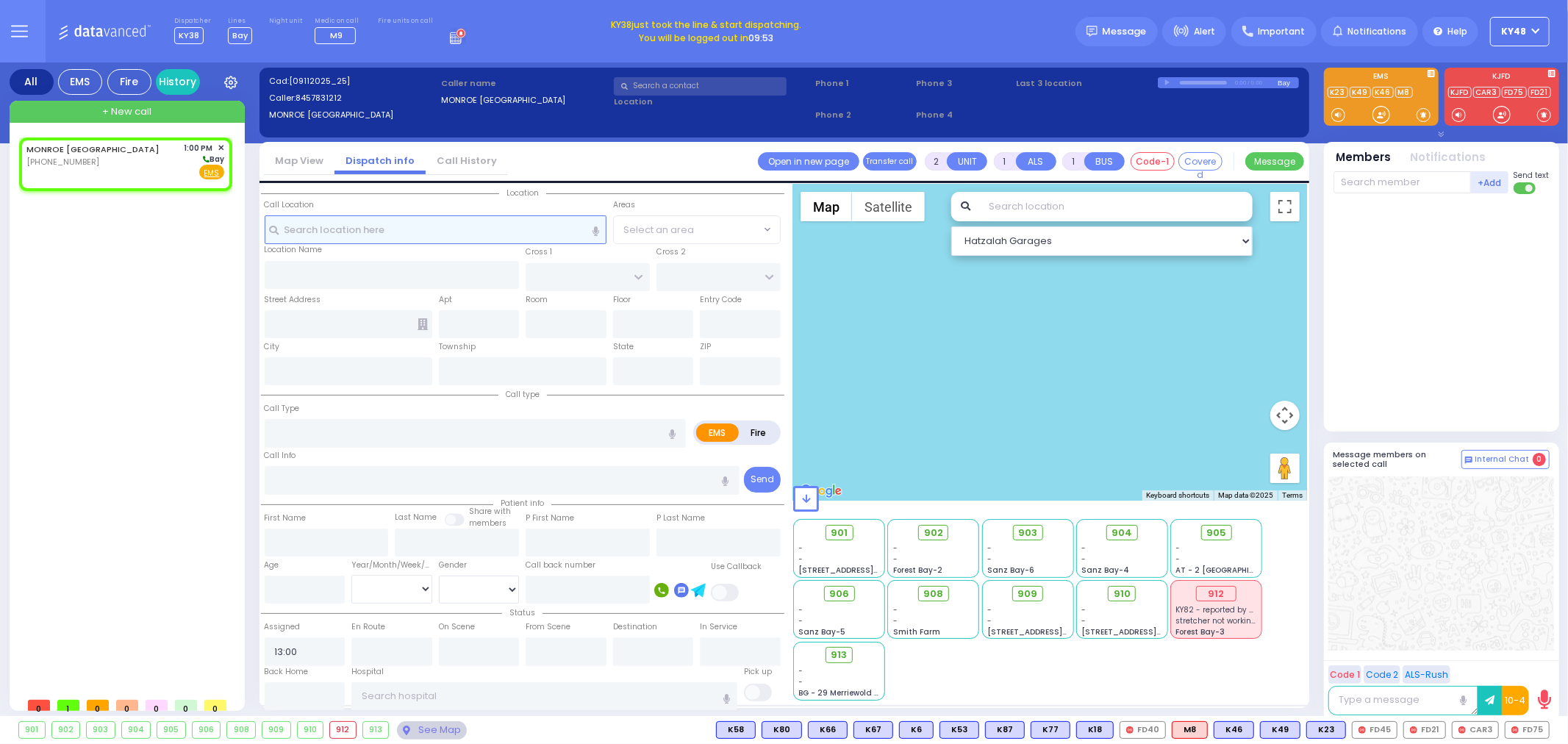
select select
radio input "true"
select select
select select "Hatzalah Garages"
select select
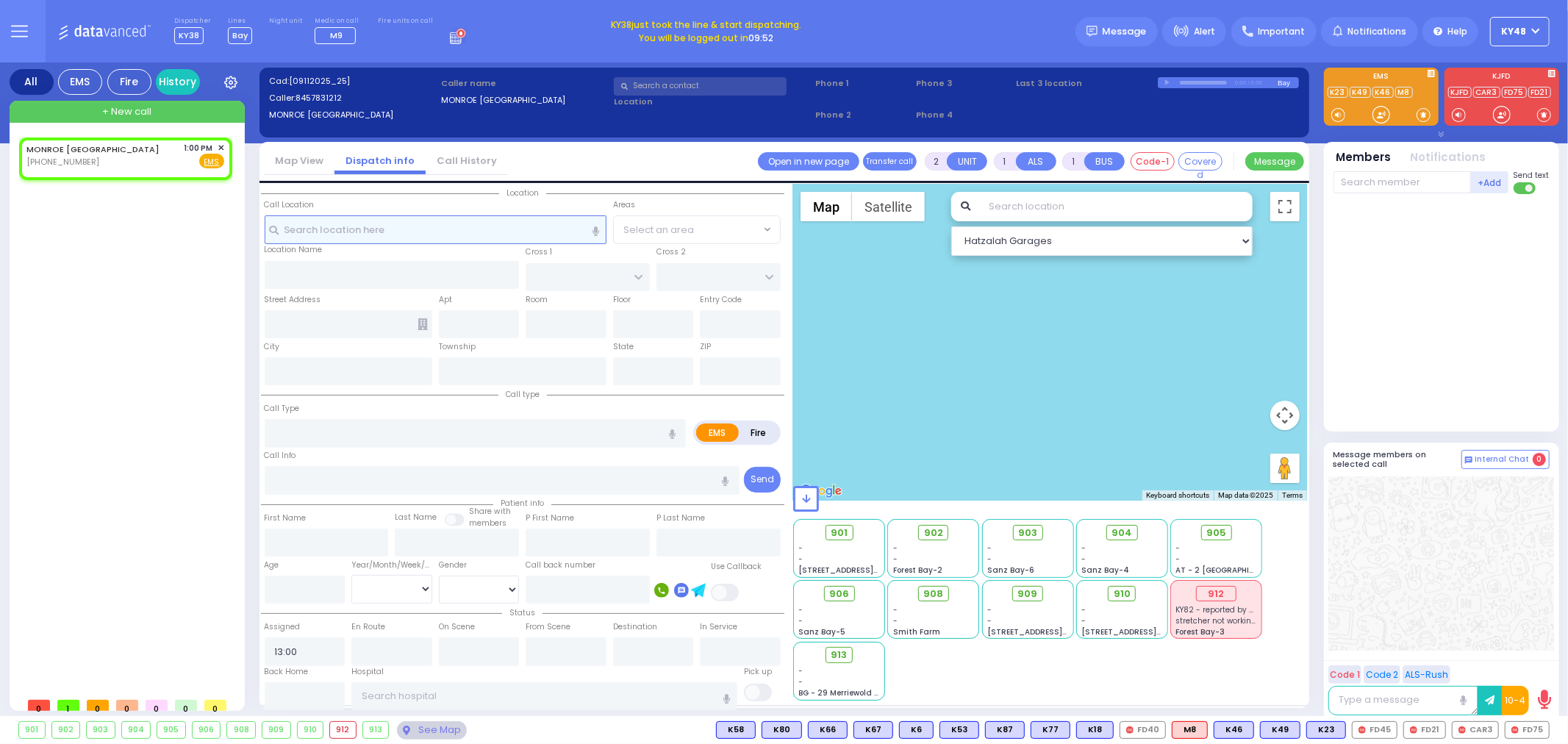
radio input "true"
select select
select select "Hatzalah Garages"
